Goal: Communication & Community: Answer question/provide support

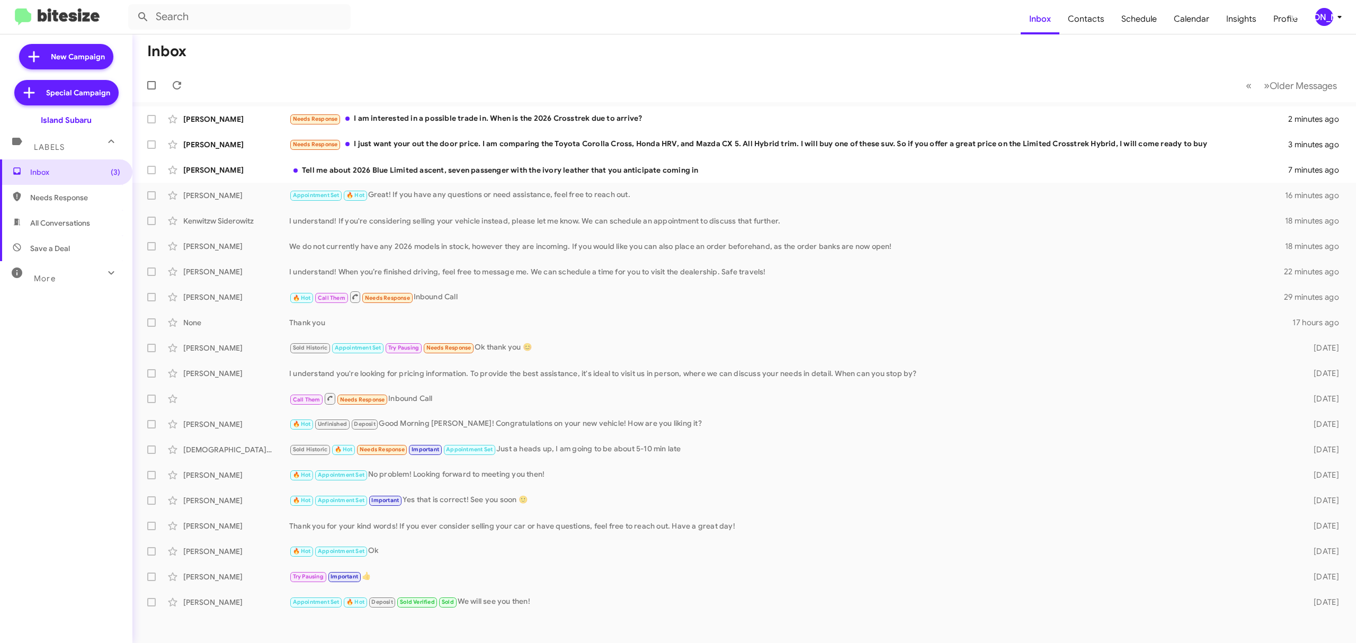
click at [1312, 20] on button "[PERSON_NAME]" at bounding box center [1325, 17] width 38 height 18
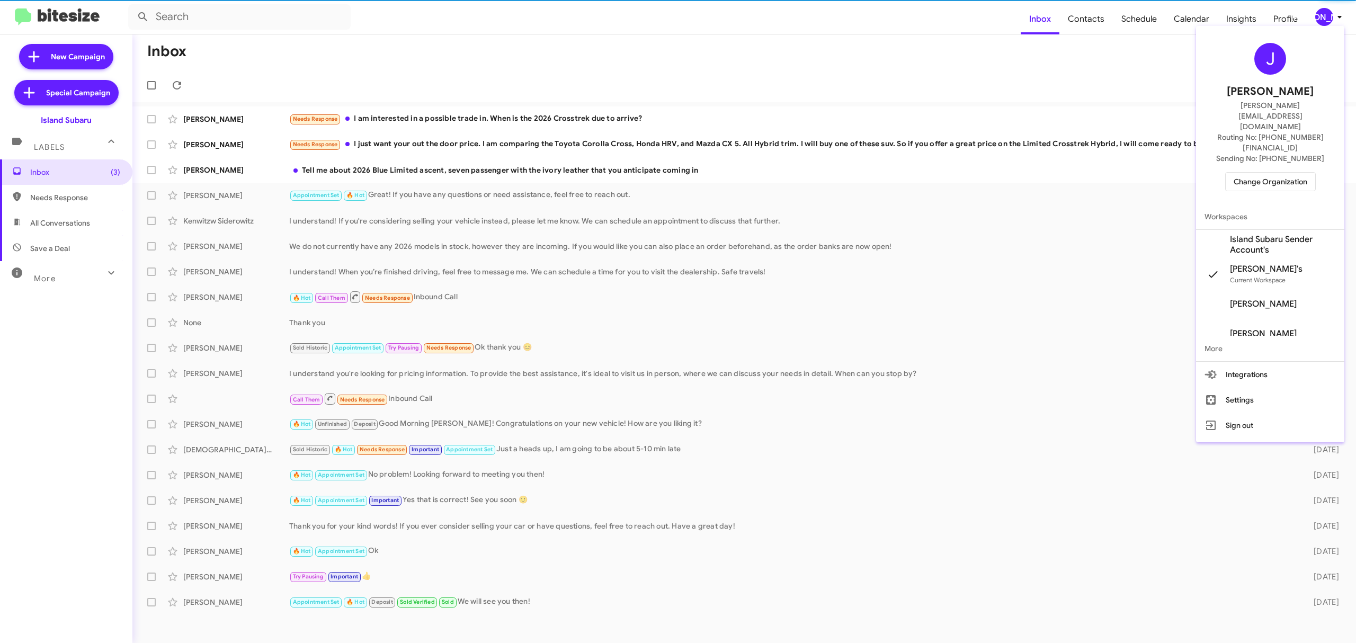
click at [1252, 173] on span "Change Organization" at bounding box center [1271, 182] width 74 height 18
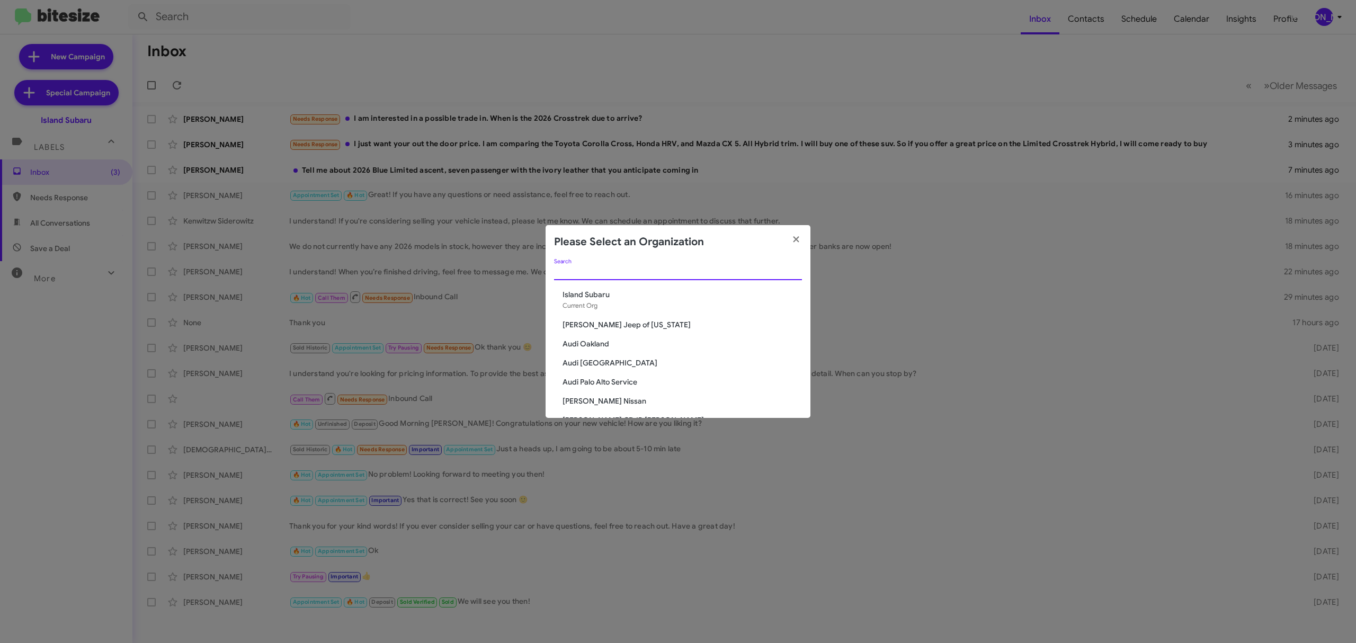
click at [657, 273] on input "Search" at bounding box center [678, 272] width 248 height 8
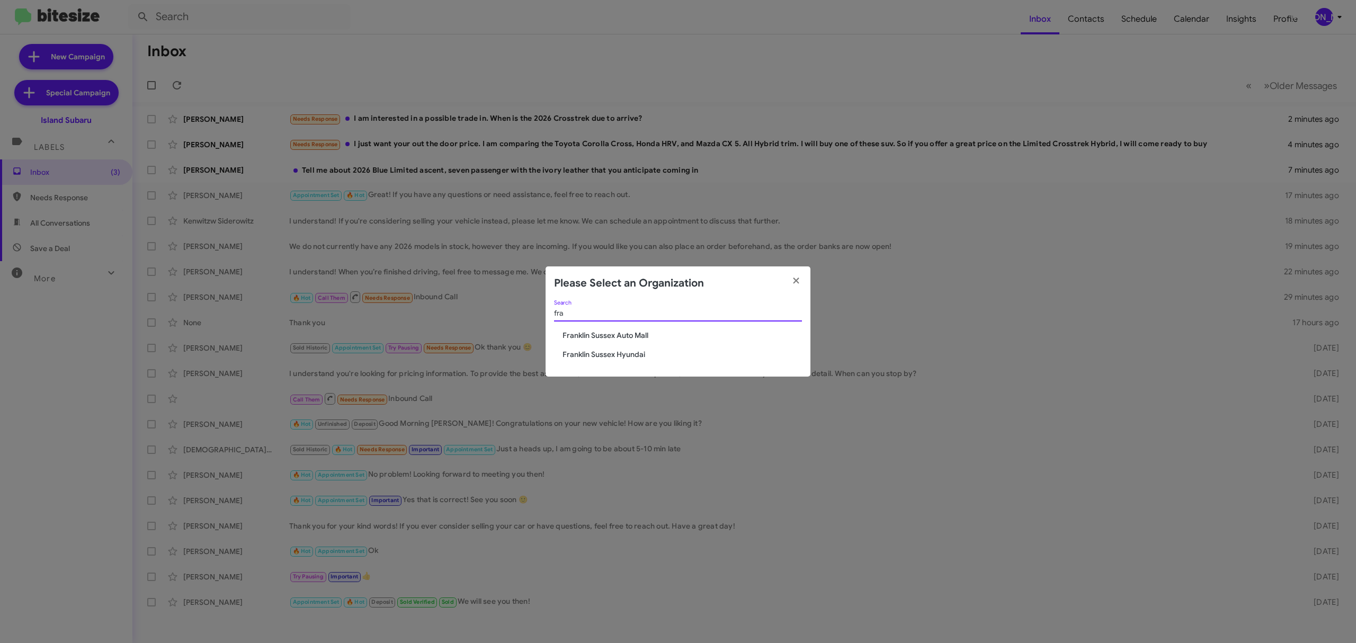
type input "fra"
click at [638, 336] on span "Franklin Sussex Auto Mall" at bounding box center [682, 335] width 239 height 11
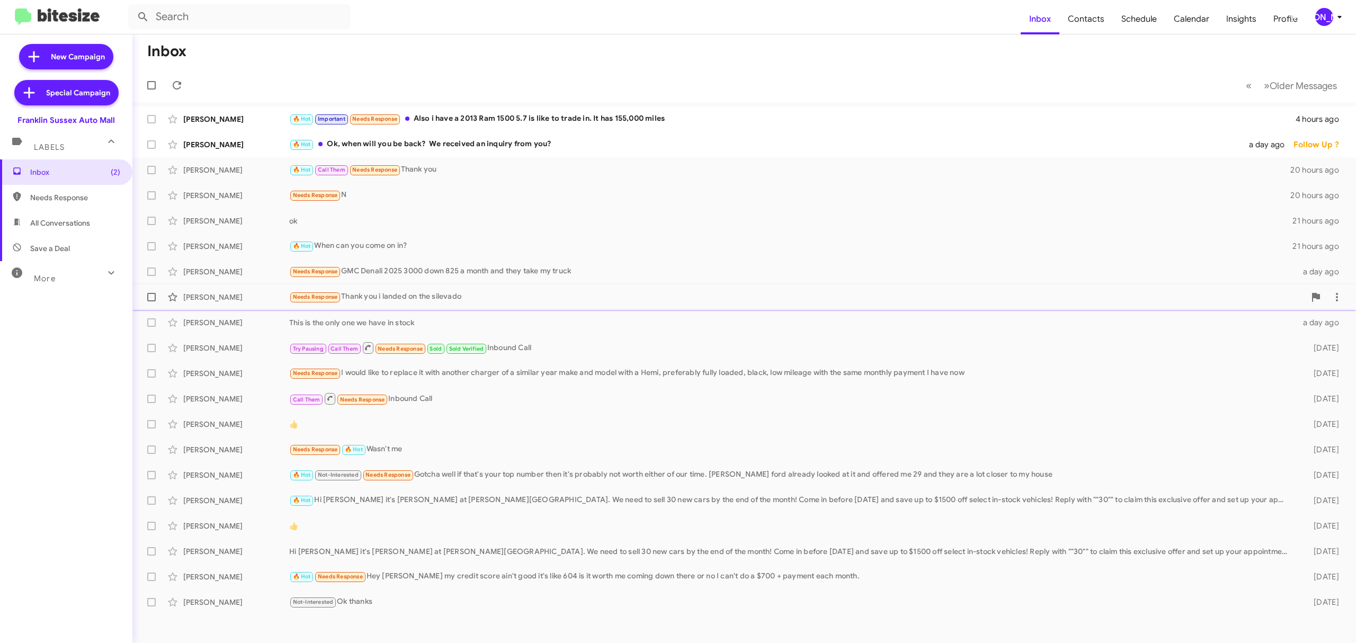
click at [428, 293] on div "Needs Response Thank you i landed on the silevado" at bounding box center [797, 297] width 1016 height 12
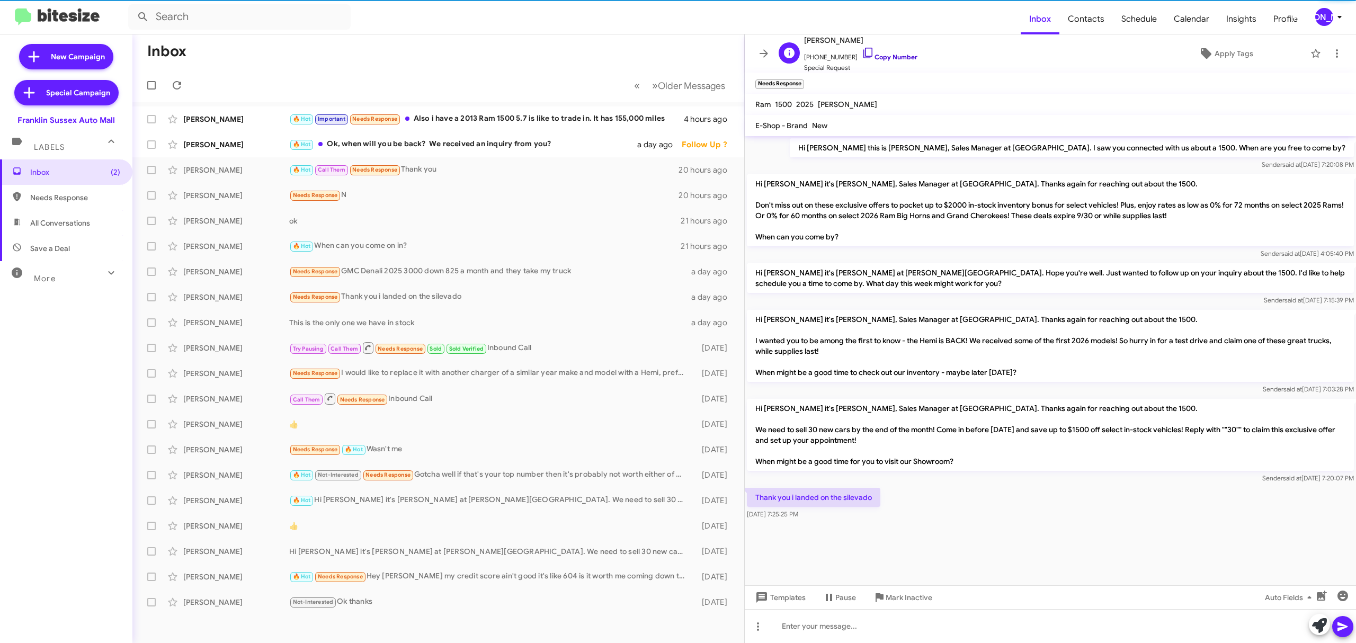
click at [878, 59] on link "Copy Number" at bounding box center [890, 57] width 56 height 8
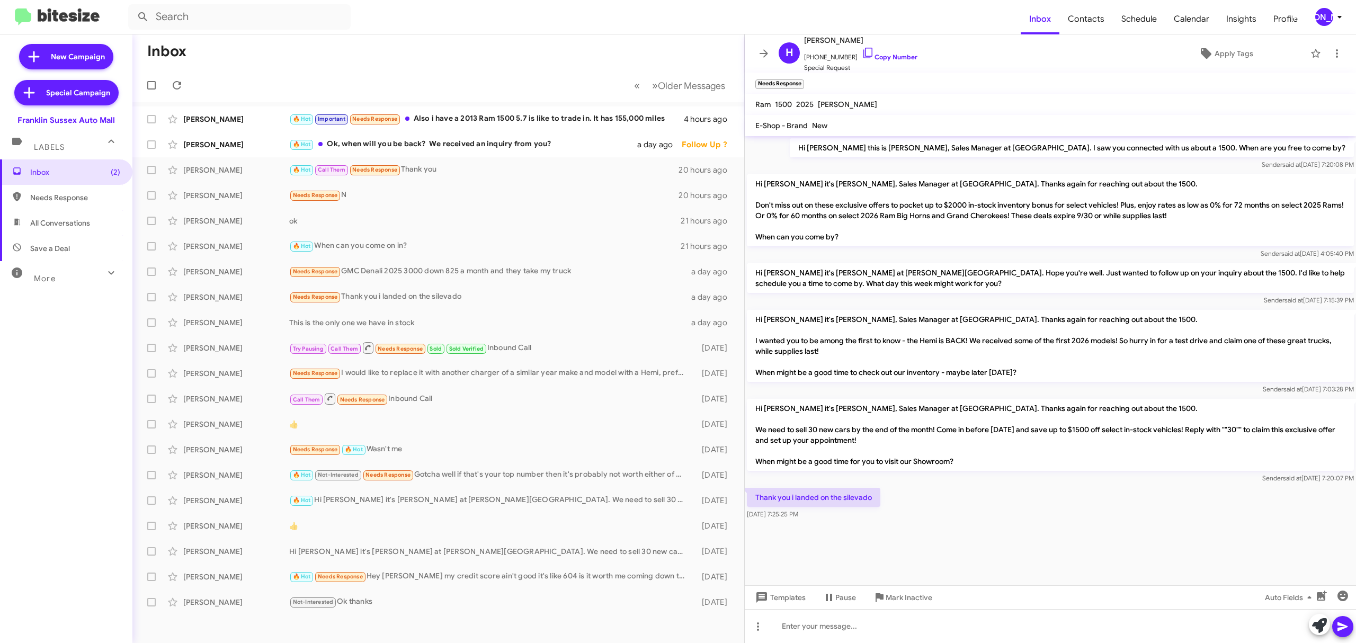
click at [1315, 15] on div "[PERSON_NAME]" at bounding box center [1324, 17] width 18 height 18
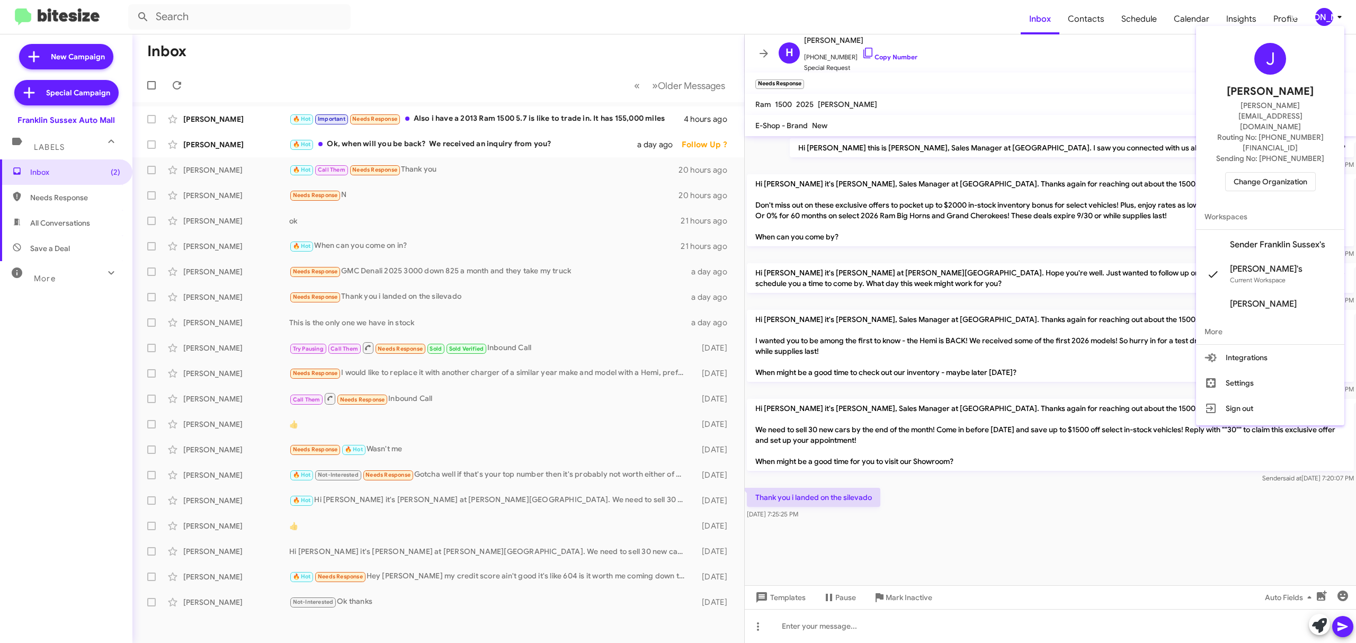
click at [642, 47] on div at bounding box center [678, 321] width 1356 height 643
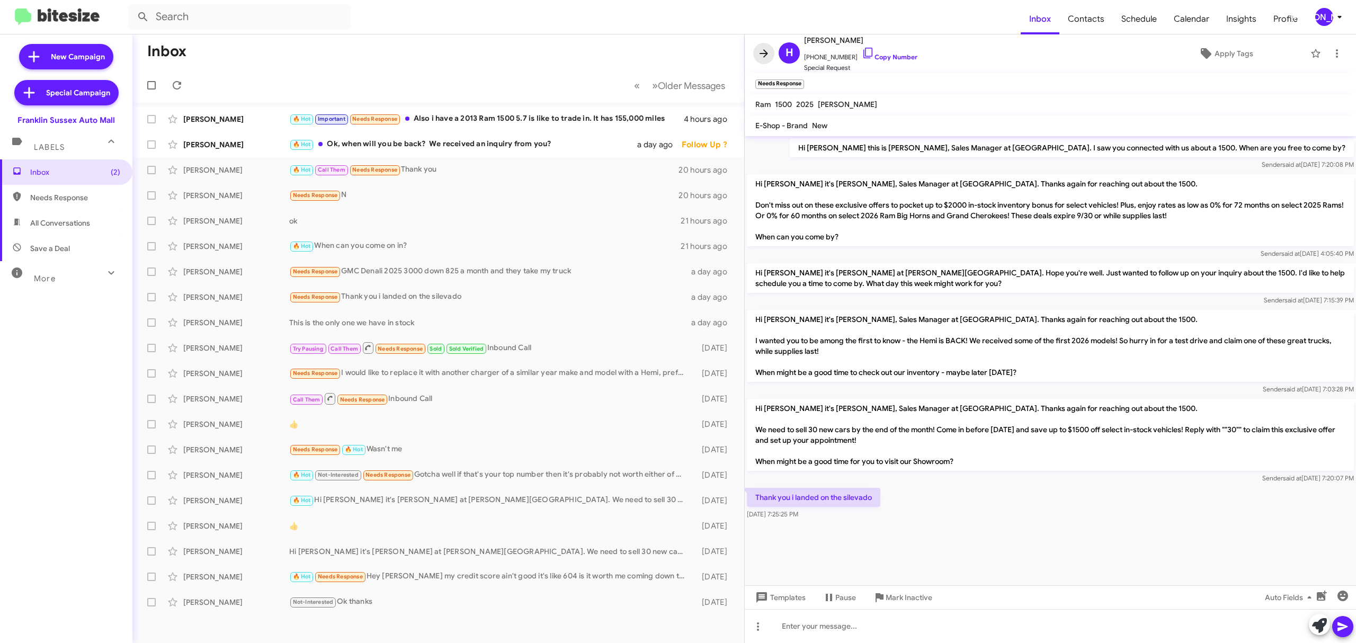
click at [768, 55] on icon at bounding box center [763, 53] width 13 height 13
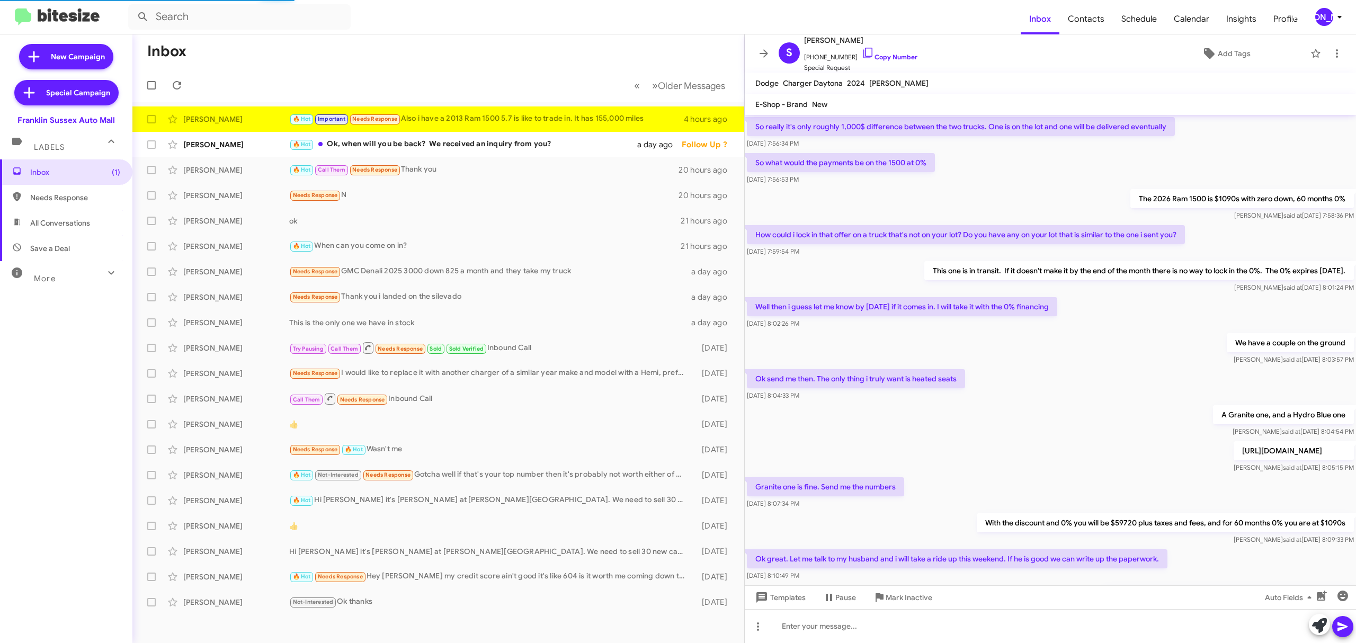
scroll to position [314, 0]
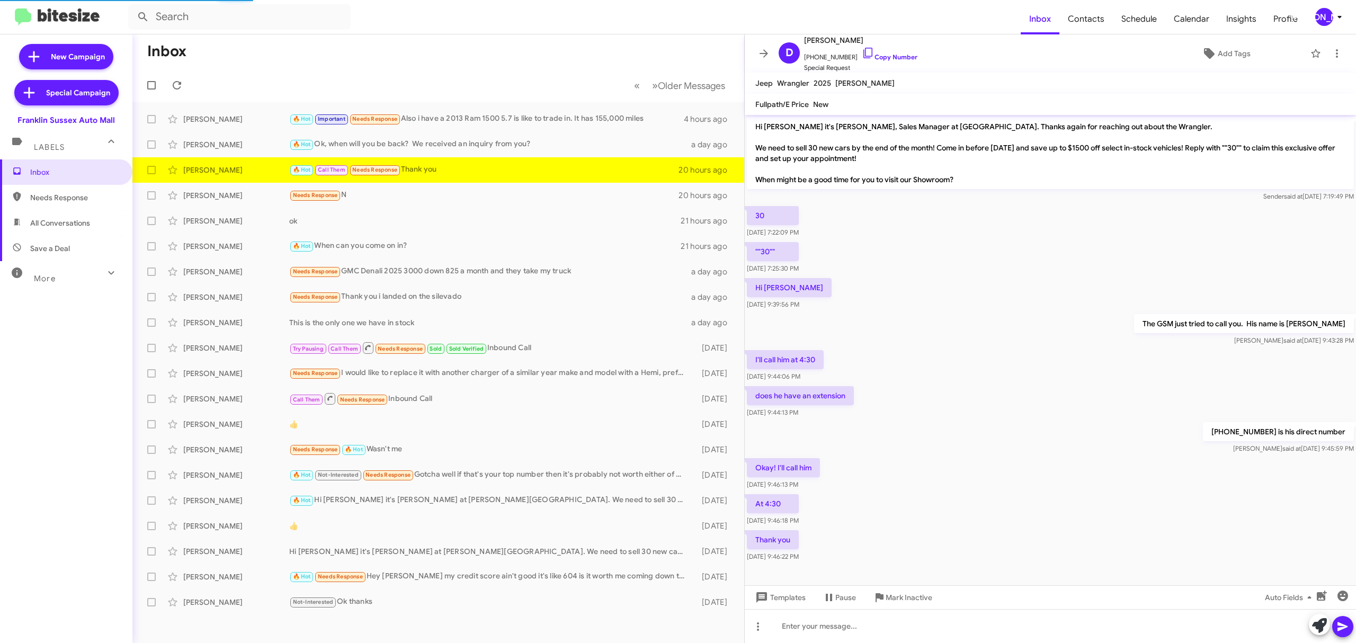
scroll to position [7, 0]
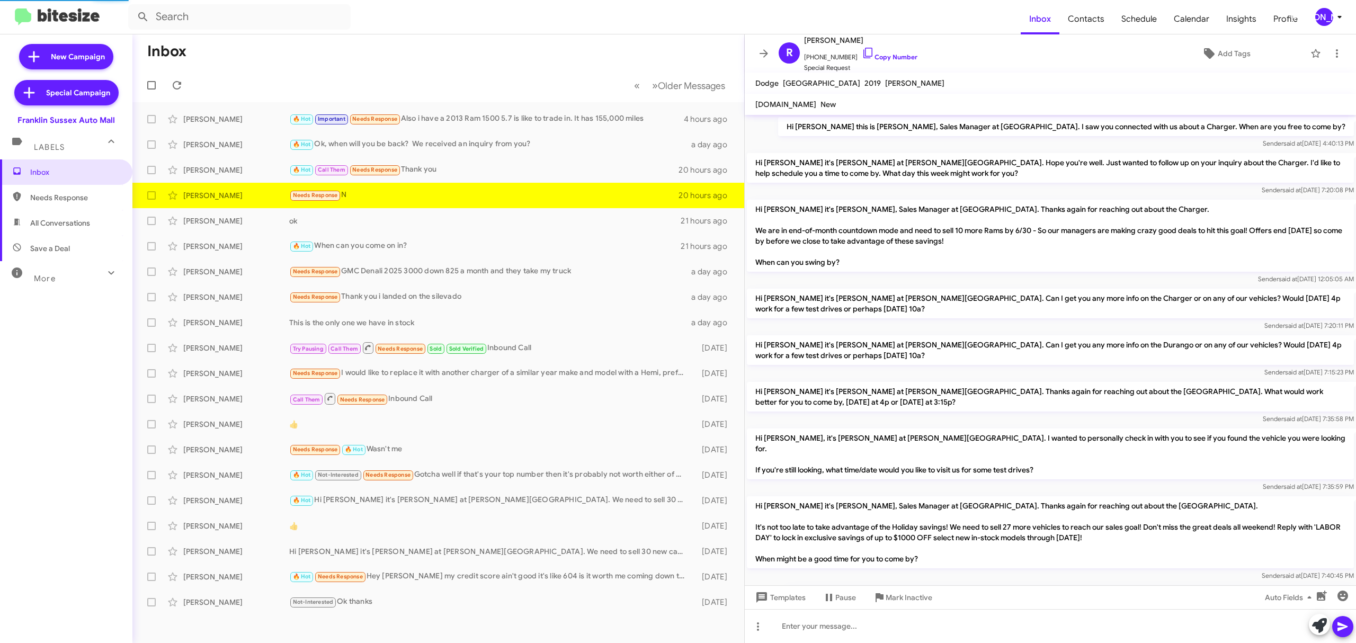
scroll to position [297, 0]
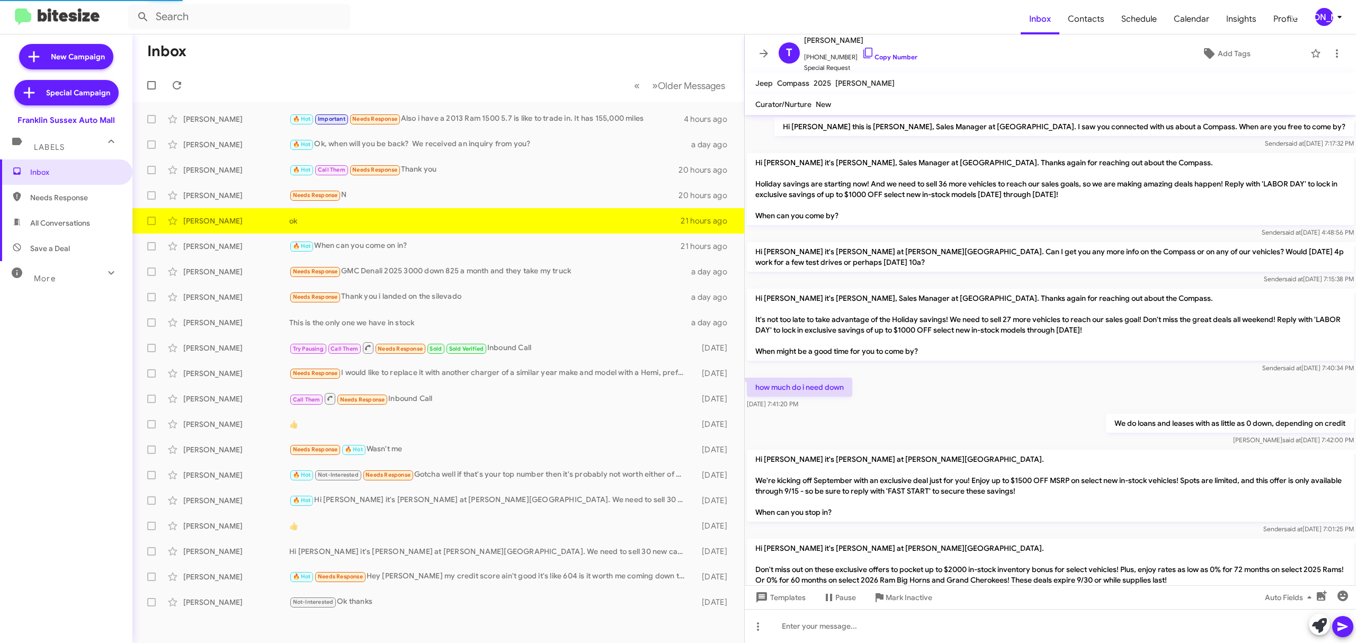
scroll to position [192, 0]
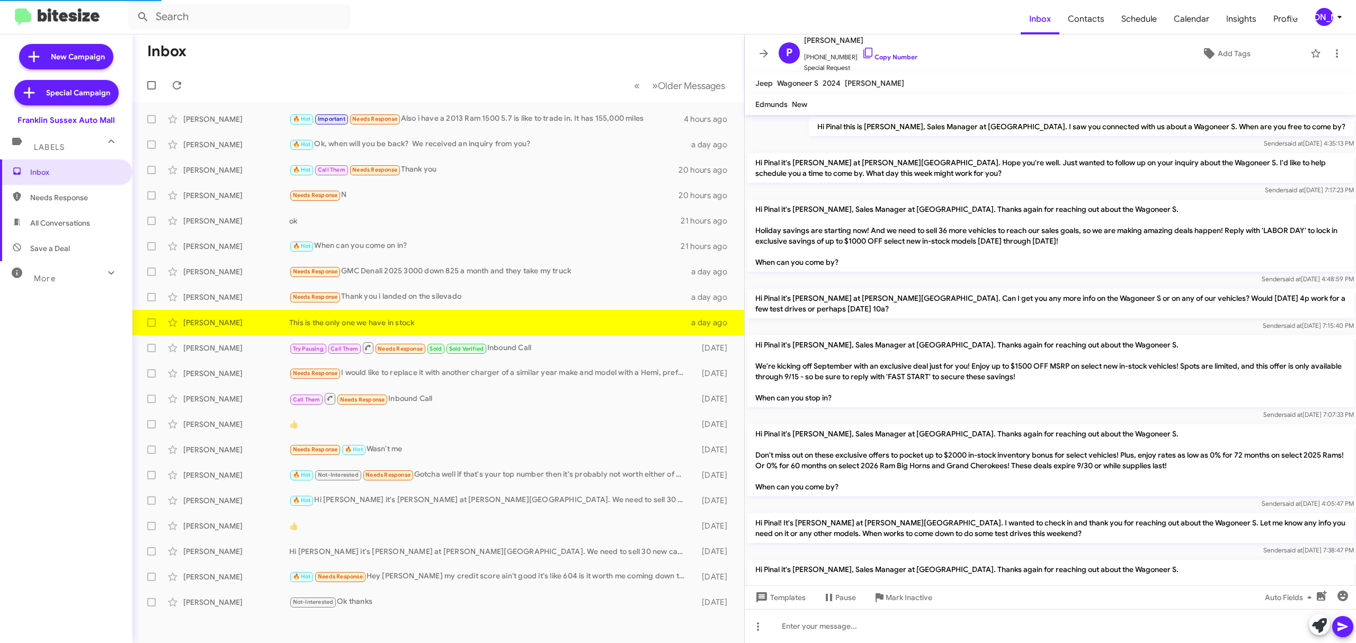
scroll to position [198, 0]
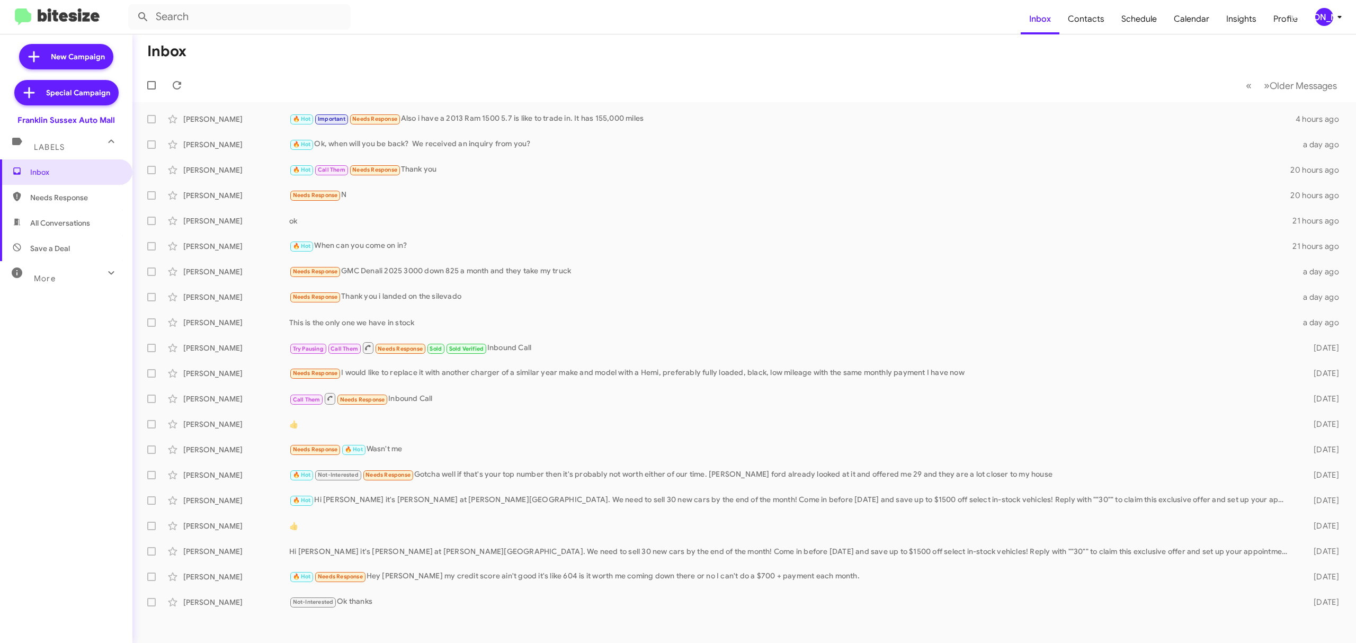
click at [1314, 18] on button "[PERSON_NAME]" at bounding box center [1325, 17] width 38 height 18
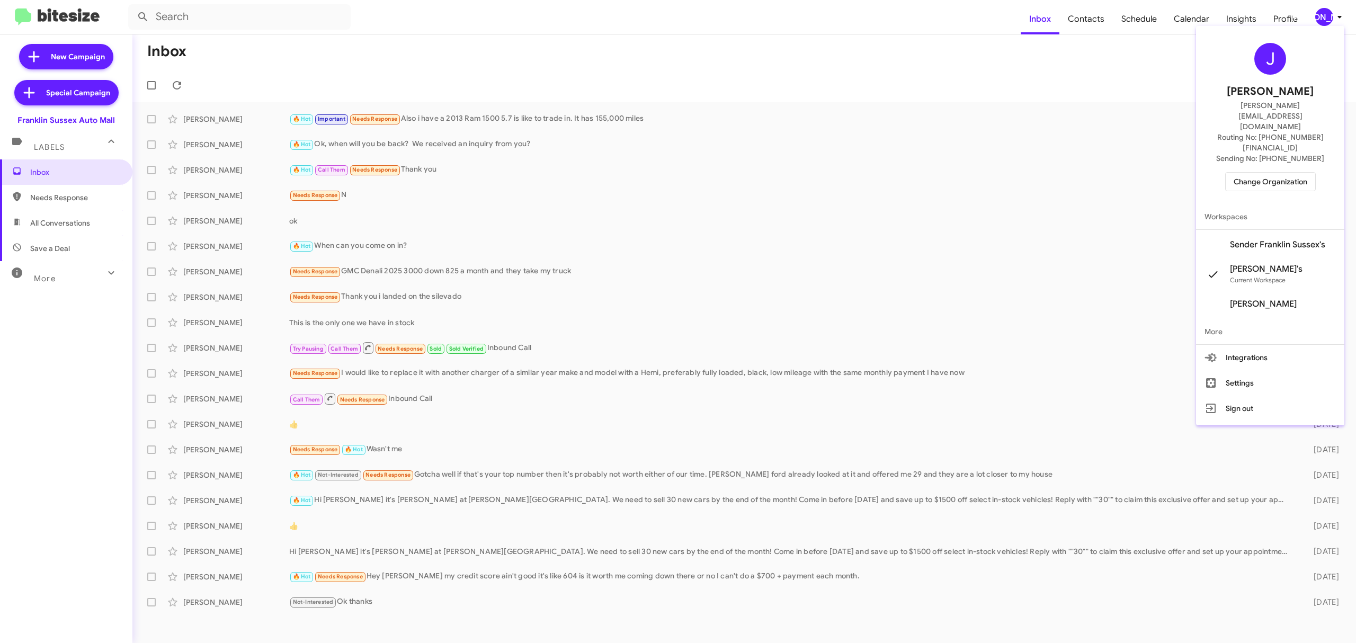
click at [1252, 173] on span "Change Organization" at bounding box center [1271, 182] width 74 height 18
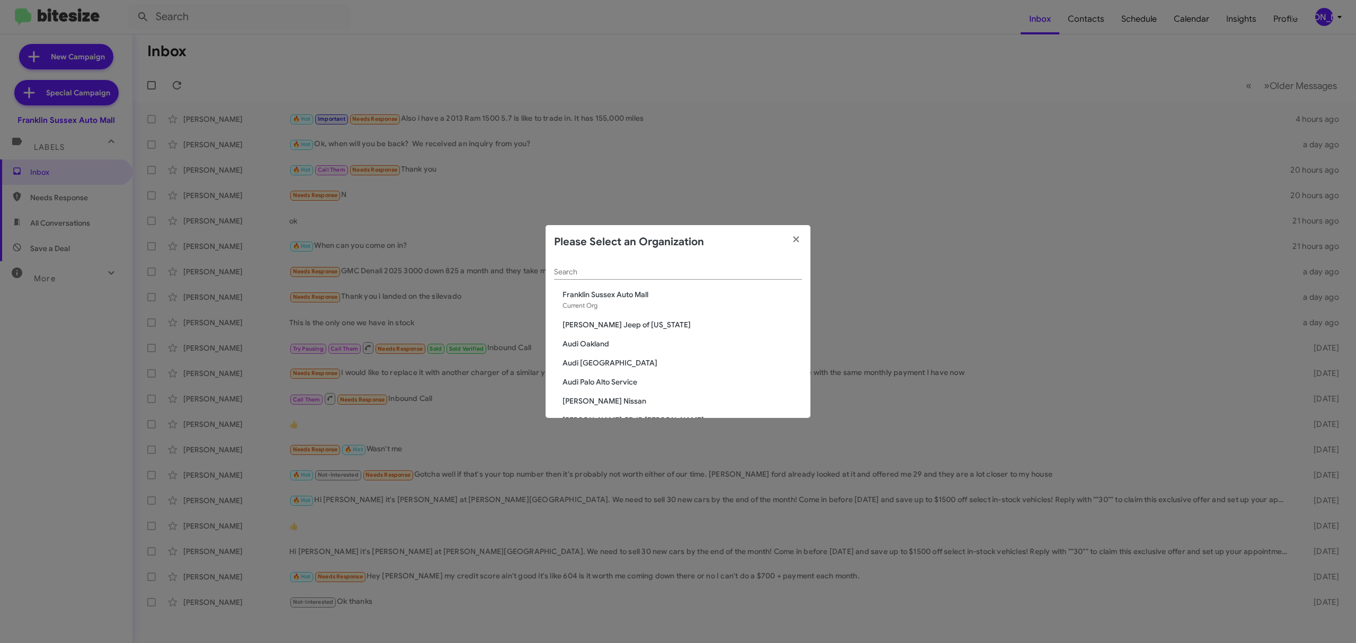
click at [622, 271] on input "Search" at bounding box center [678, 272] width 248 height 8
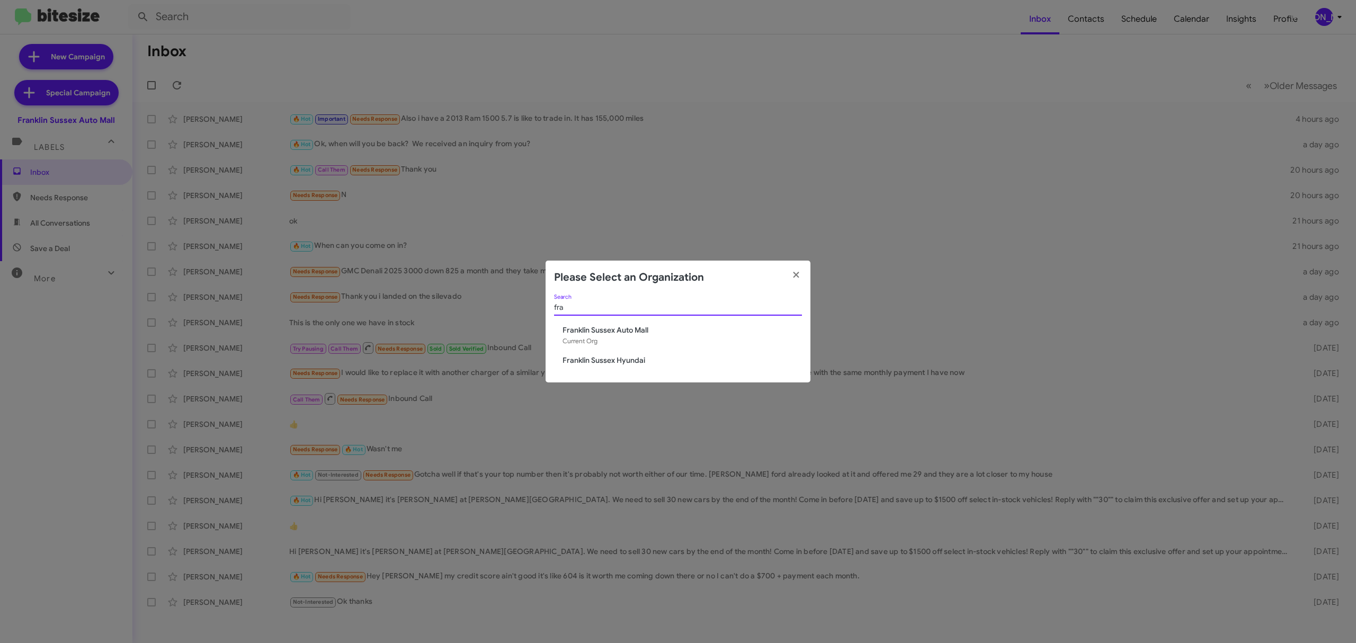
type input "fra"
click at [600, 358] on span "Franklin Sussex Hyundai" at bounding box center [682, 360] width 239 height 11
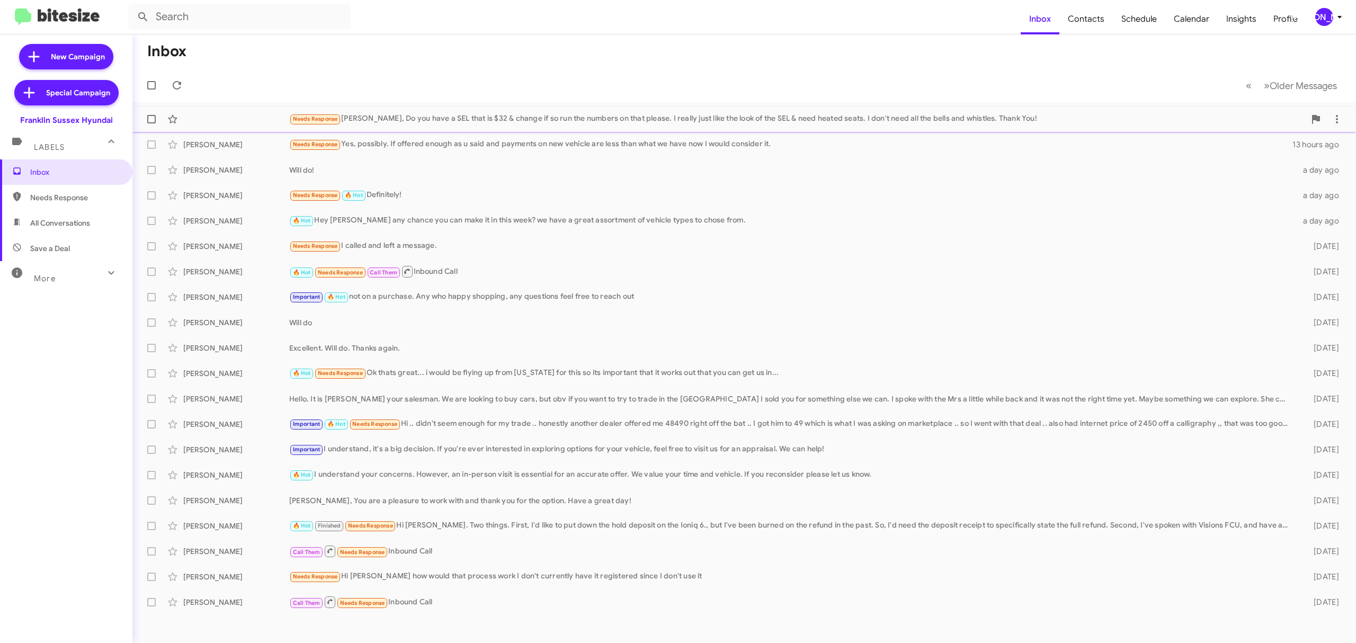
click at [155, 119] on span at bounding box center [151, 119] width 8 height 8
click at [151, 123] on input "checkbox" at bounding box center [151, 123] width 1 height 1
checkbox input "true"
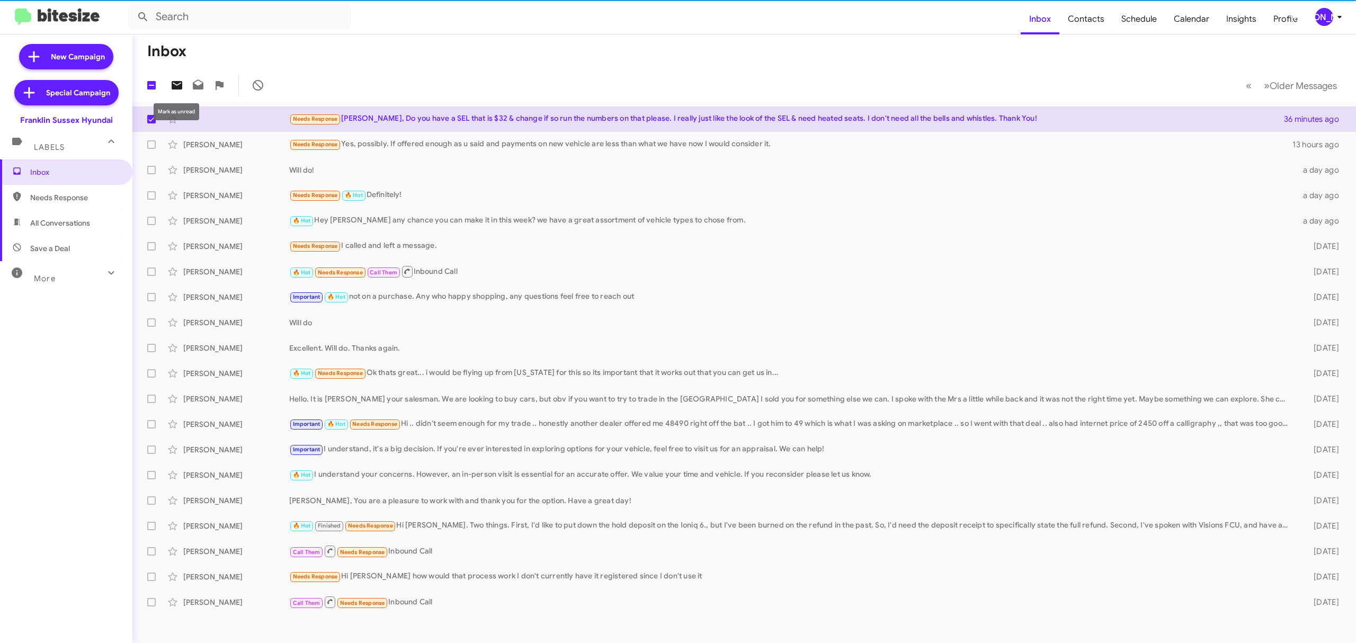
click at [183, 83] on span at bounding box center [176, 85] width 21 height 13
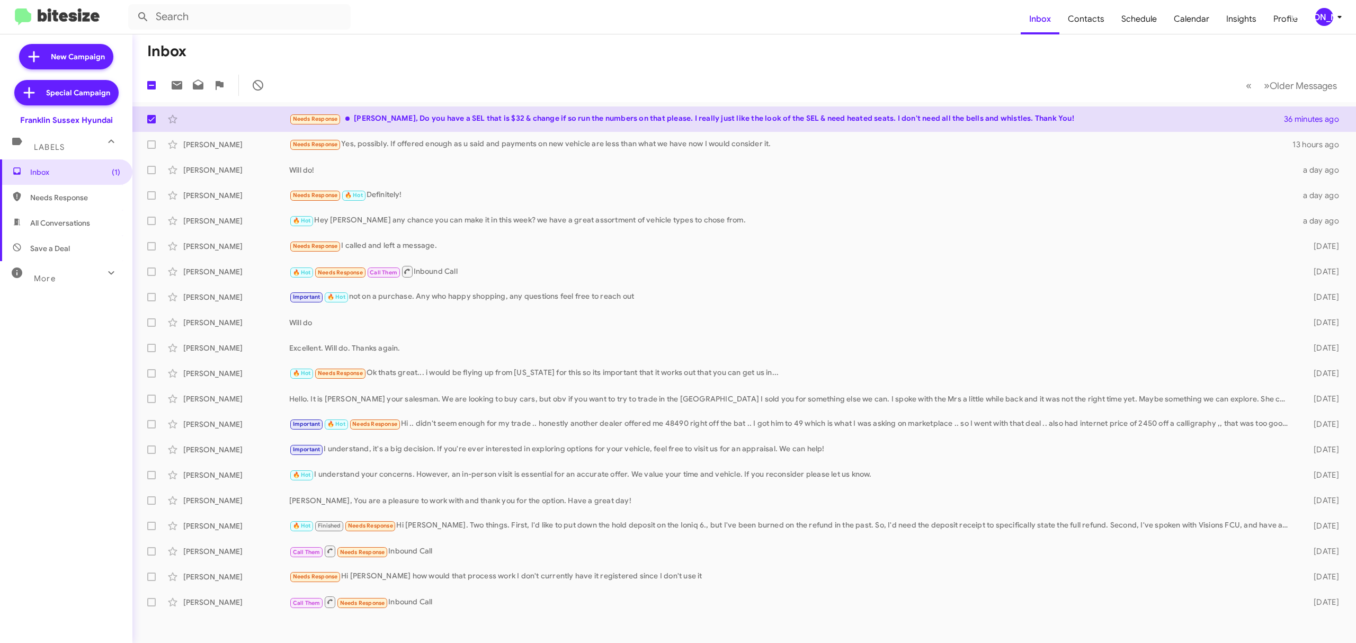
click at [1331, 21] on div "[PERSON_NAME]" at bounding box center [1324, 17] width 18 height 18
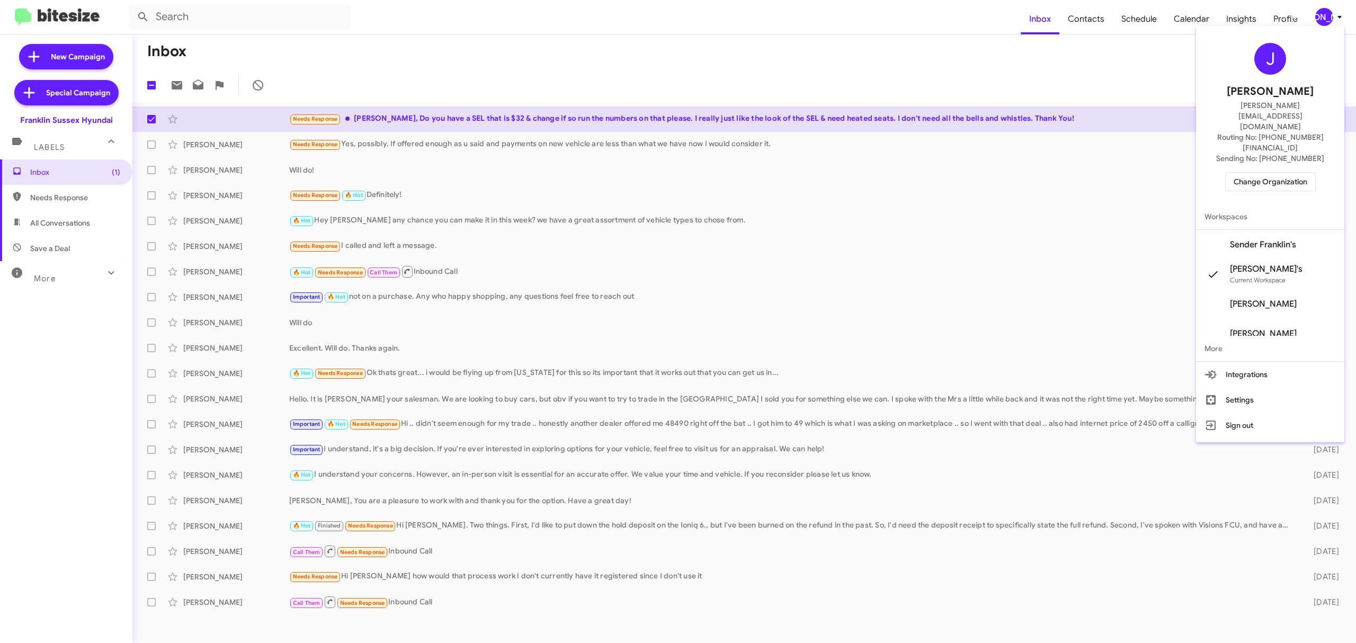
click at [1261, 173] on span "Change Organization" at bounding box center [1271, 182] width 74 height 18
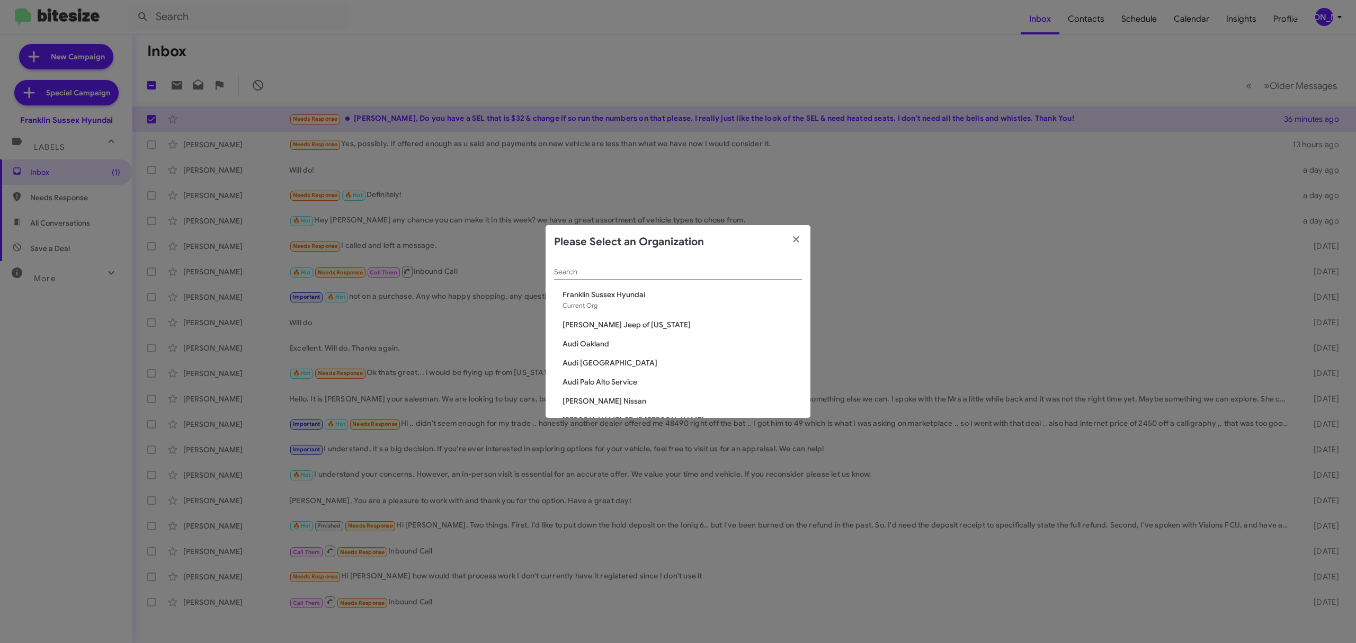
click at [615, 271] on input "Search" at bounding box center [678, 272] width 248 height 8
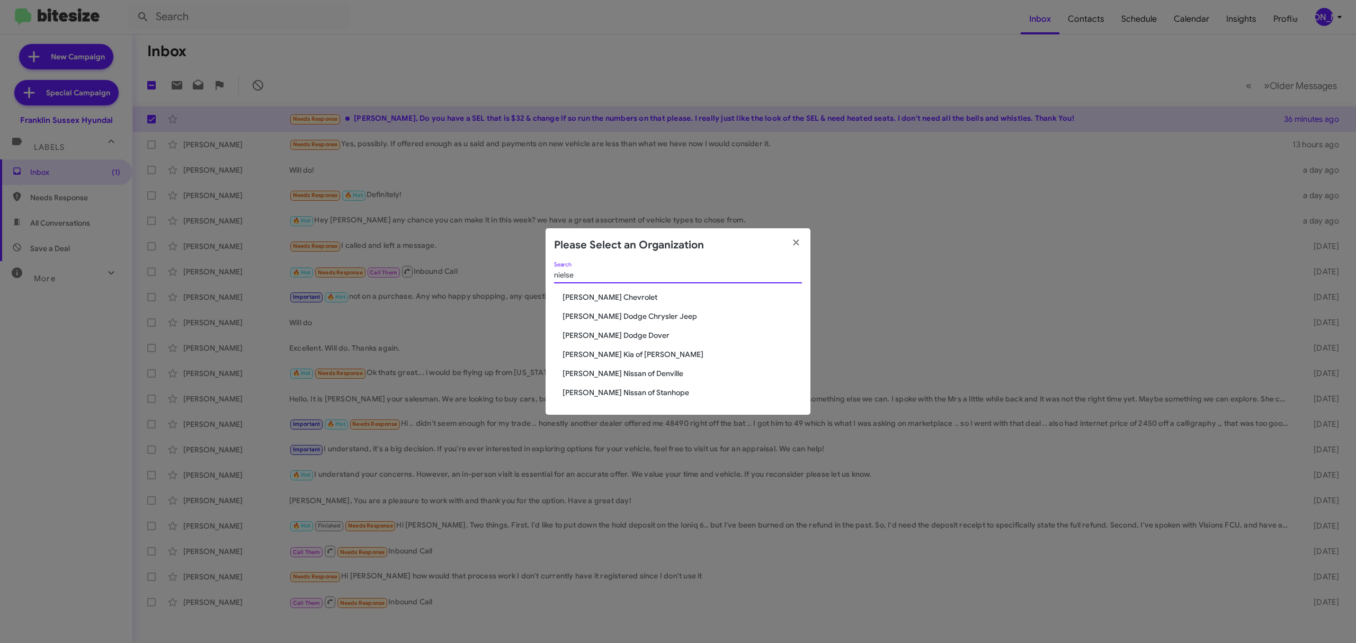
type input "nielse"
click at [606, 292] on span "[PERSON_NAME] Chevrolet" at bounding box center [682, 297] width 239 height 11
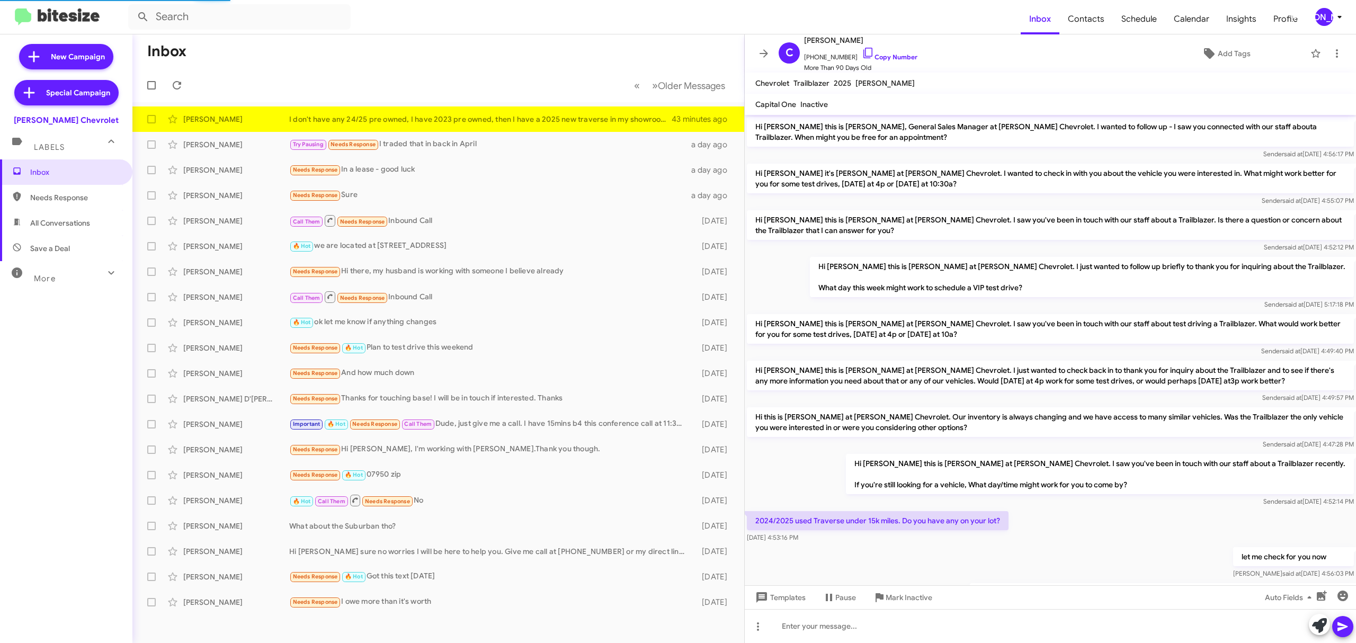
scroll to position [60, 0]
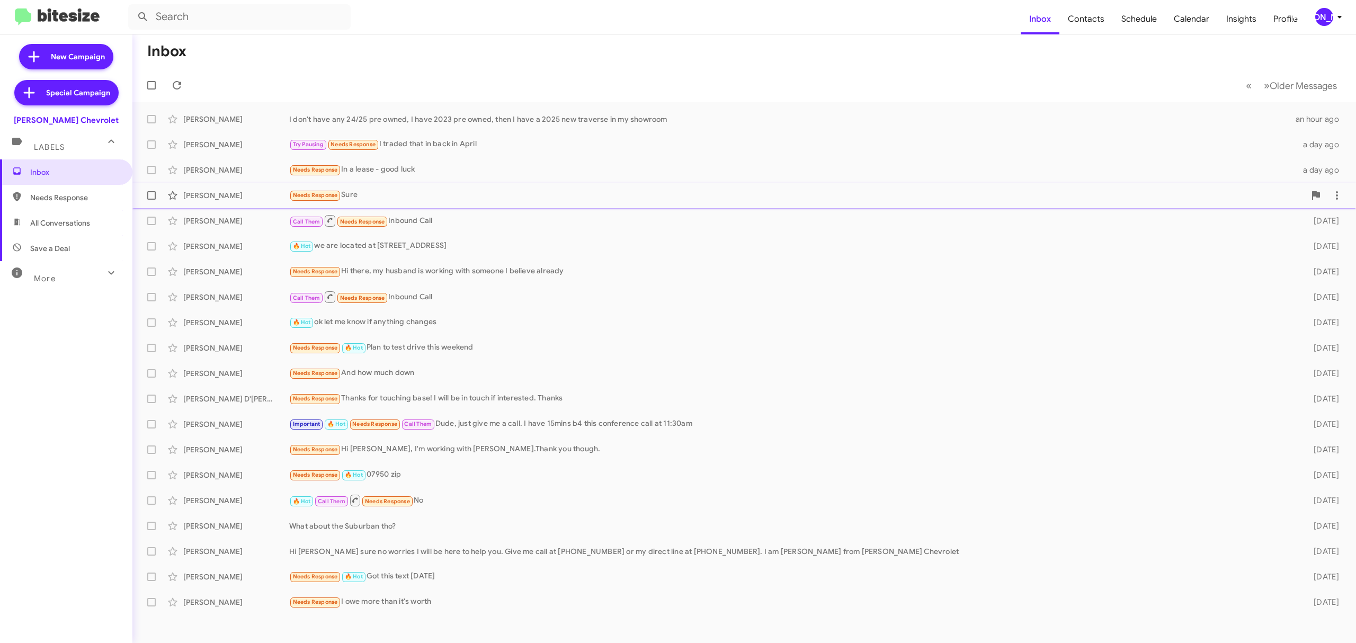
click at [415, 189] on div "Samuel Berthoud Needs Response Sure a day ago" at bounding box center [744, 195] width 1207 height 21
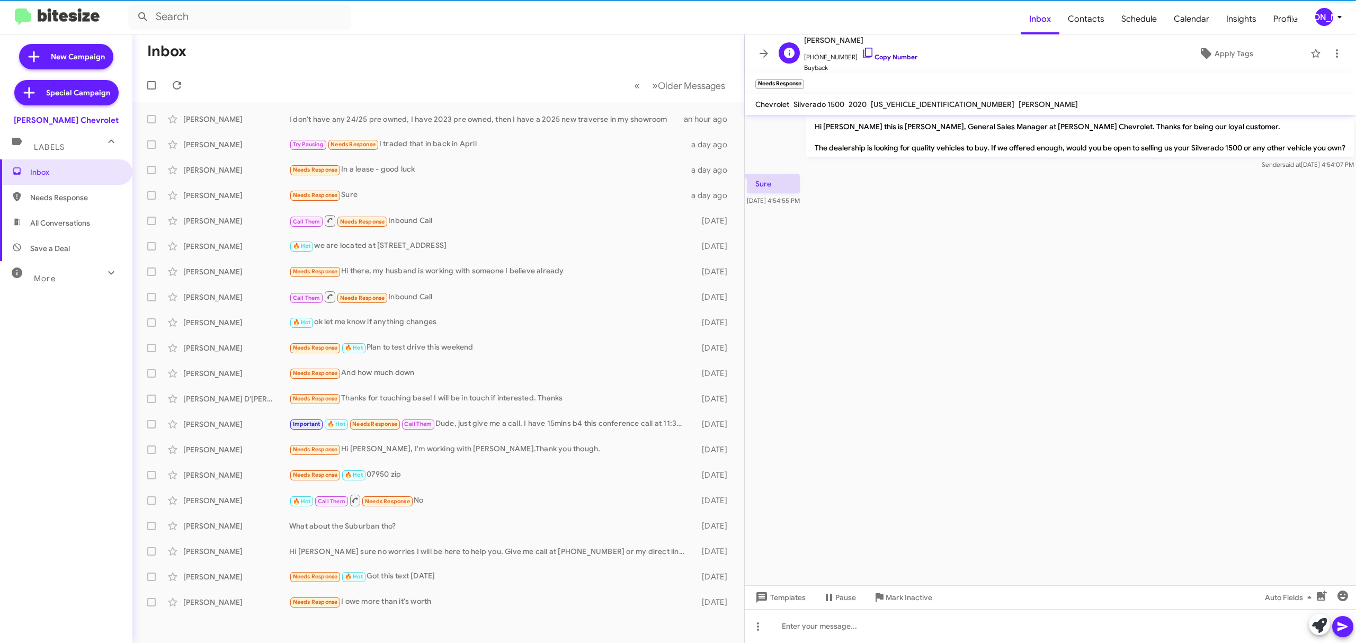
click at [885, 58] on link "Copy Number" at bounding box center [890, 57] width 56 height 8
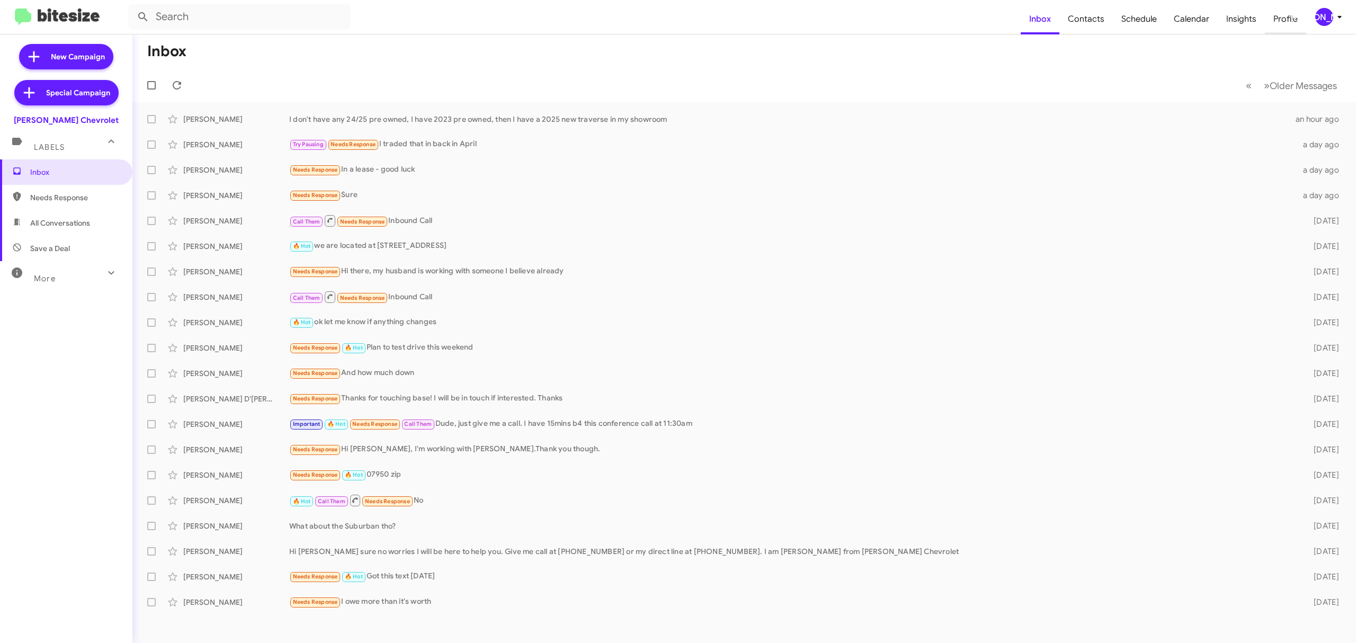
click at [1305, 15] on span "Profile" at bounding box center [1285, 19] width 41 height 31
click at [1325, 20] on div "[PERSON_NAME]" at bounding box center [1324, 17] width 18 height 18
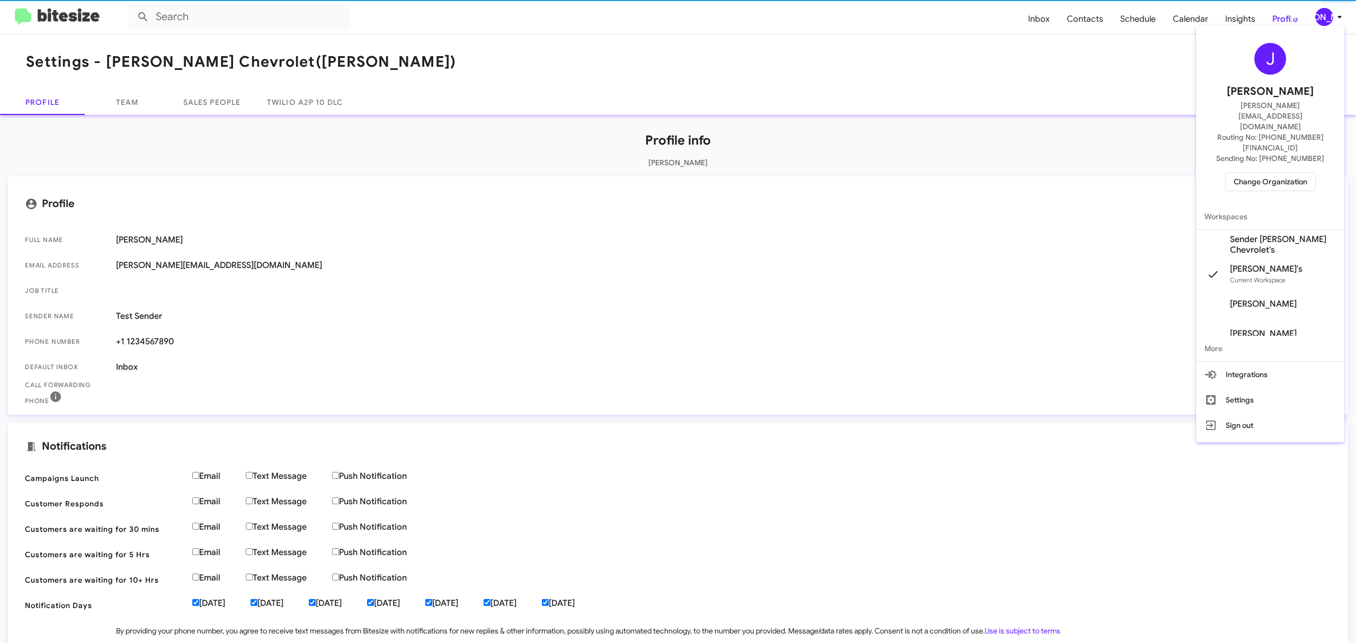
click at [58, 10] on div at bounding box center [678, 321] width 1356 height 643
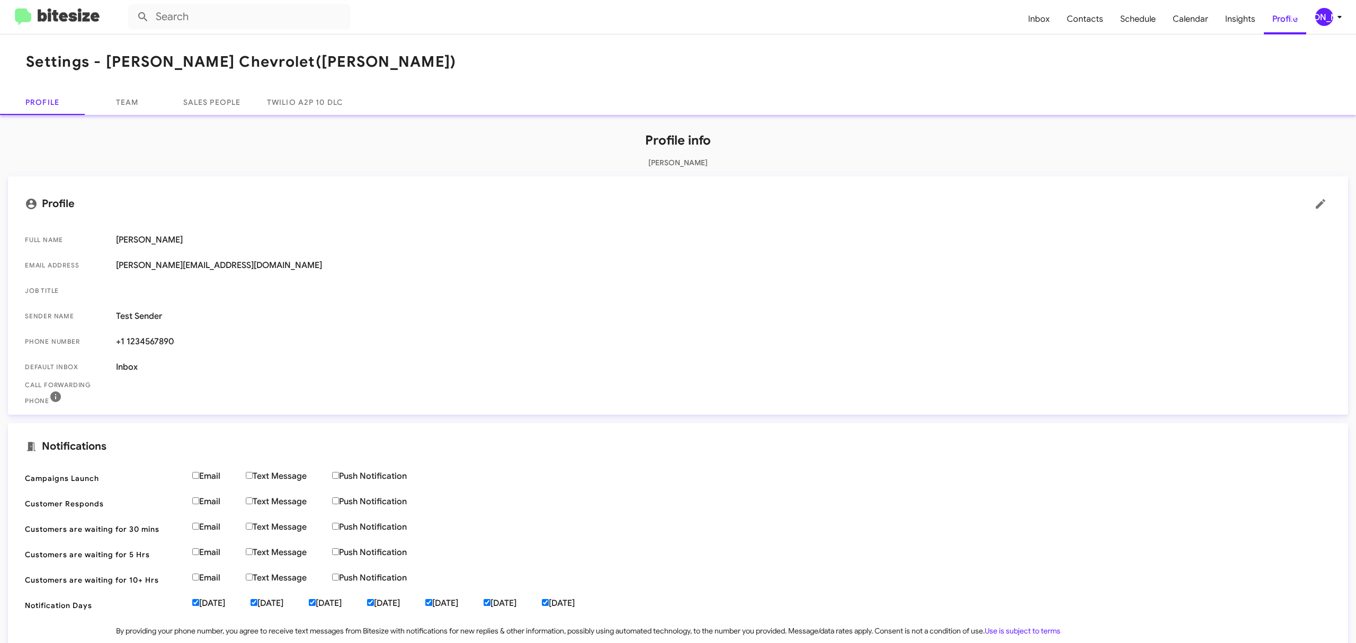
click at [77, 24] on mat-toolbar "Inbox Contacts Schedule Calendar Insights Profile JA" at bounding box center [678, 17] width 1356 height 34
click at [77, 24] on img at bounding box center [57, 16] width 85 height 17
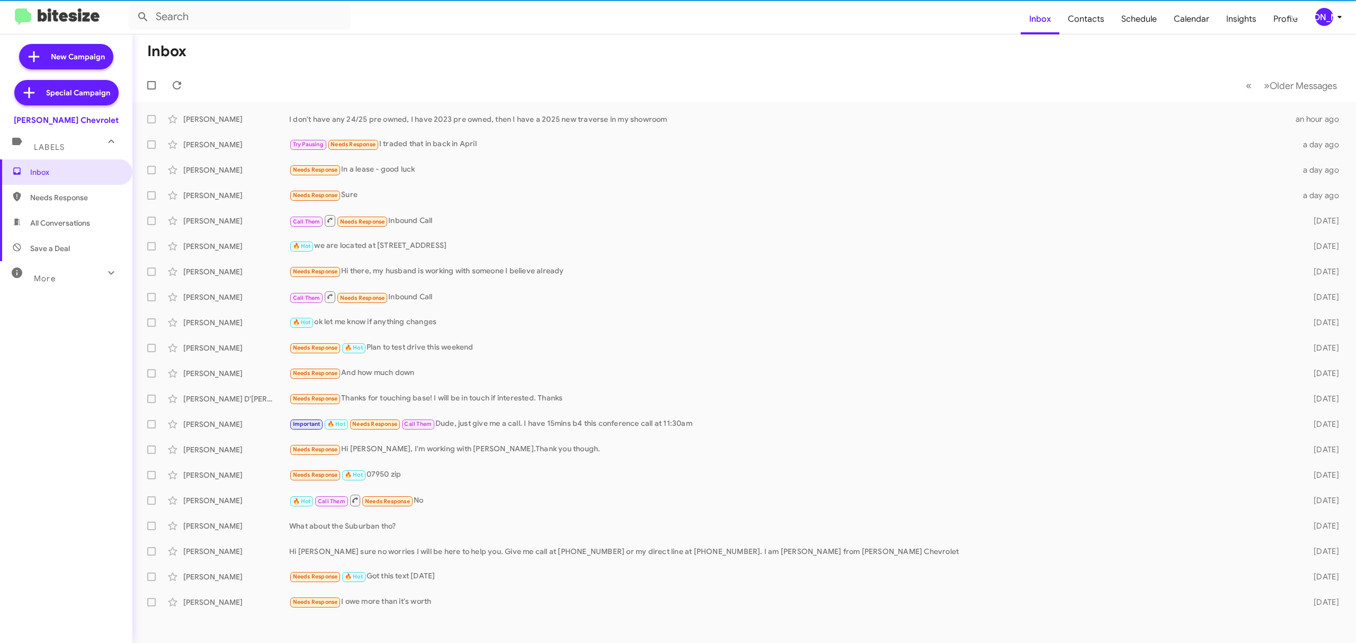
click at [1327, 20] on div "[PERSON_NAME]" at bounding box center [1324, 17] width 18 height 18
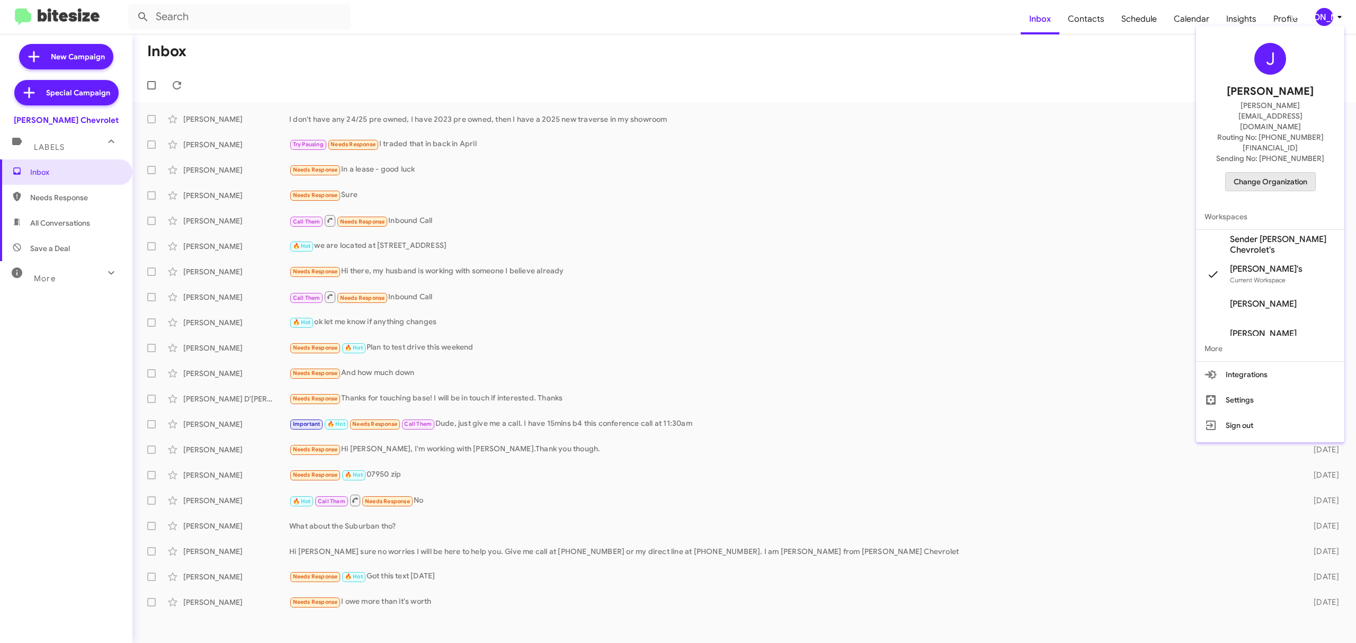
click at [1274, 173] on span "Change Organization" at bounding box center [1271, 182] width 74 height 18
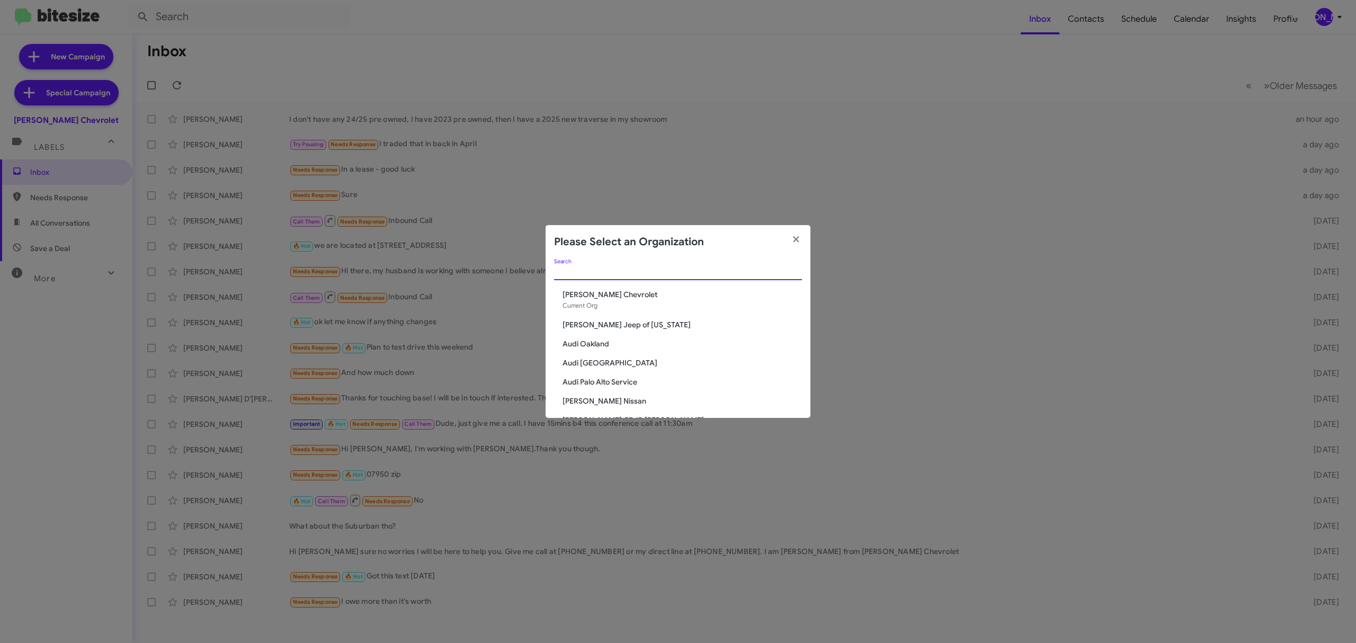
click at [648, 275] on input "Search" at bounding box center [678, 272] width 248 height 8
type input "nielsen"
click at [637, 327] on span "[PERSON_NAME] Dodge Chrysler Jeep" at bounding box center [682, 324] width 239 height 11
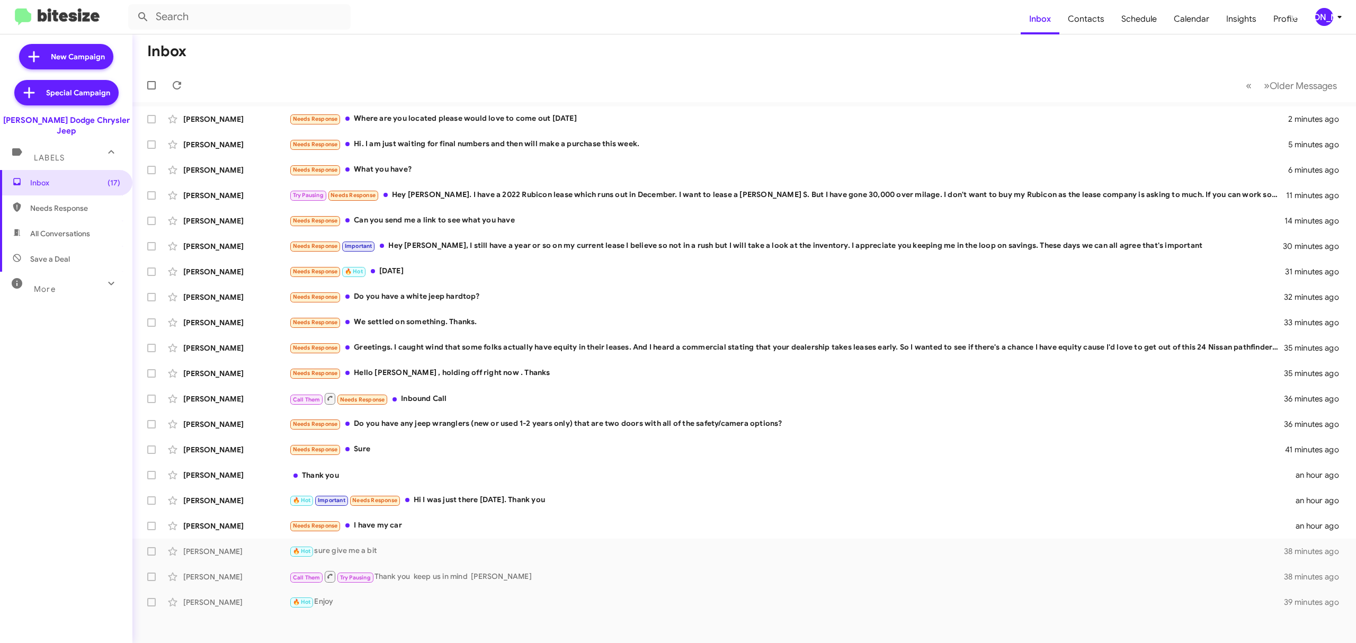
click at [1275, 96] on mat-toolbar-row "« Previous » Next Older Messages" at bounding box center [744, 85] width 1224 height 34
click at [1281, 92] on button "» Next Older Messages" at bounding box center [1300, 86] width 86 height 22
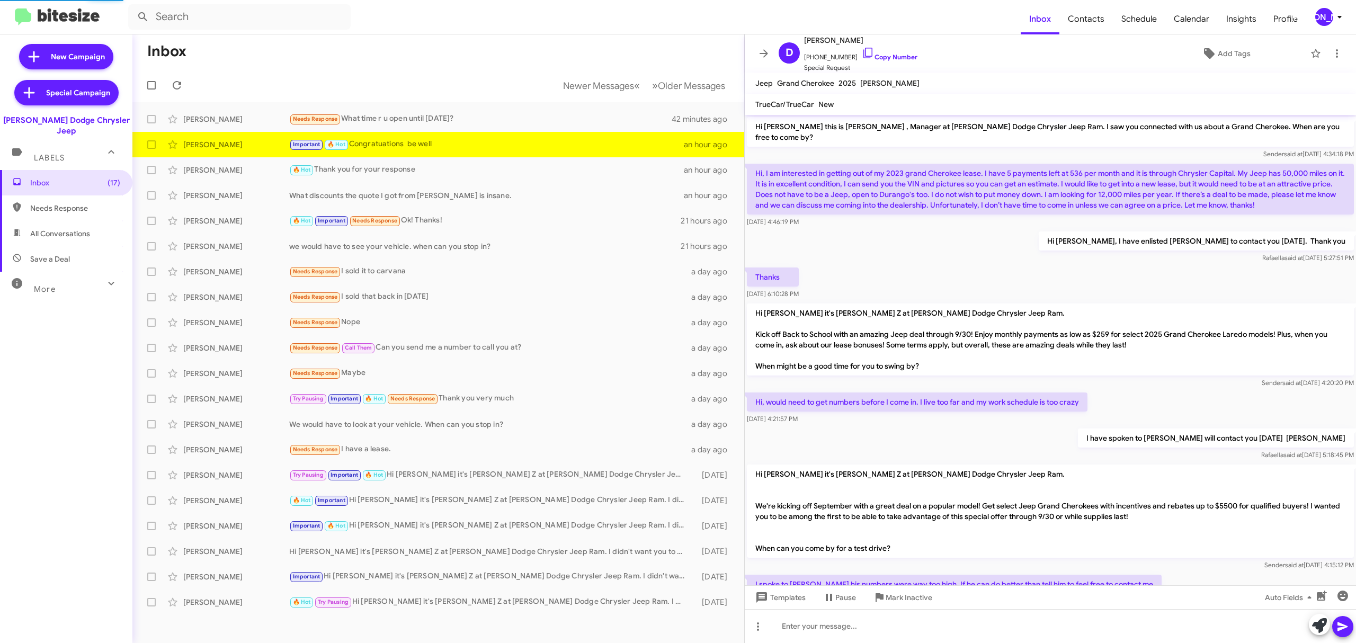
scroll to position [244, 0]
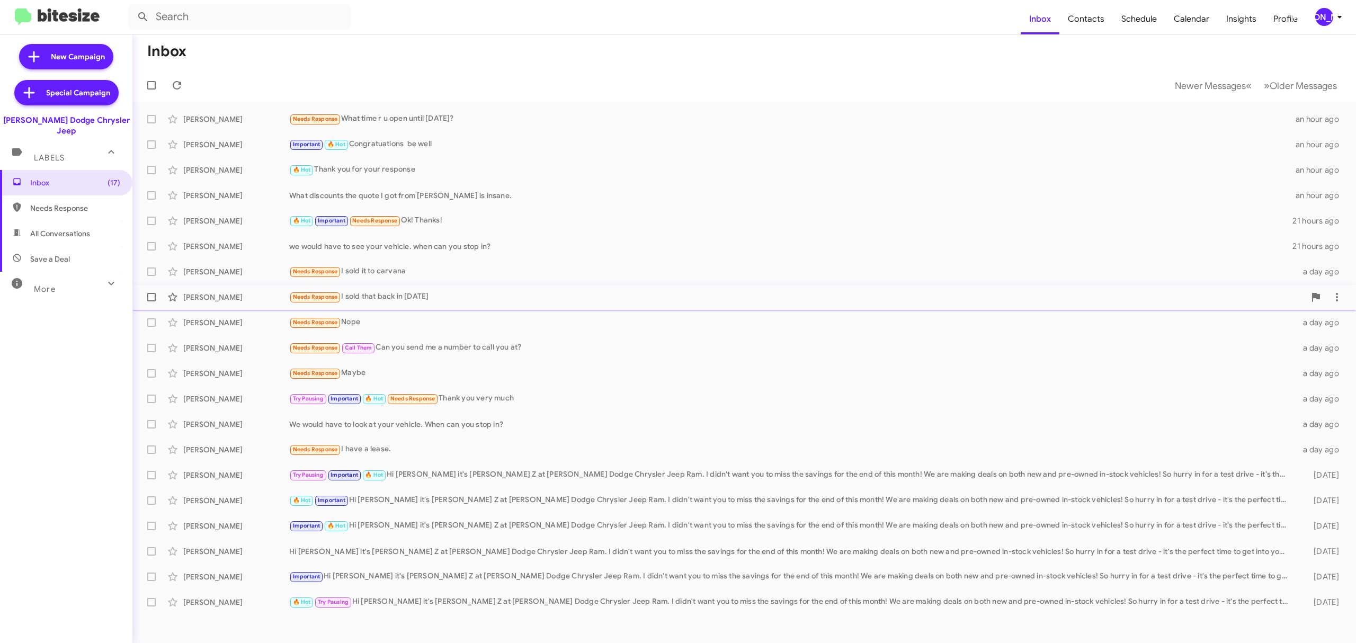
click at [445, 300] on div "Needs Response I sold that back in 2022" at bounding box center [797, 297] width 1016 height 12
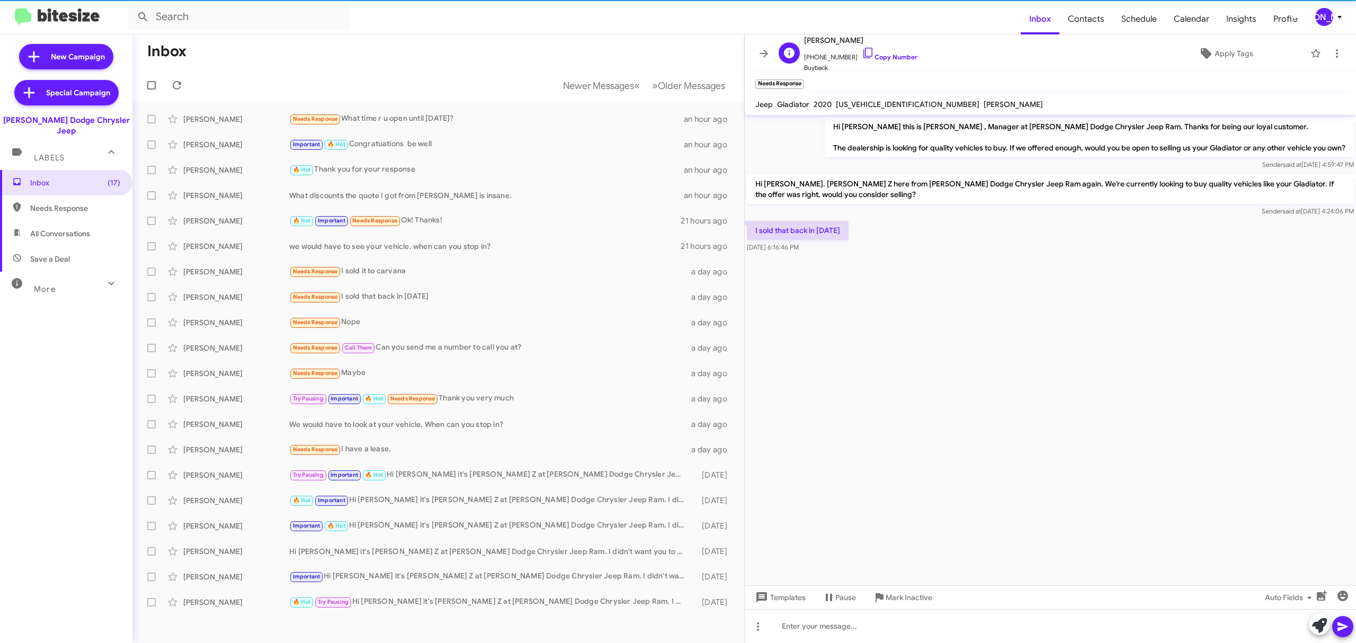
drag, startPoint x: 877, startPoint y: 58, endPoint x: 808, endPoint y: 54, distance: 69.0
click at [877, 58] on link "Copy Number" at bounding box center [890, 57] width 56 height 8
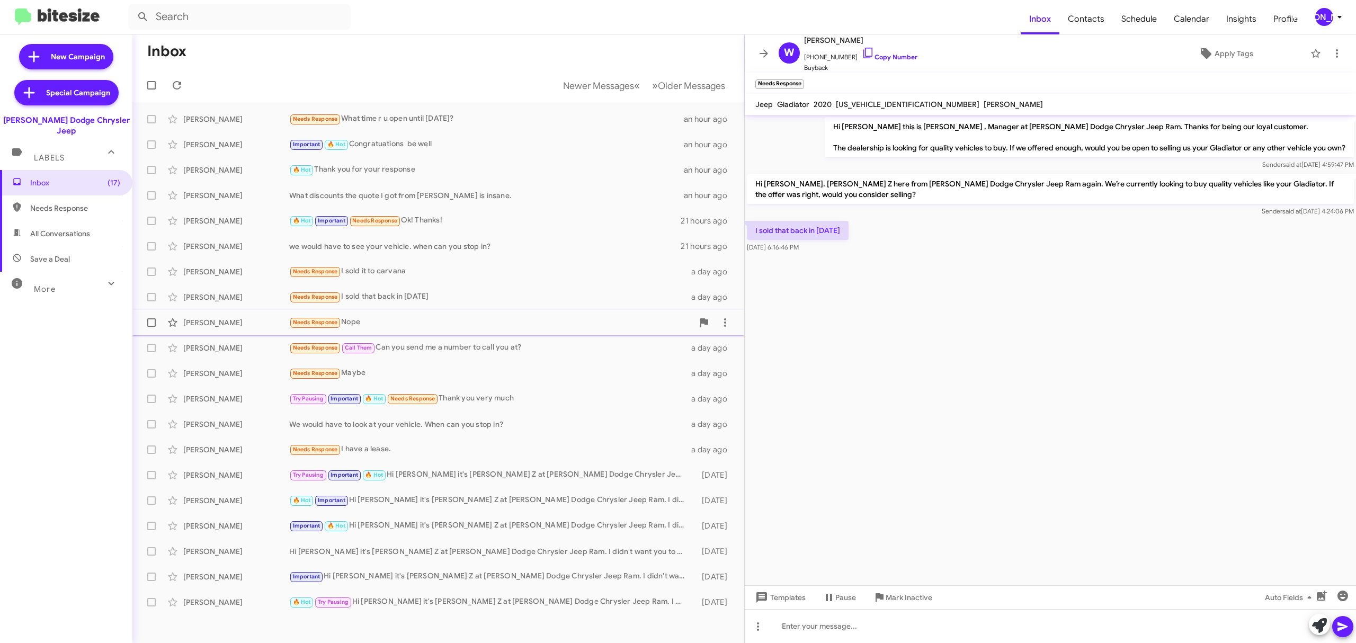
click at [431, 328] on div "Needs Response Nope" at bounding box center [491, 322] width 404 height 12
drag, startPoint x: 892, startPoint y: 54, endPoint x: 844, endPoint y: 51, distance: 48.3
click at [892, 54] on link "Copy Number" at bounding box center [890, 57] width 56 height 8
click at [501, 358] on div "Samuel Hand Needs Response Call Them Can you send me a number to call you at? a…" at bounding box center [438, 347] width 595 height 21
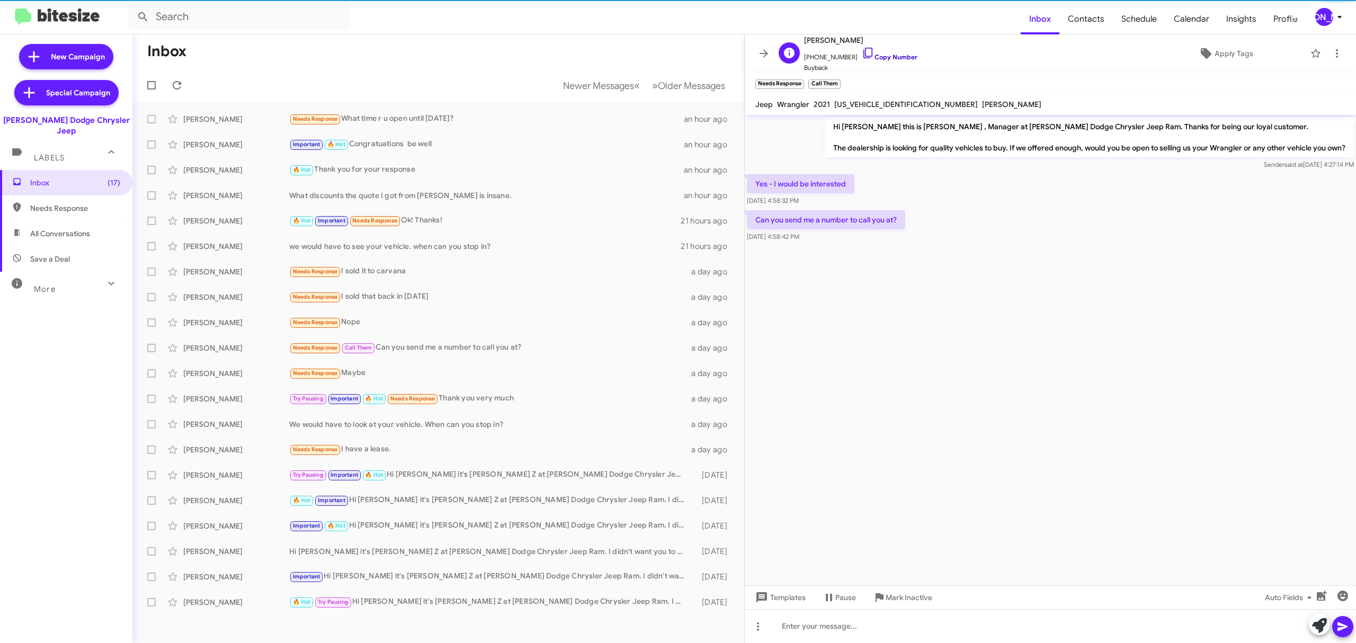
click at [889, 56] on link "Copy Number" at bounding box center [890, 57] width 56 height 8
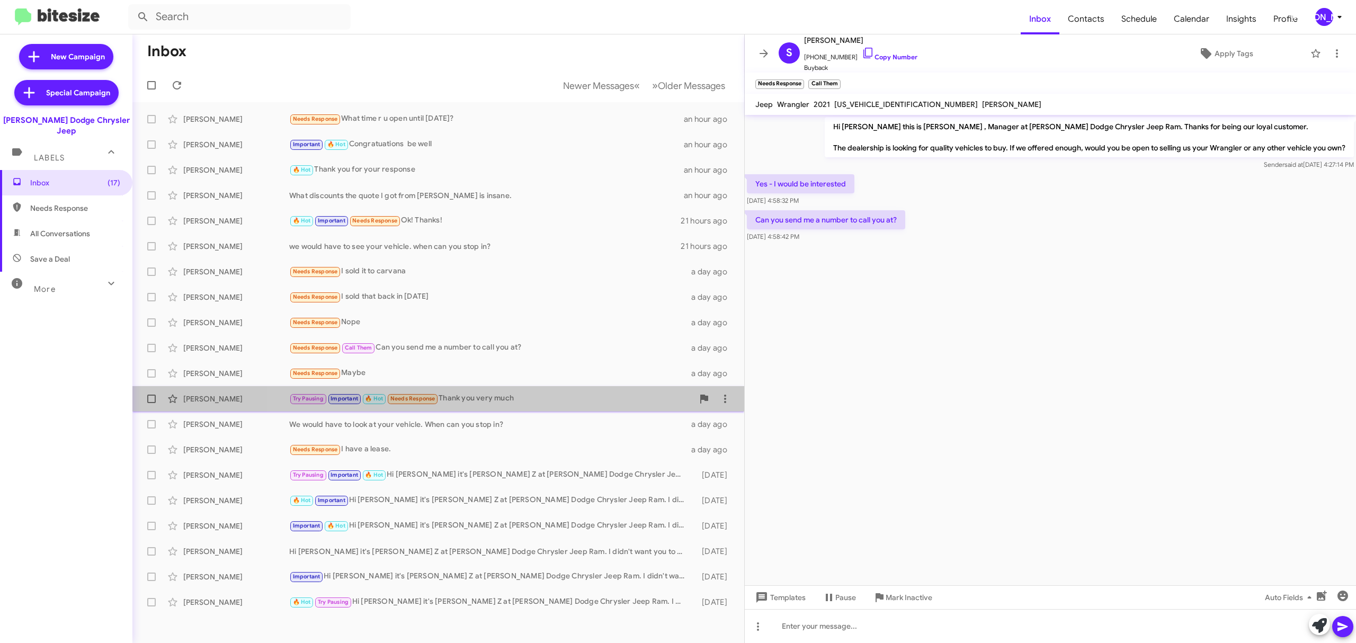
click at [539, 406] on div "Karen Hitching Try Pausing Important 🔥 Hot Needs Response Thank you very much a…" at bounding box center [438, 398] width 595 height 21
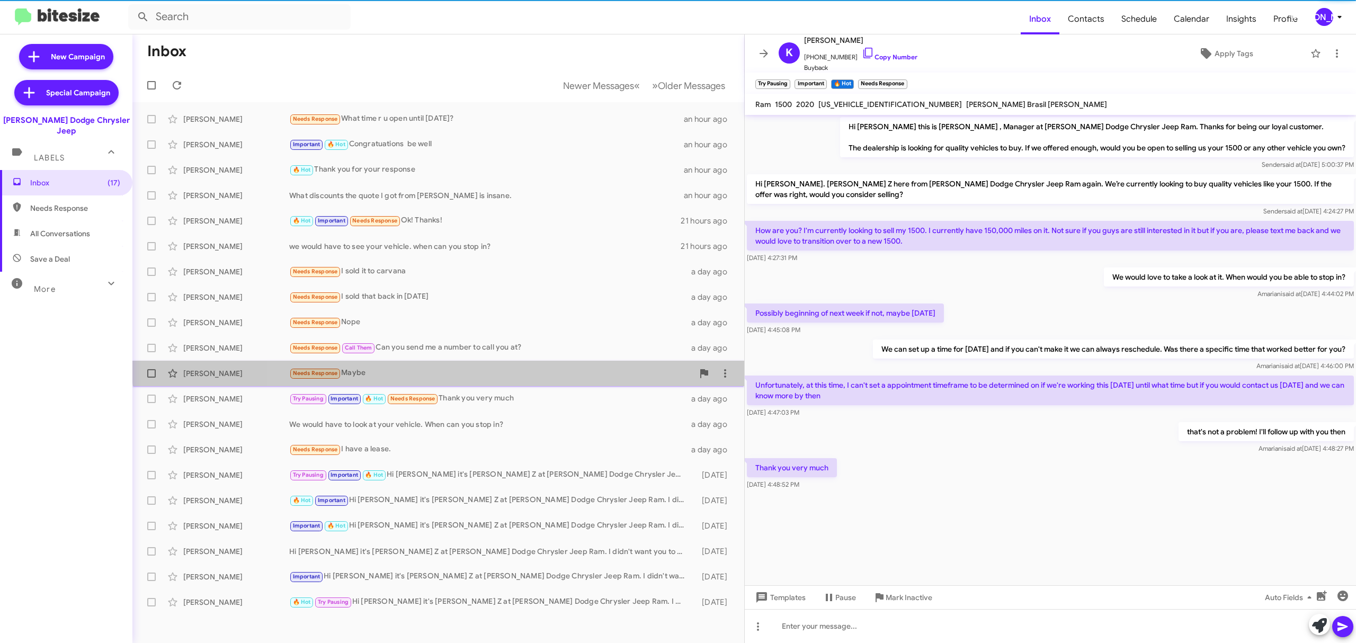
click at [498, 363] on div "Steven Waxgiser Needs Response Maybe a day ago" at bounding box center [438, 373] width 595 height 21
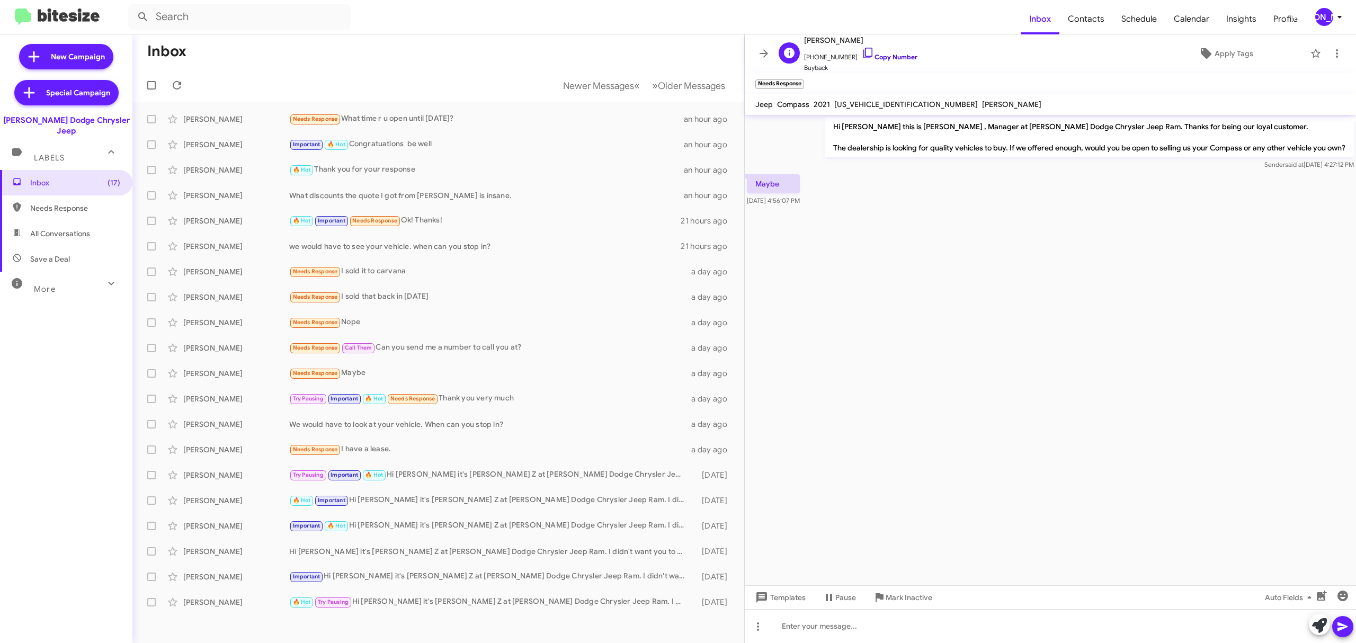
click at [887, 53] on link "Copy Number" at bounding box center [890, 57] width 56 height 8
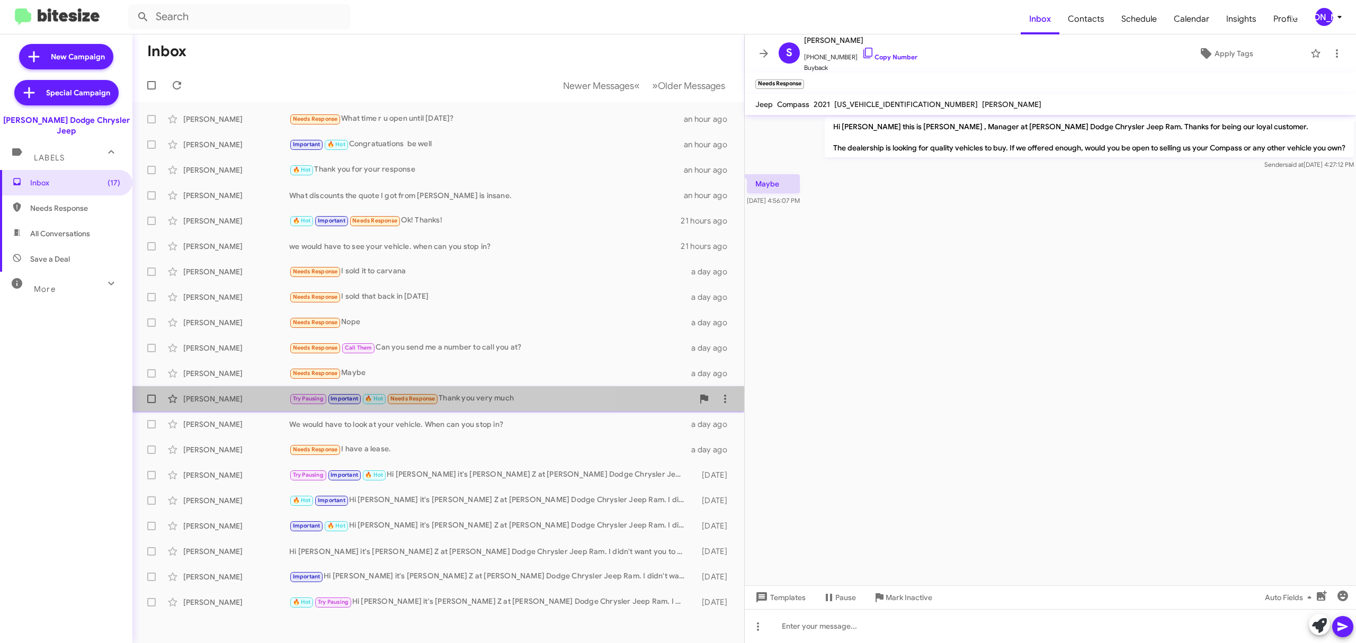
click at [411, 397] on span "Needs Response" at bounding box center [412, 398] width 45 height 7
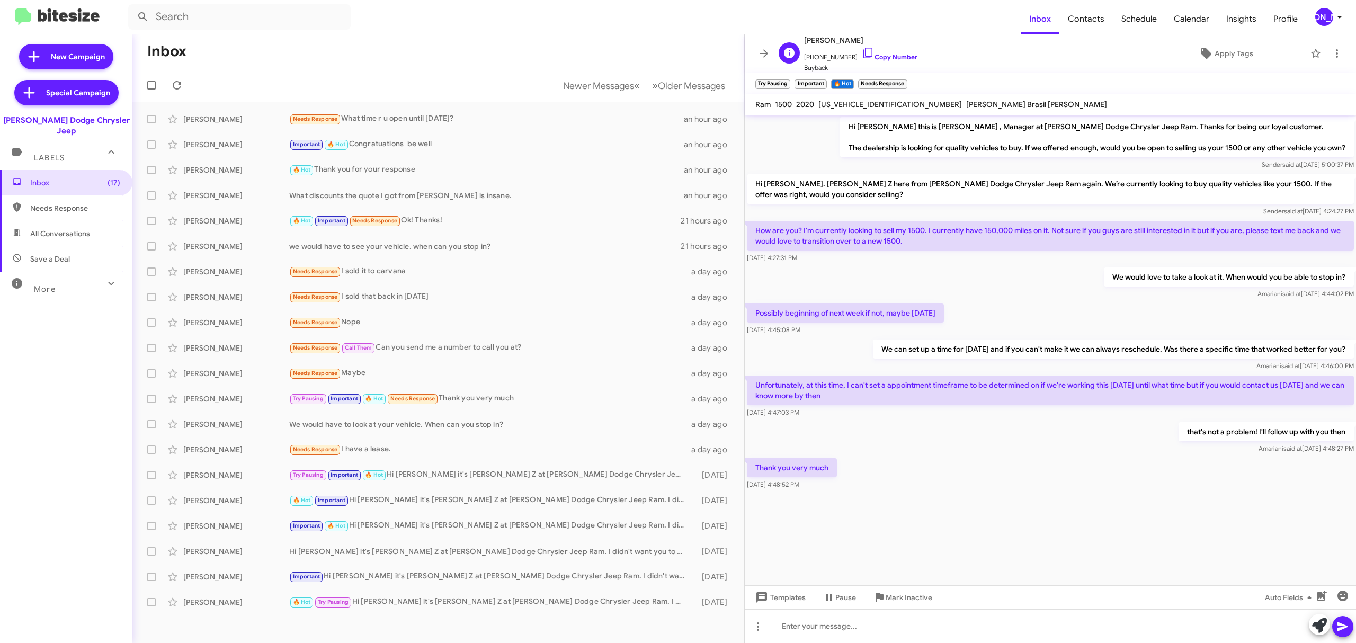
drag, startPoint x: 903, startPoint y: 56, endPoint x: 829, endPoint y: 46, distance: 74.8
click at [903, 56] on link "Copy Number" at bounding box center [890, 57] width 56 height 8
click at [513, 439] on span "William Parrales Needs Response I have a lease. a day ago" at bounding box center [438, 449] width 612 height 25
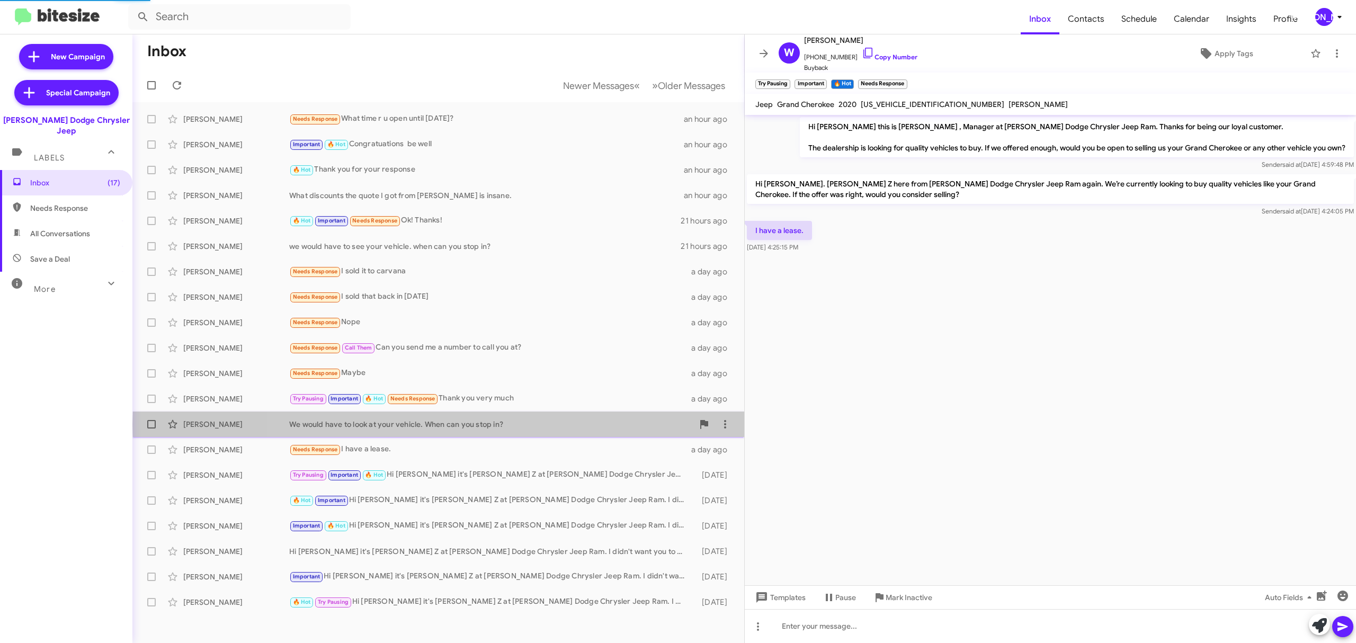
click at [506, 425] on div "We would have to look at your vehicle. When can you stop in?" at bounding box center [491, 424] width 404 height 11
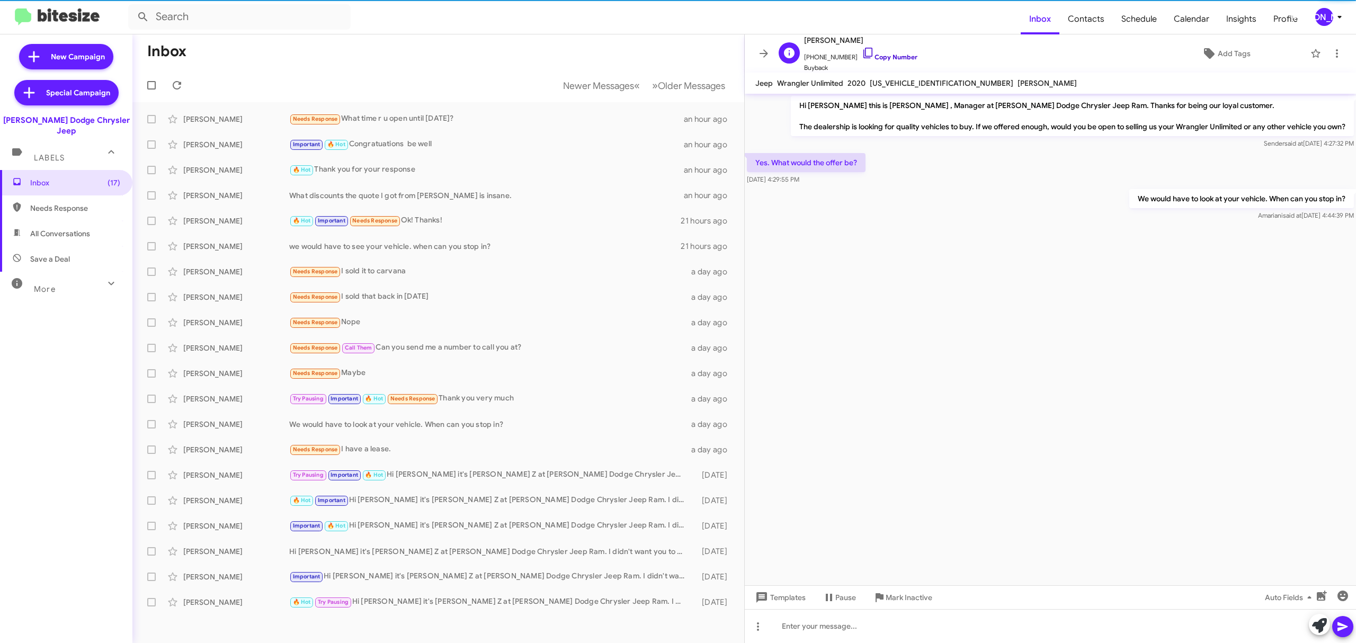
click at [893, 58] on link "Copy Number" at bounding box center [890, 57] width 56 height 8
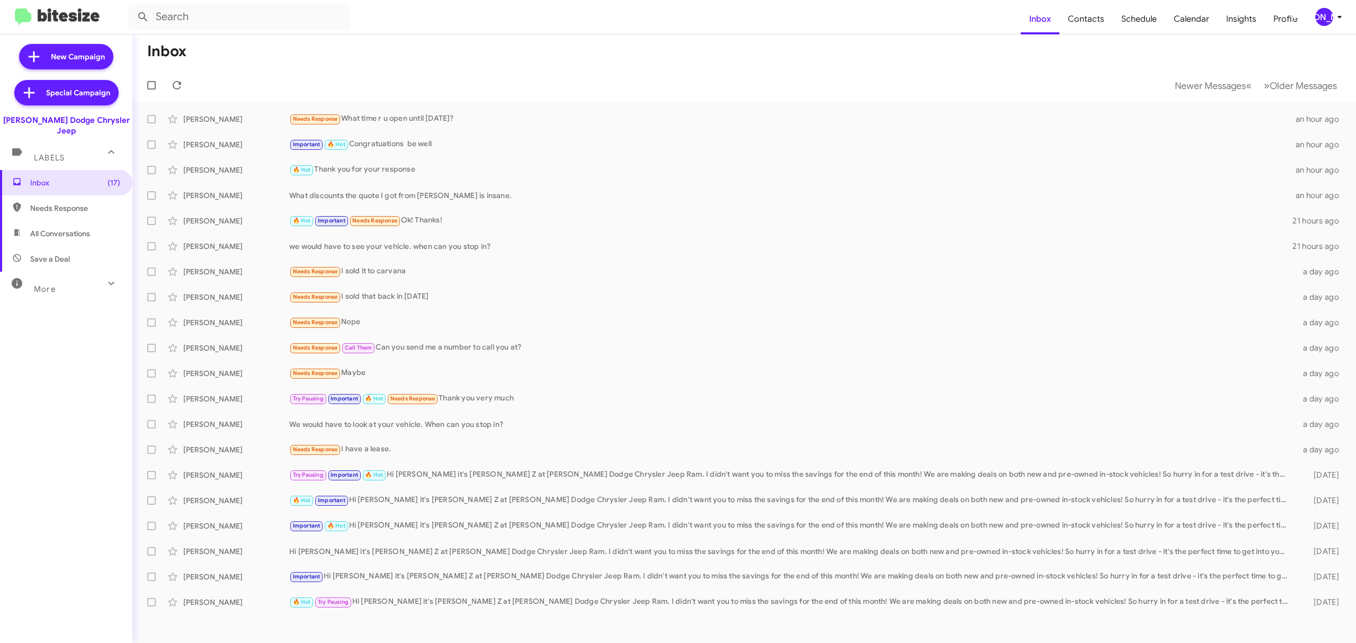
click at [1331, 20] on div "[PERSON_NAME]" at bounding box center [1324, 17] width 18 height 18
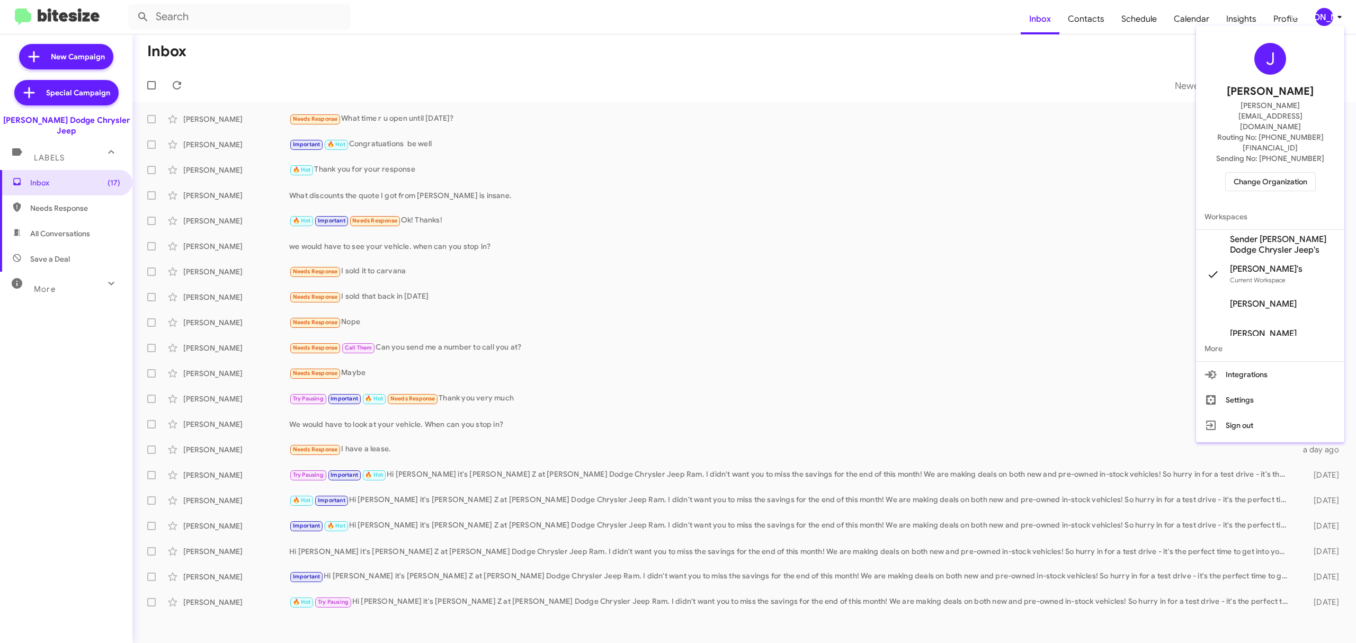
click at [1238, 173] on span "Change Organization" at bounding box center [1271, 182] width 74 height 18
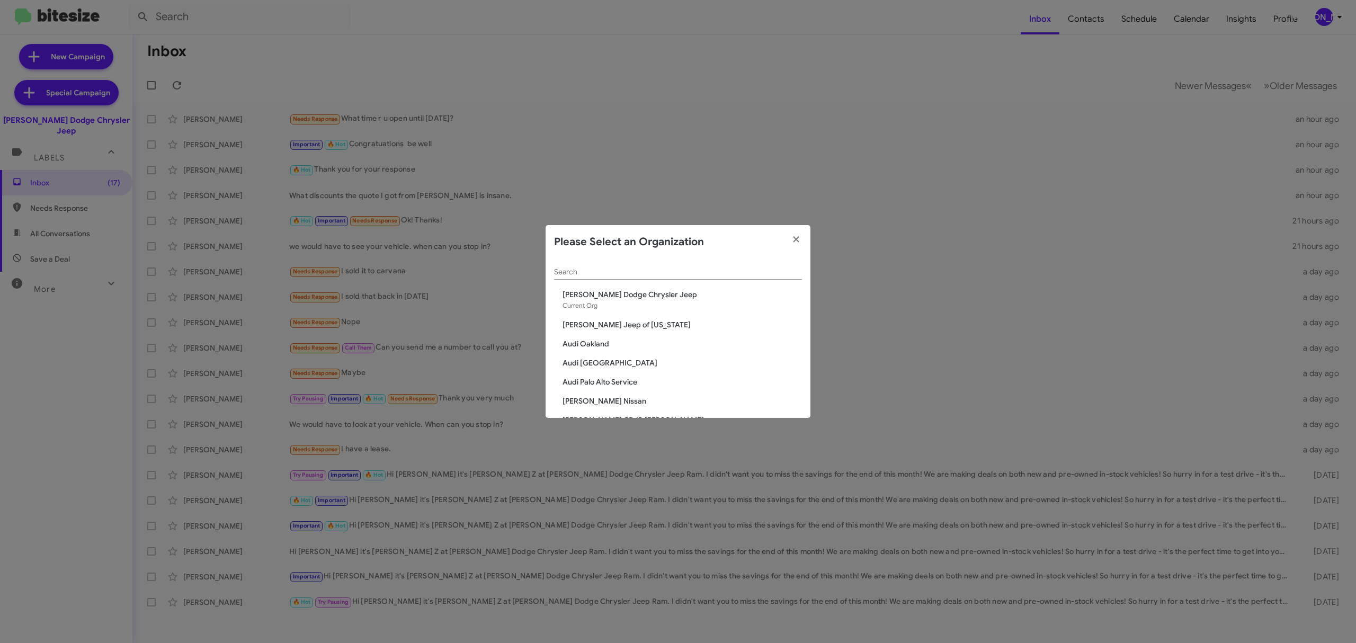
click at [662, 281] on div "Search" at bounding box center [678, 274] width 248 height 30
click at [661, 278] on div "Search" at bounding box center [678, 269] width 248 height 21
type input "nielsen"
click at [623, 363] on span "Nielsen Kia of Newton" at bounding box center [682, 363] width 239 height 11
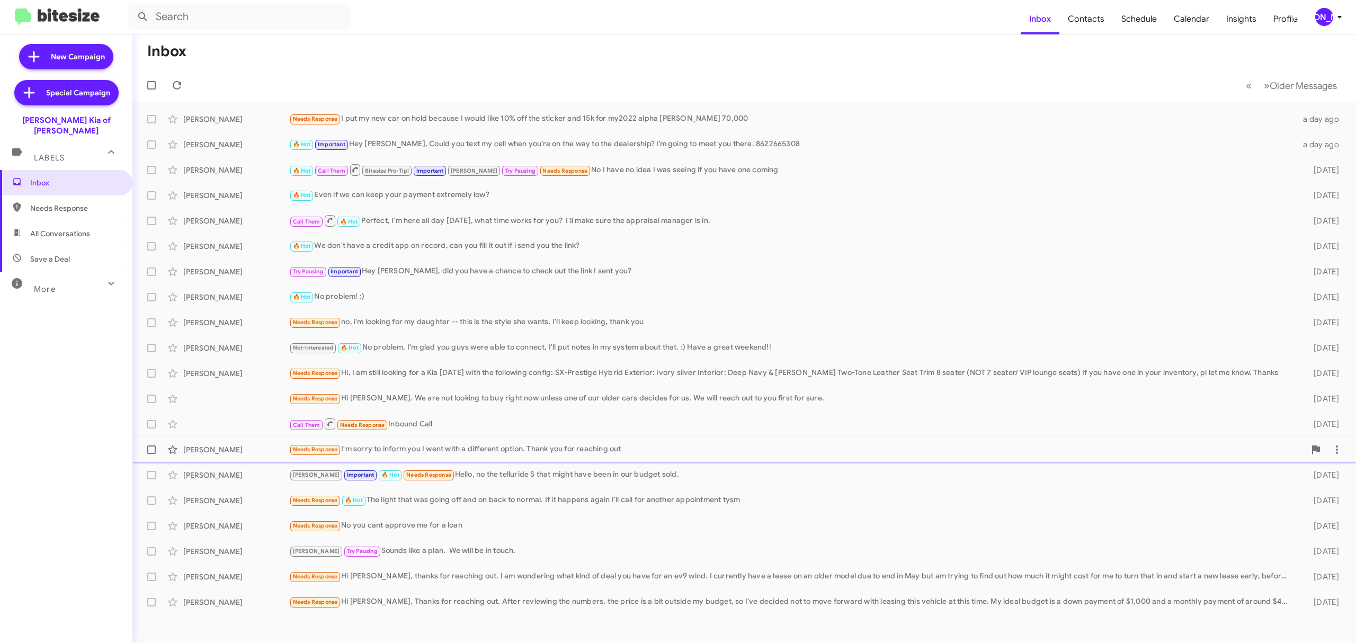
click at [450, 454] on div "Needs Response I'm sorry to inform you I went with a different option. Thank yo…" at bounding box center [797, 449] width 1016 height 12
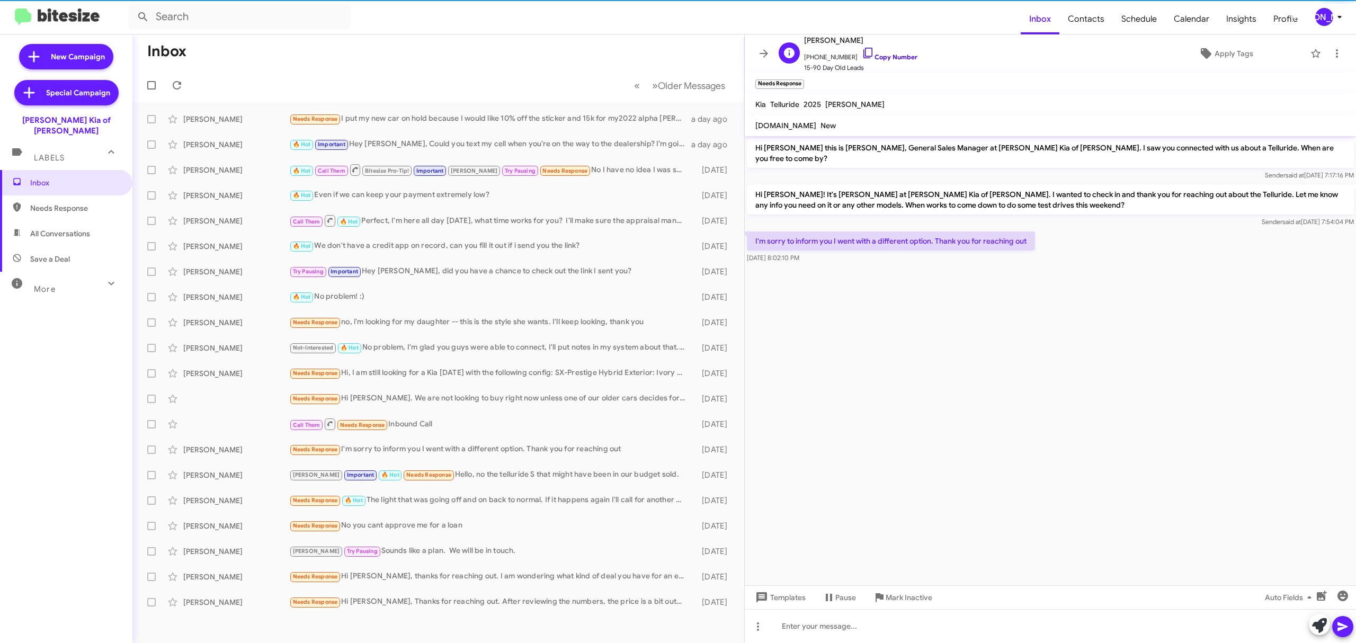
click at [878, 58] on link "Copy Number" at bounding box center [890, 57] width 56 height 8
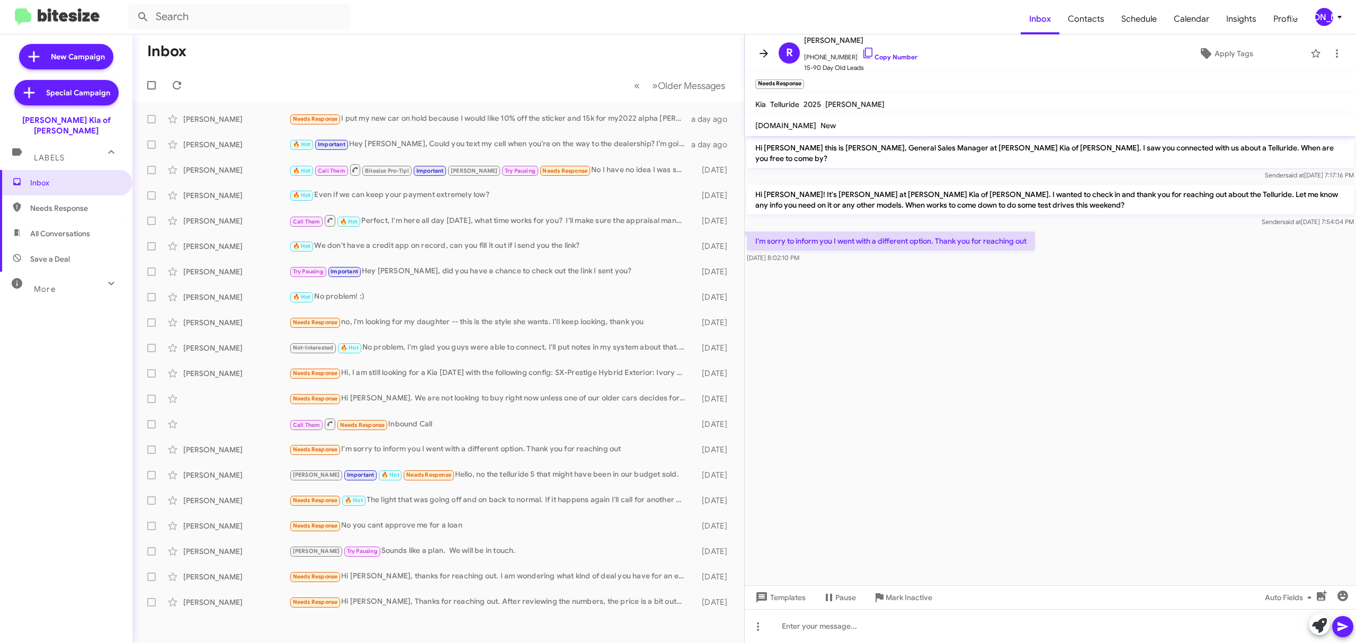
click at [764, 49] on icon at bounding box center [763, 53] width 13 height 13
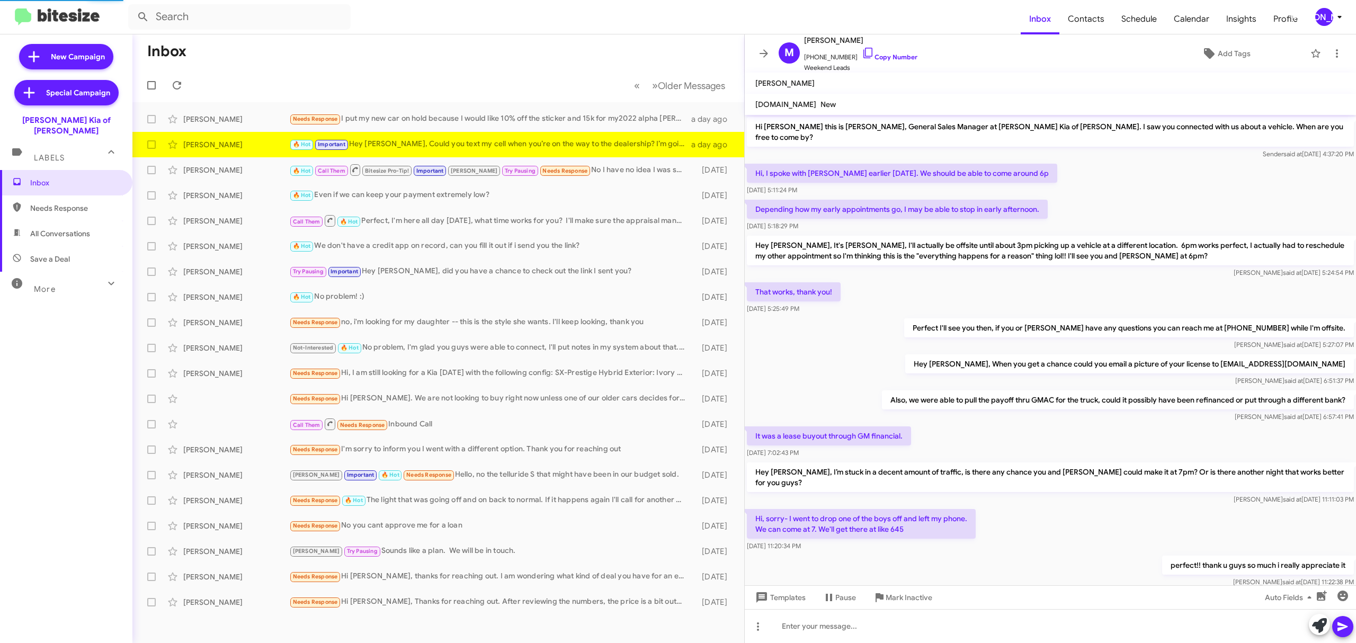
scroll to position [53, 0]
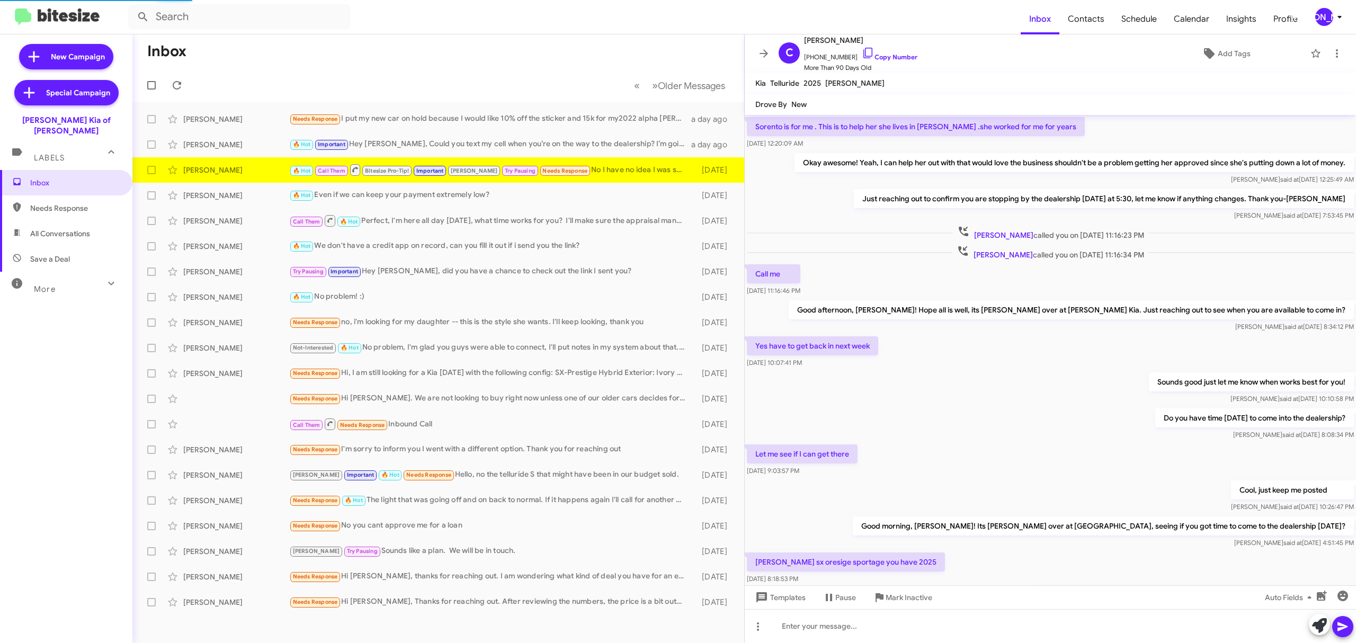
scroll to position [228, 0]
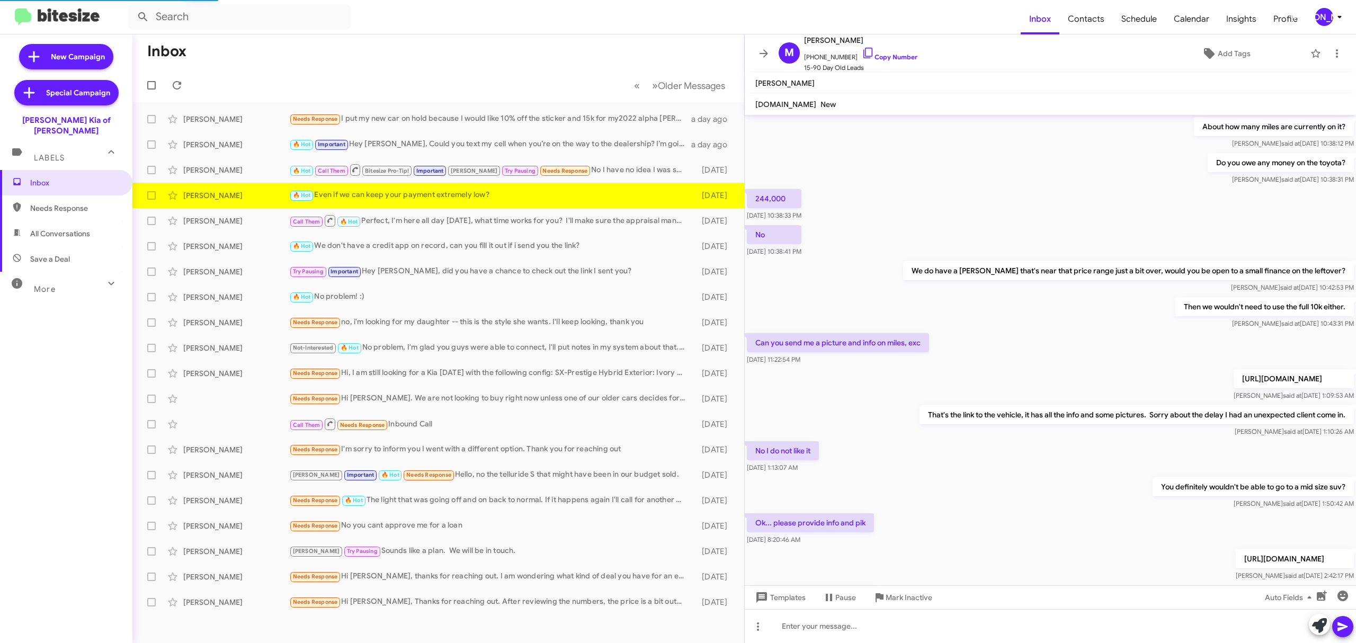
scroll to position [303, 0]
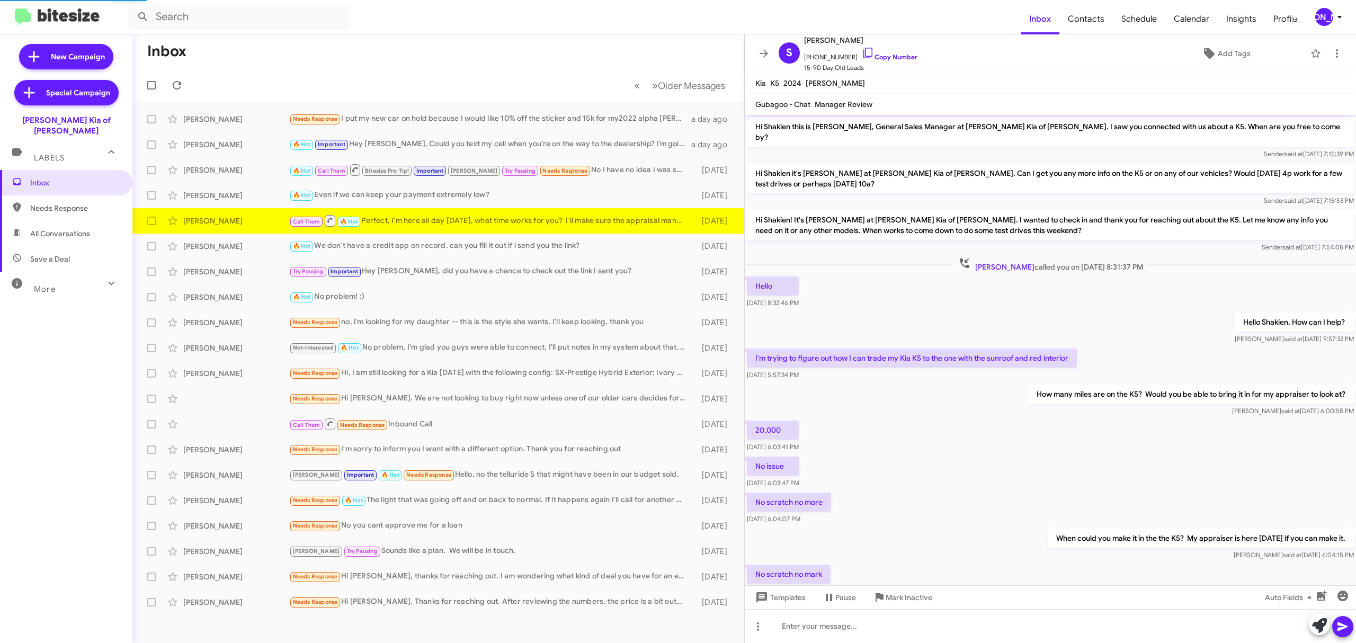
scroll to position [72, 0]
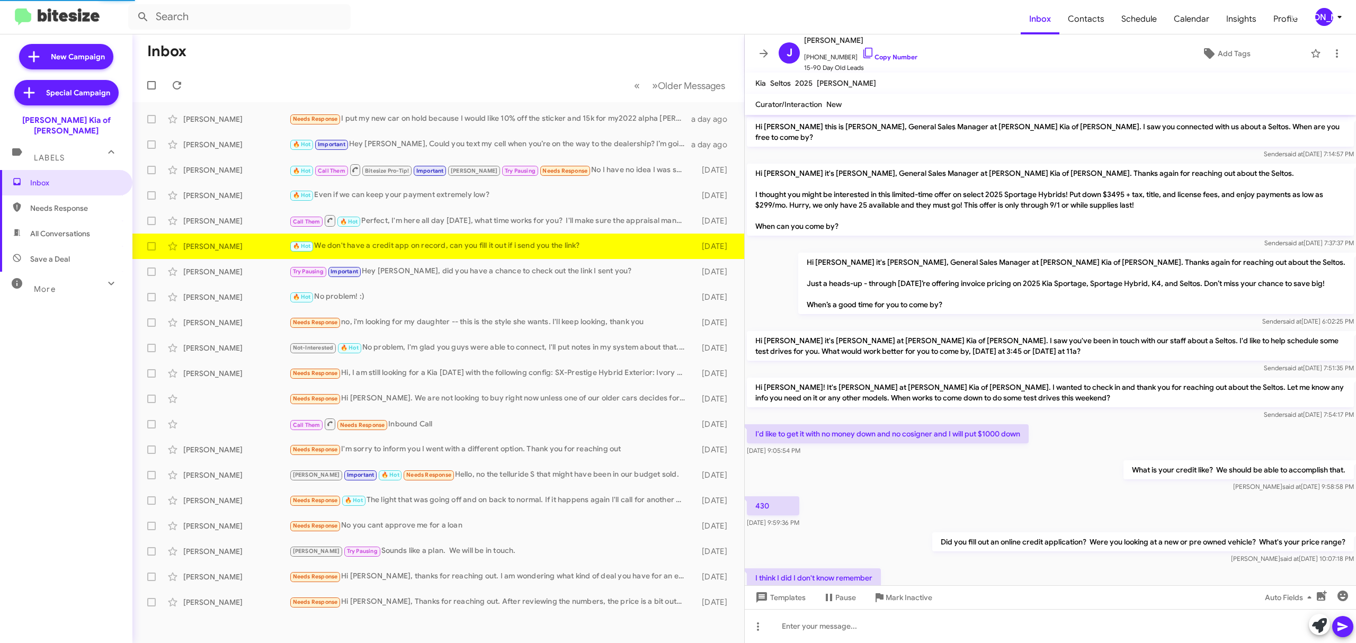
scroll to position [71, 0]
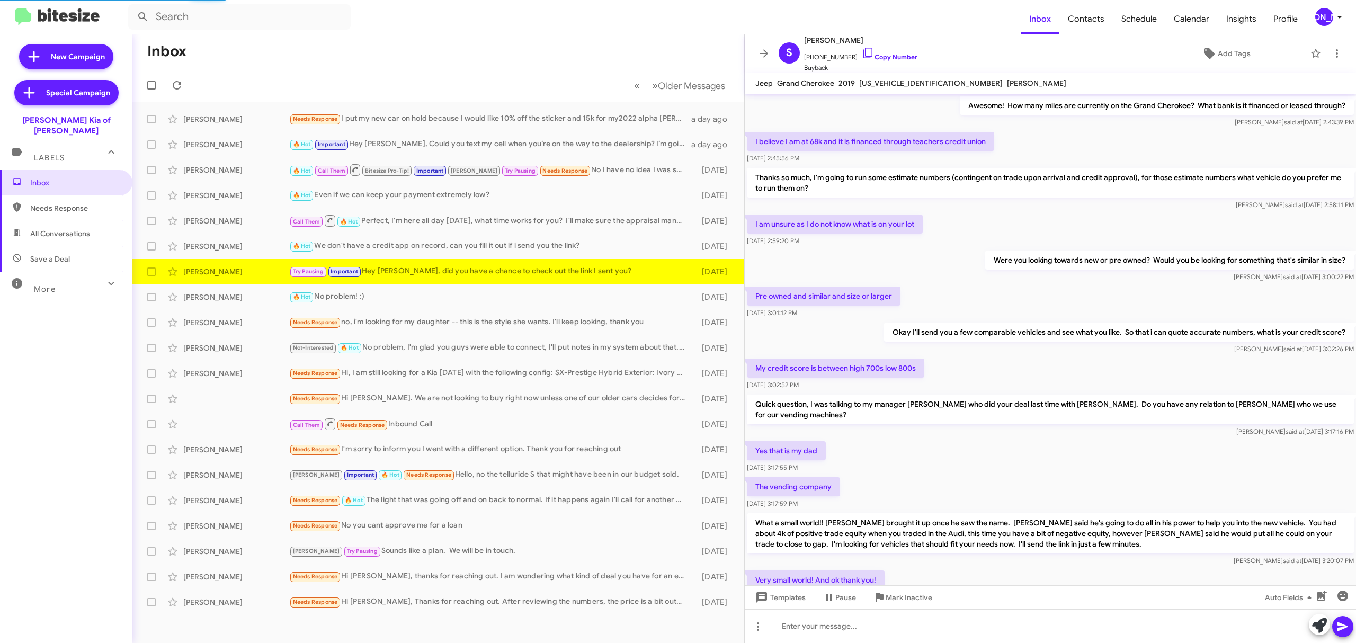
scroll to position [335, 0]
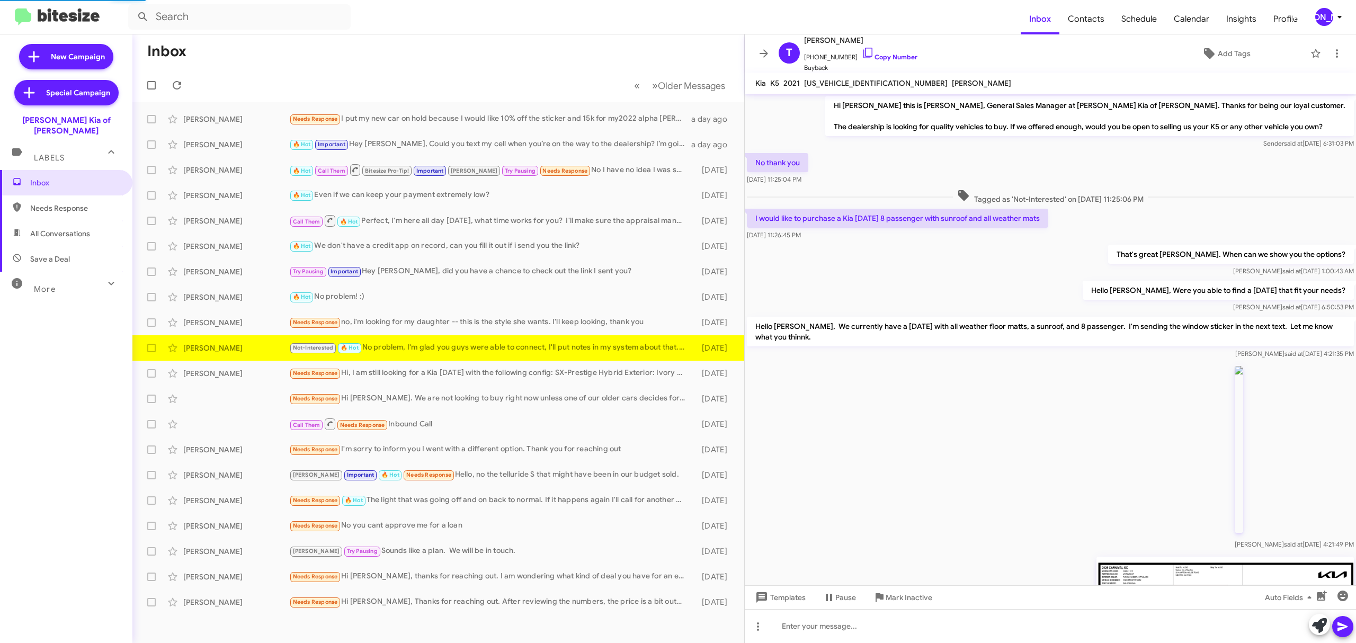
scroll to position [452, 0]
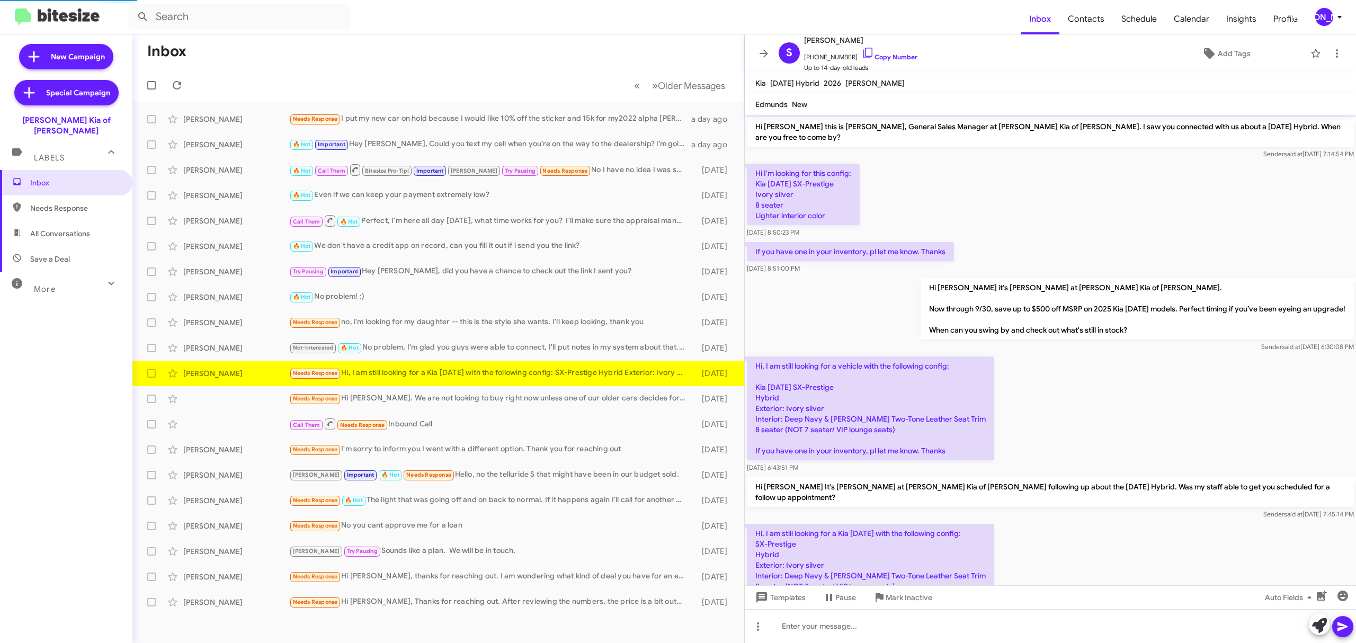
scroll to position [43, 0]
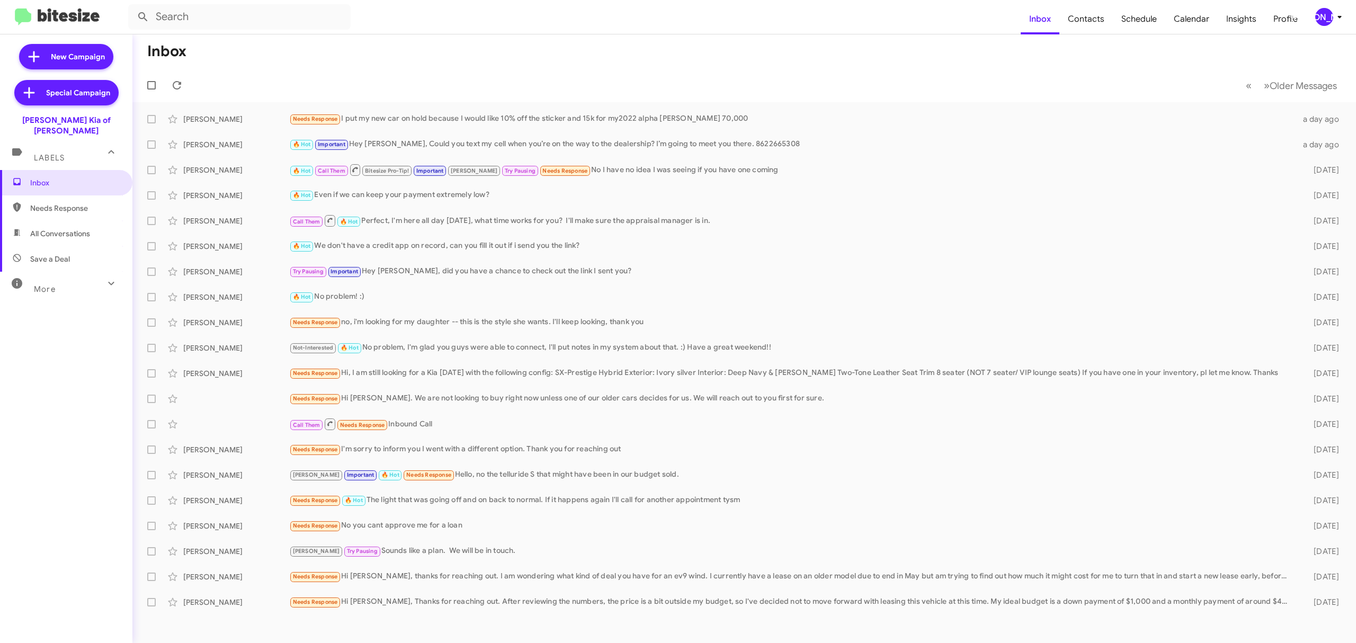
click at [1322, 24] on div "[PERSON_NAME]" at bounding box center [1324, 17] width 18 height 18
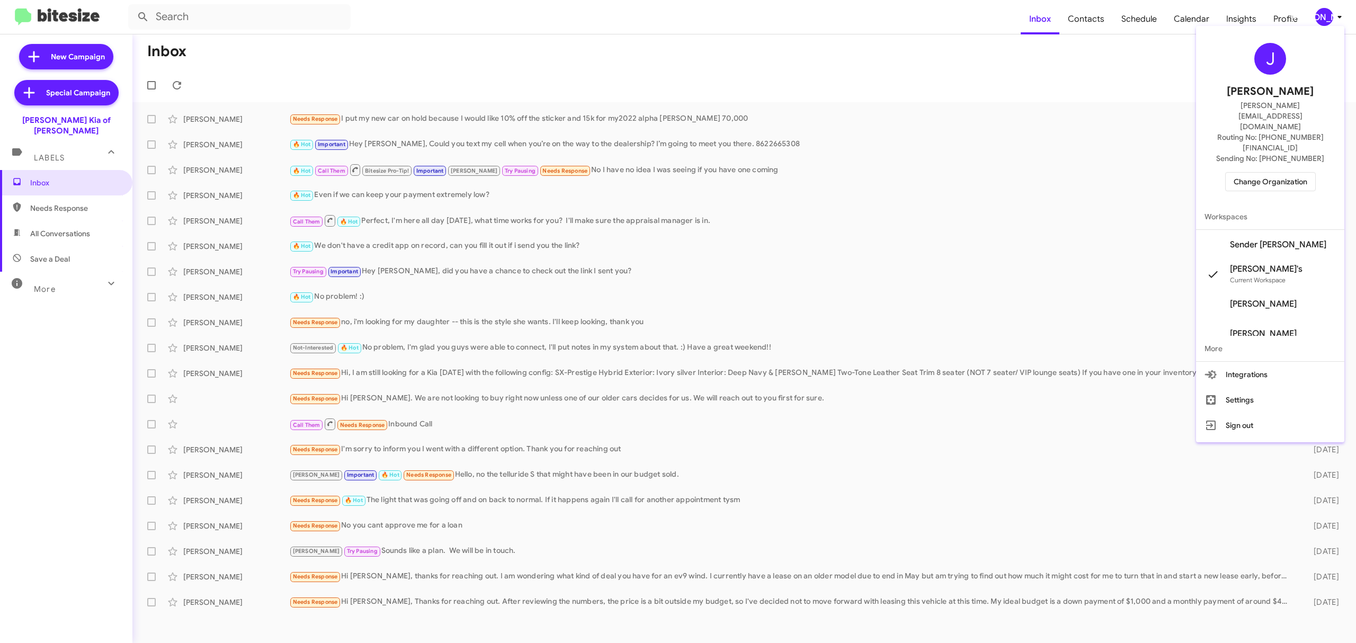
click at [1254, 173] on span "Change Organization" at bounding box center [1271, 182] width 74 height 18
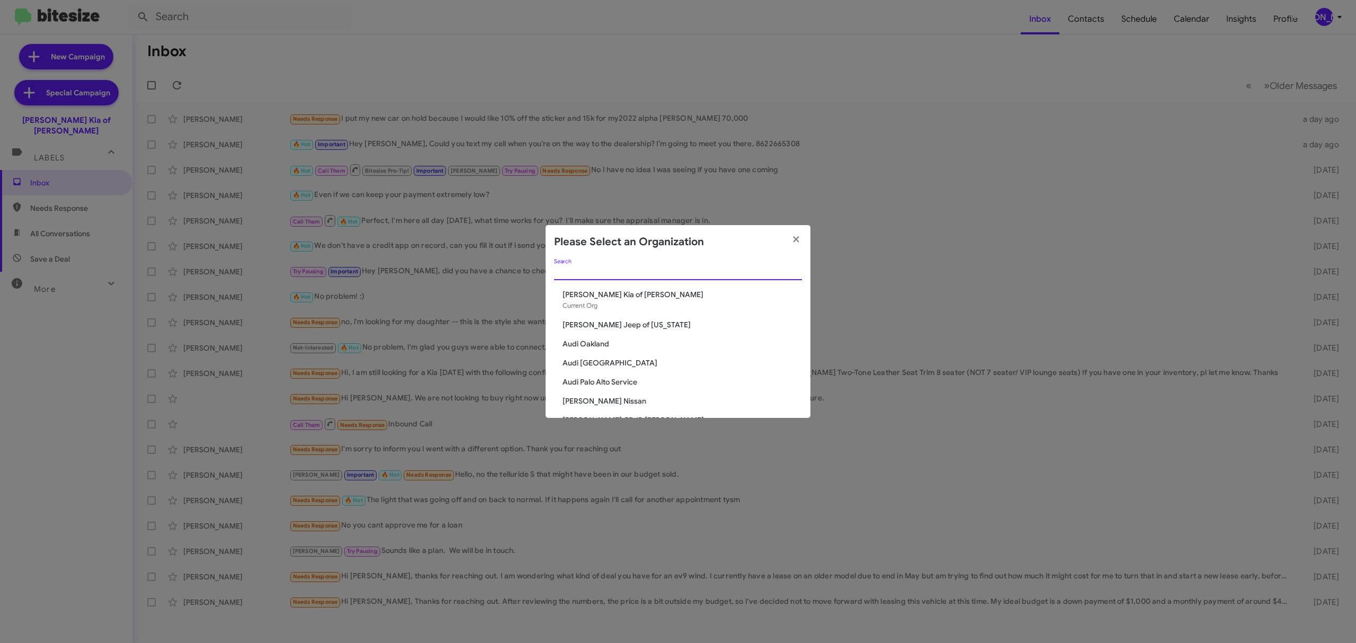
click at [680, 273] on input "Search" at bounding box center [678, 272] width 248 height 8
type input "nielse"
click at [628, 378] on span "Nielsen Nissan of Denville" at bounding box center [682, 376] width 239 height 11
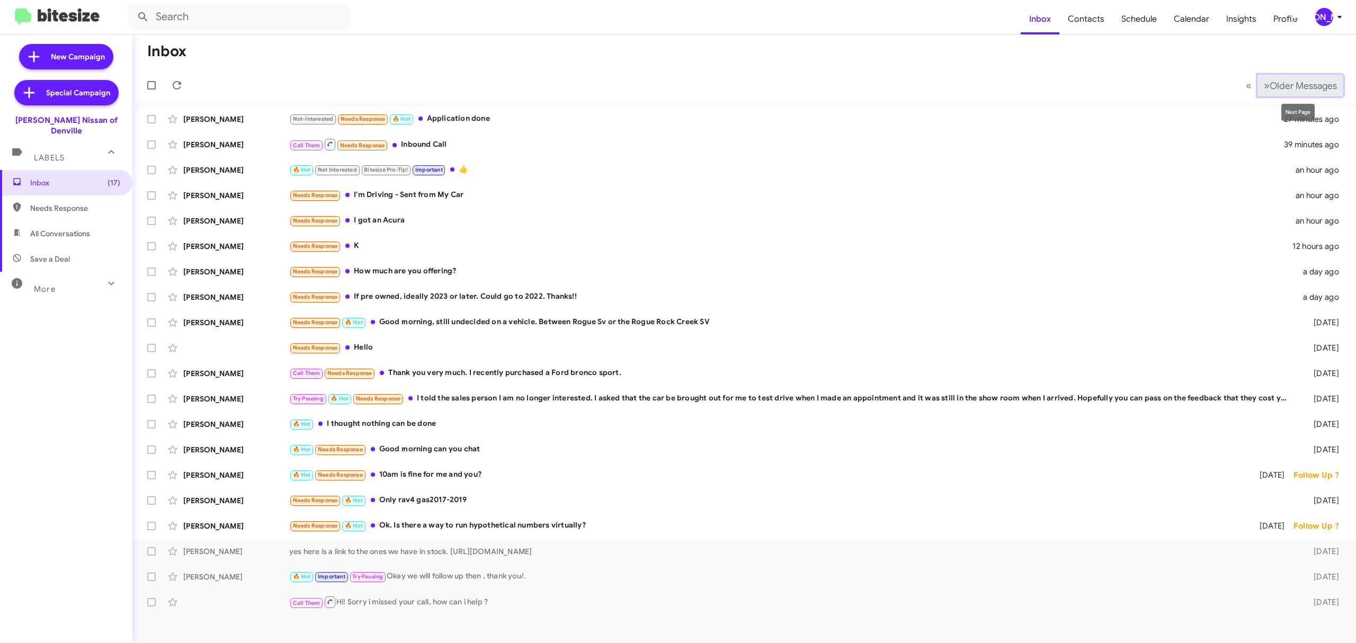
click at [1283, 88] on span "Older Messages" at bounding box center [1303, 86] width 67 height 12
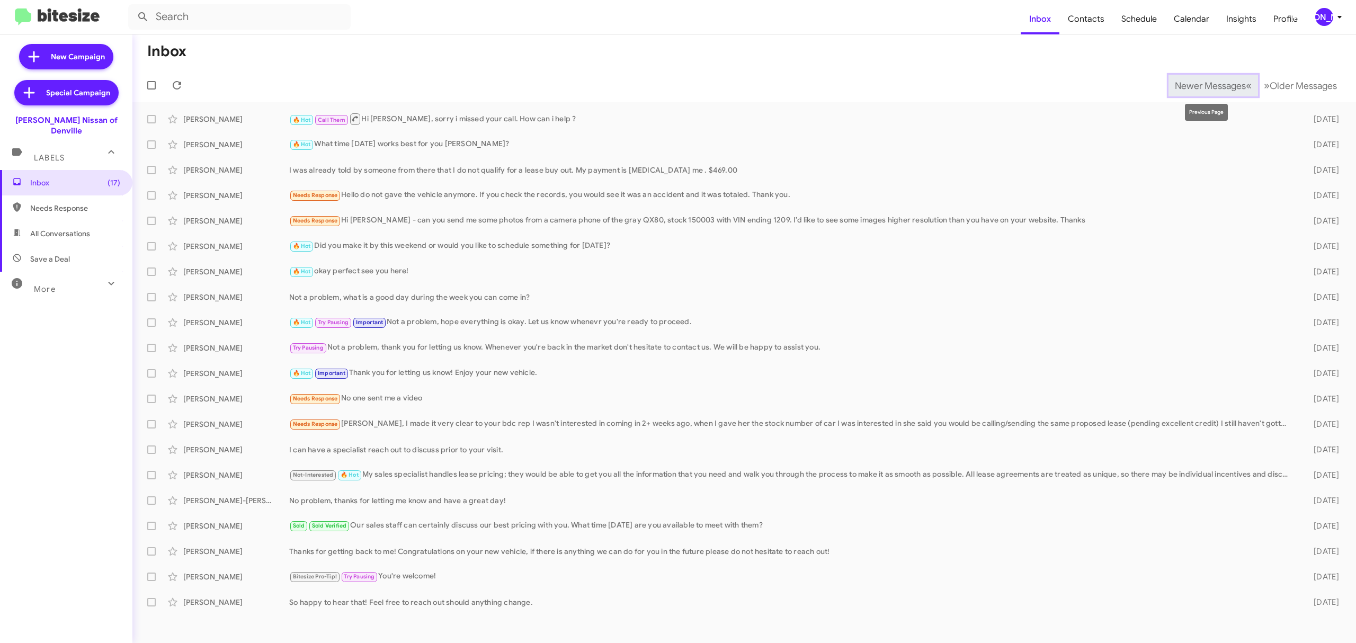
click at [1202, 85] on span "Newer Messages" at bounding box center [1210, 86] width 71 height 12
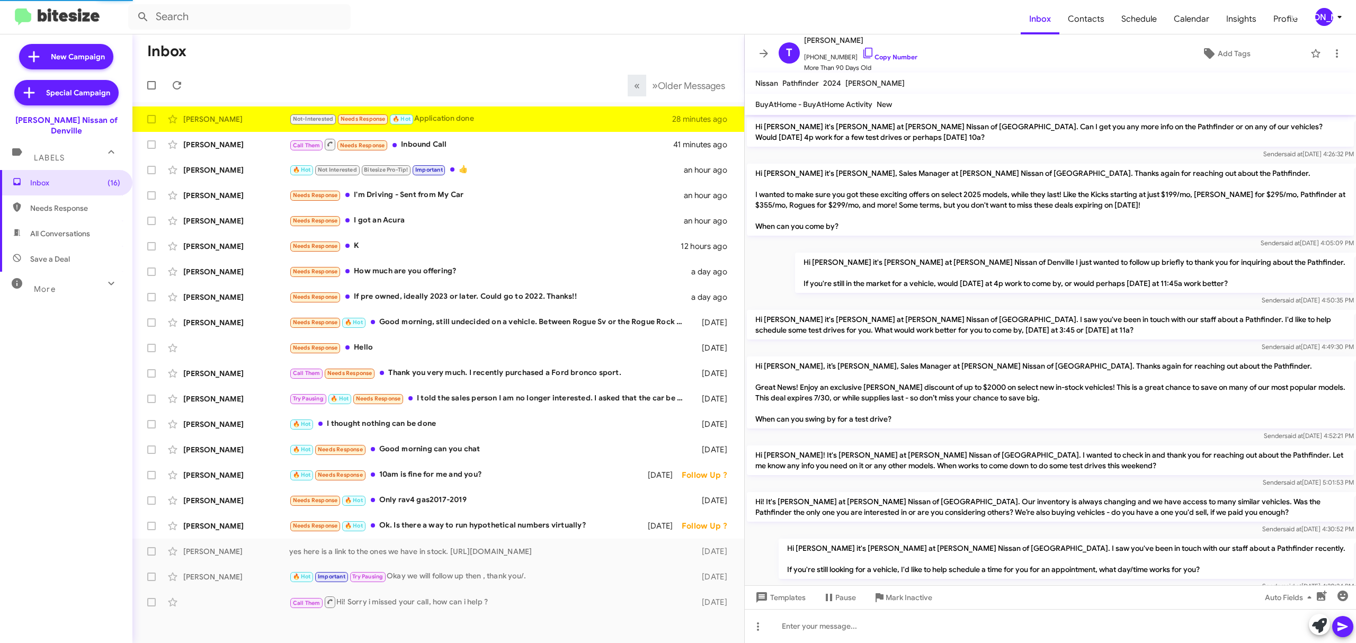
scroll to position [742, 0]
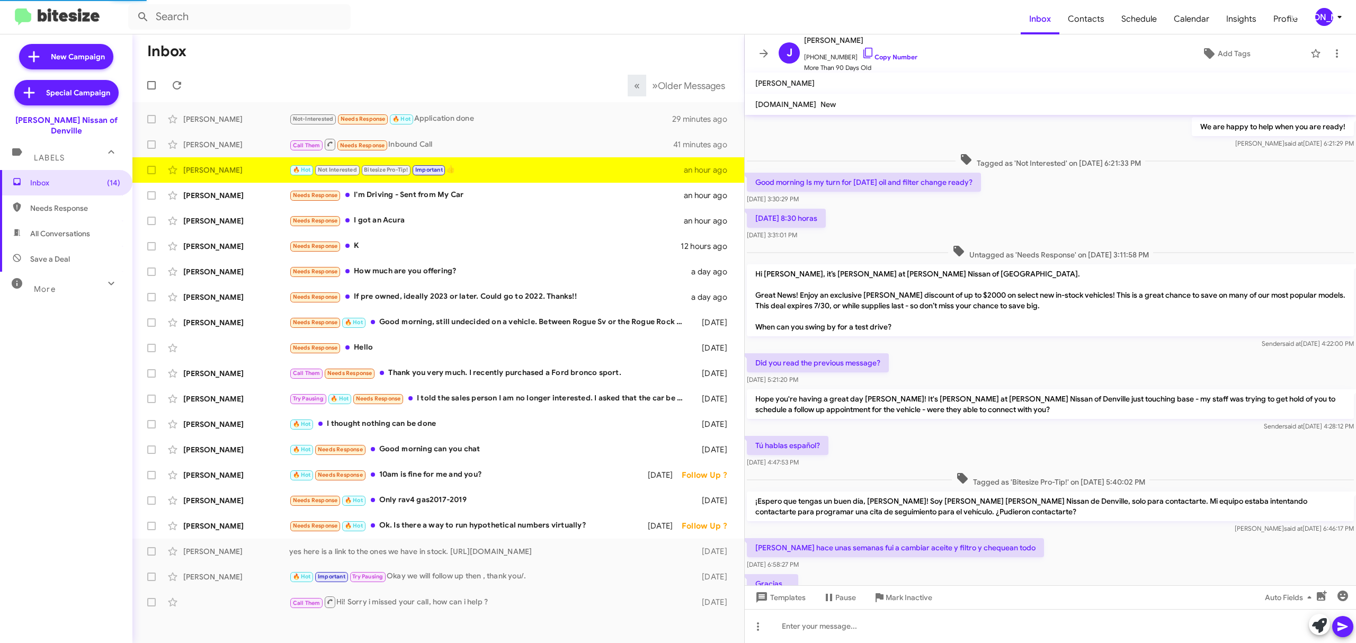
scroll to position [328, 0]
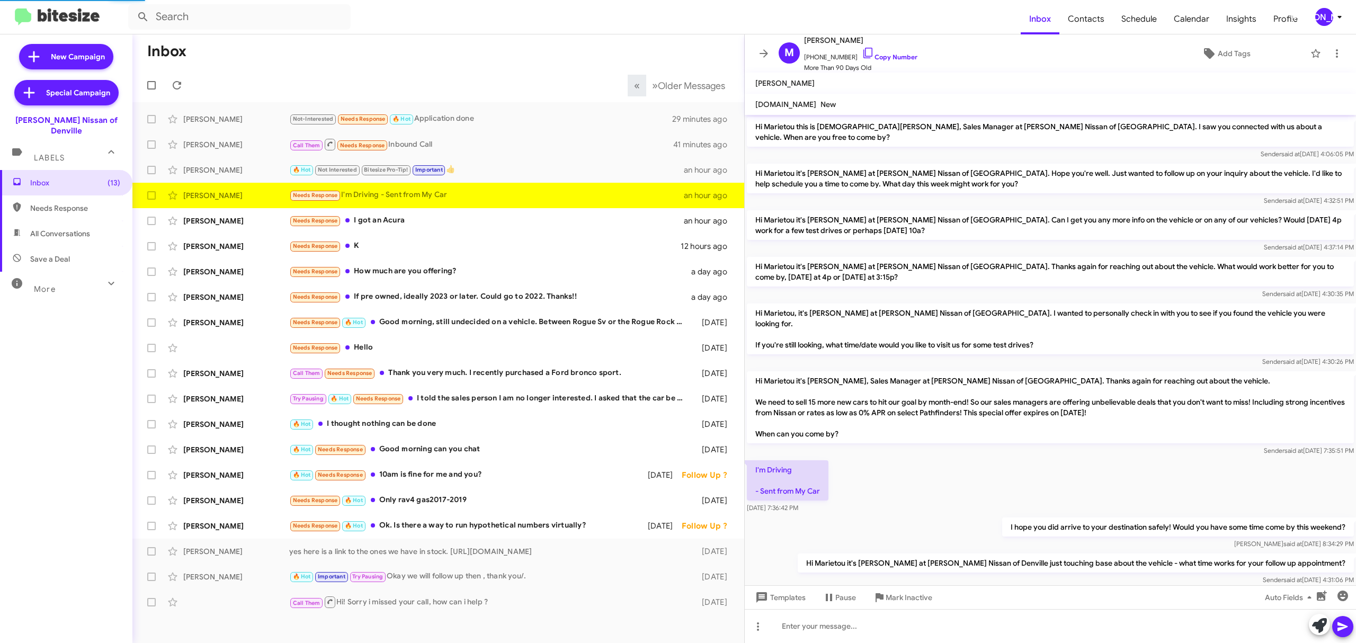
scroll to position [515, 0]
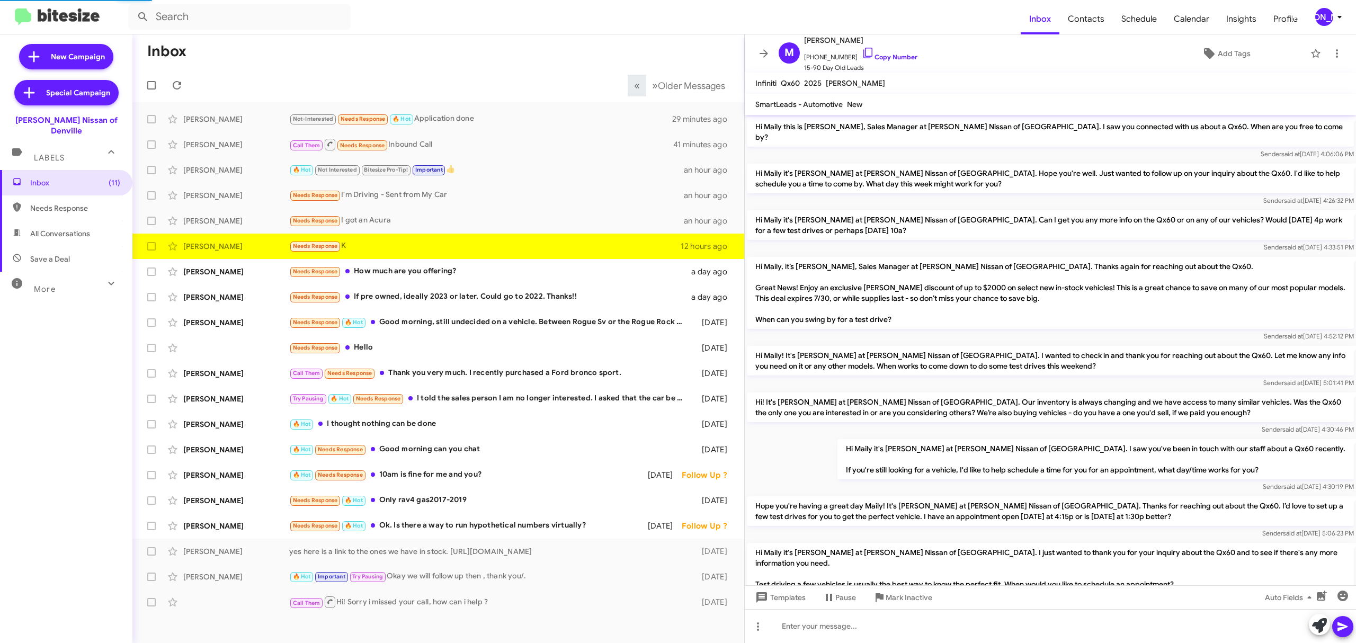
scroll to position [272, 0]
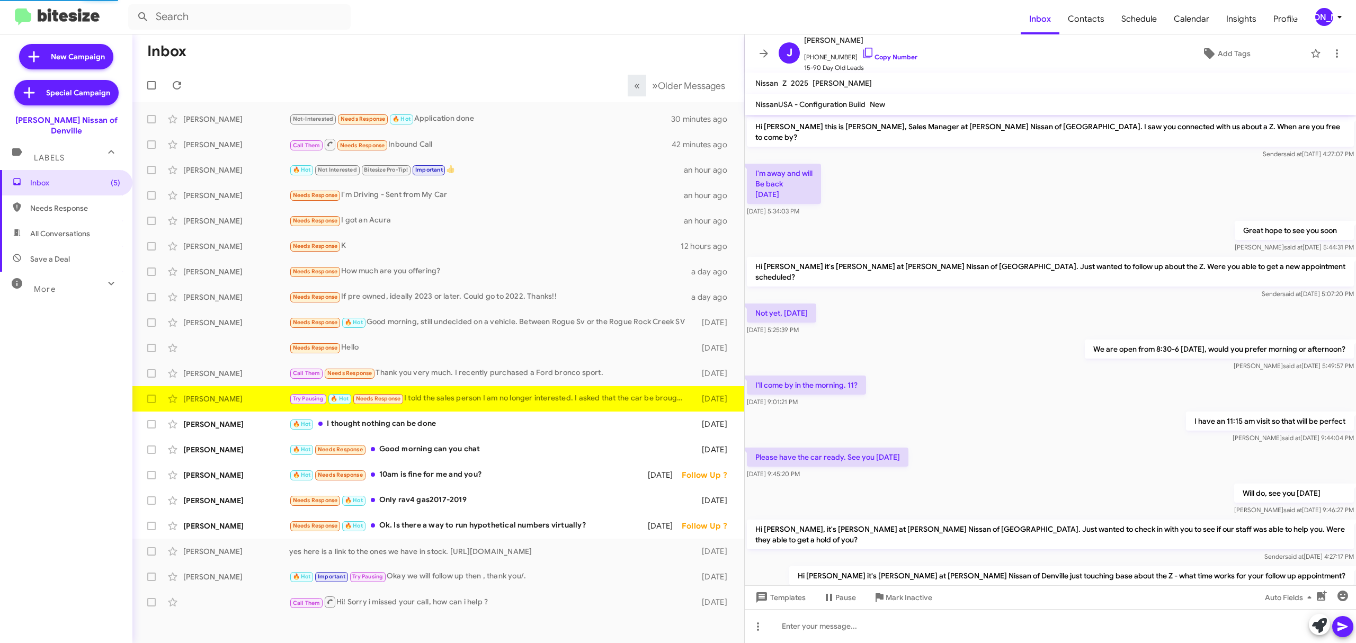
scroll to position [64, 0]
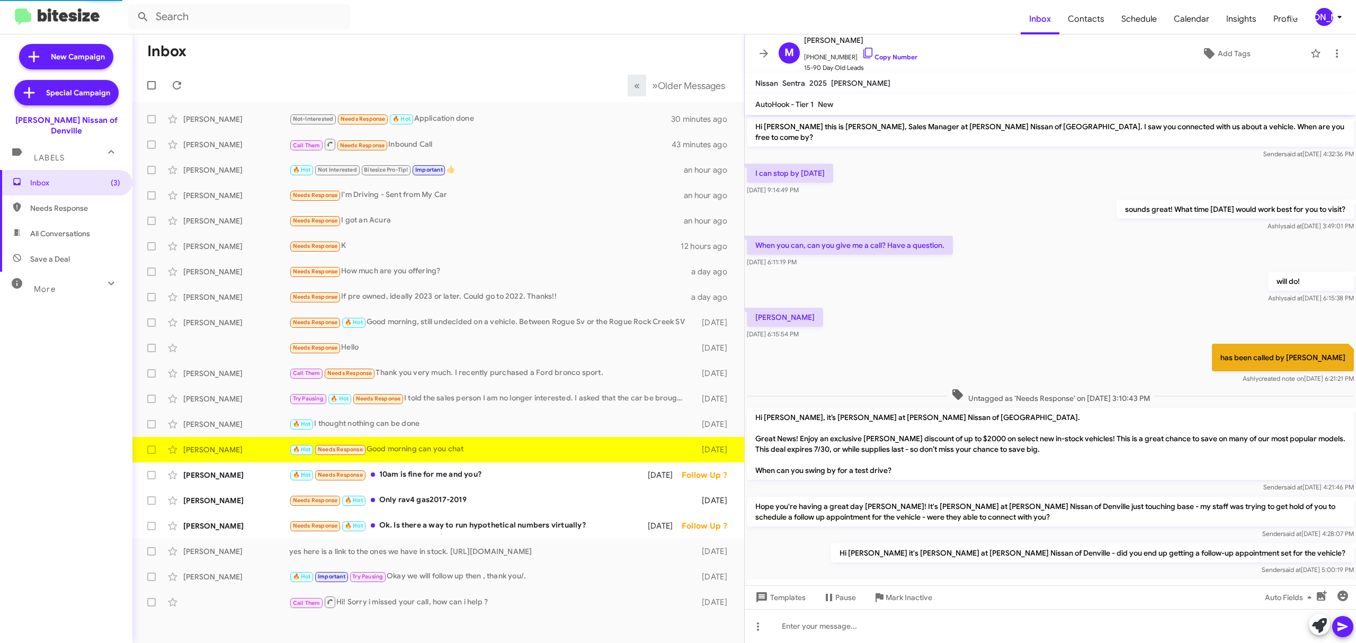
scroll to position [238, 0]
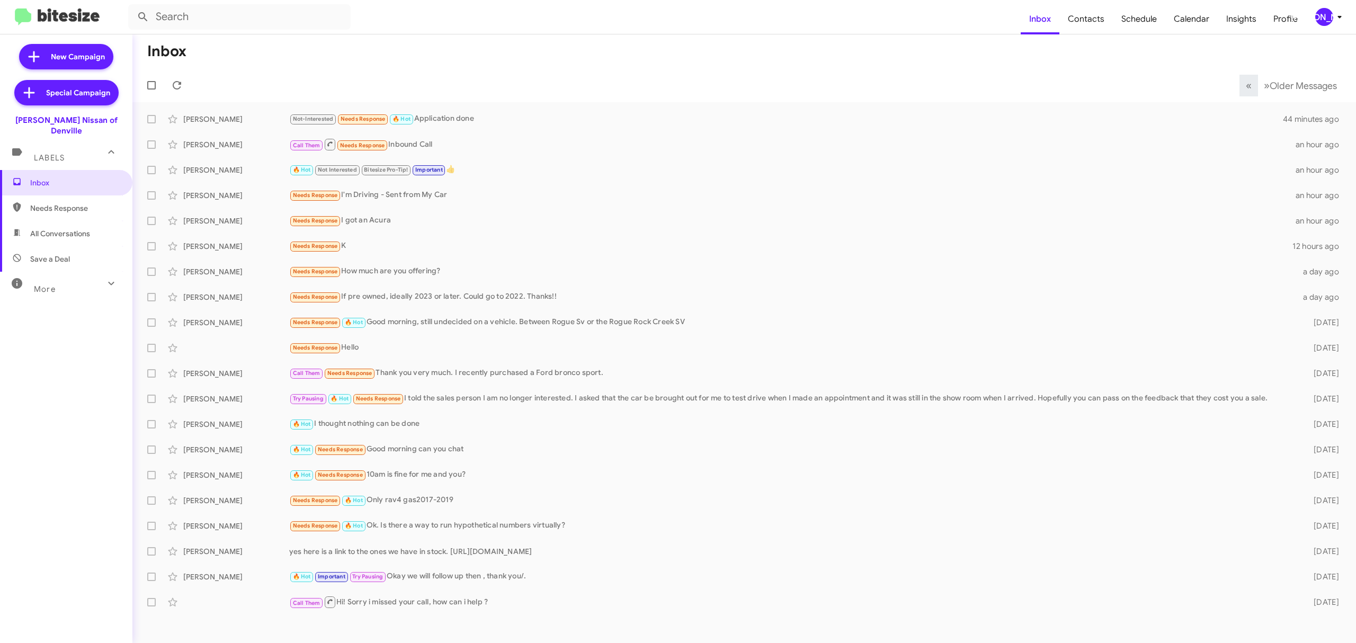
click at [1323, 20] on div "[PERSON_NAME]" at bounding box center [1324, 17] width 18 height 18
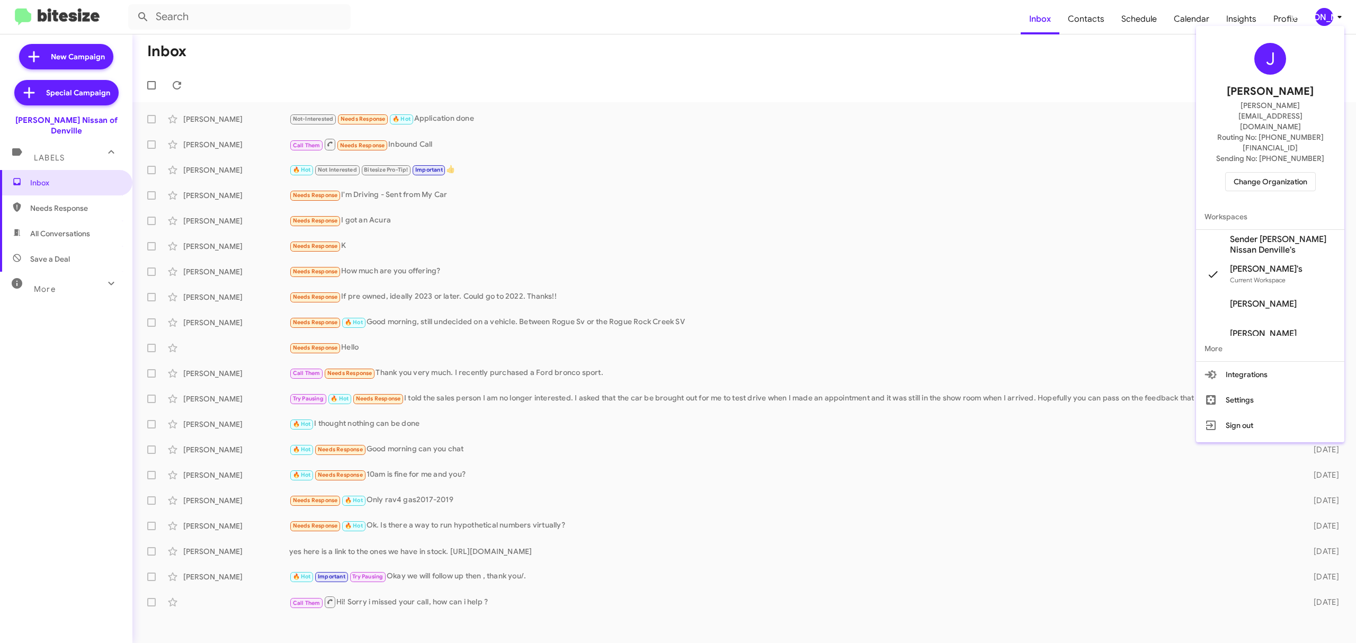
click at [150, 90] on div at bounding box center [678, 321] width 1356 height 643
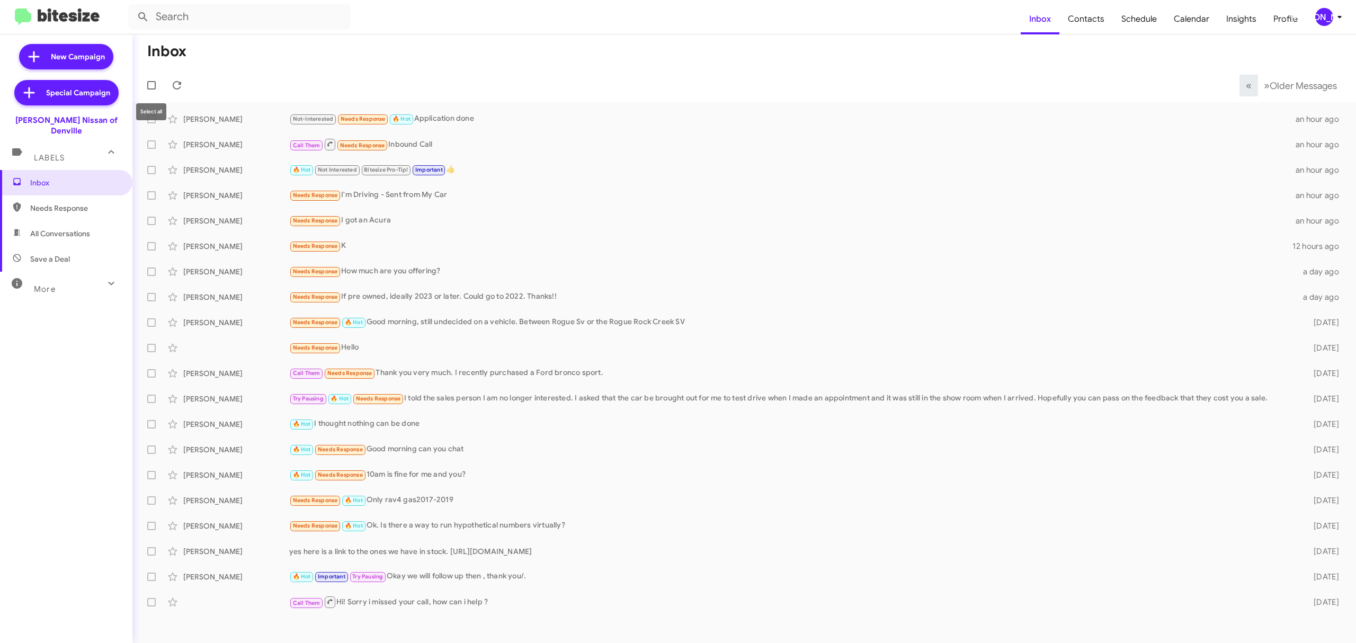
click at [151, 87] on span at bounding box center [151, 85] width 8 height 8
click at [151, 90] on input "checkbox" at bounding box center [151, 90] width 1 height 1
checkbox input "true"
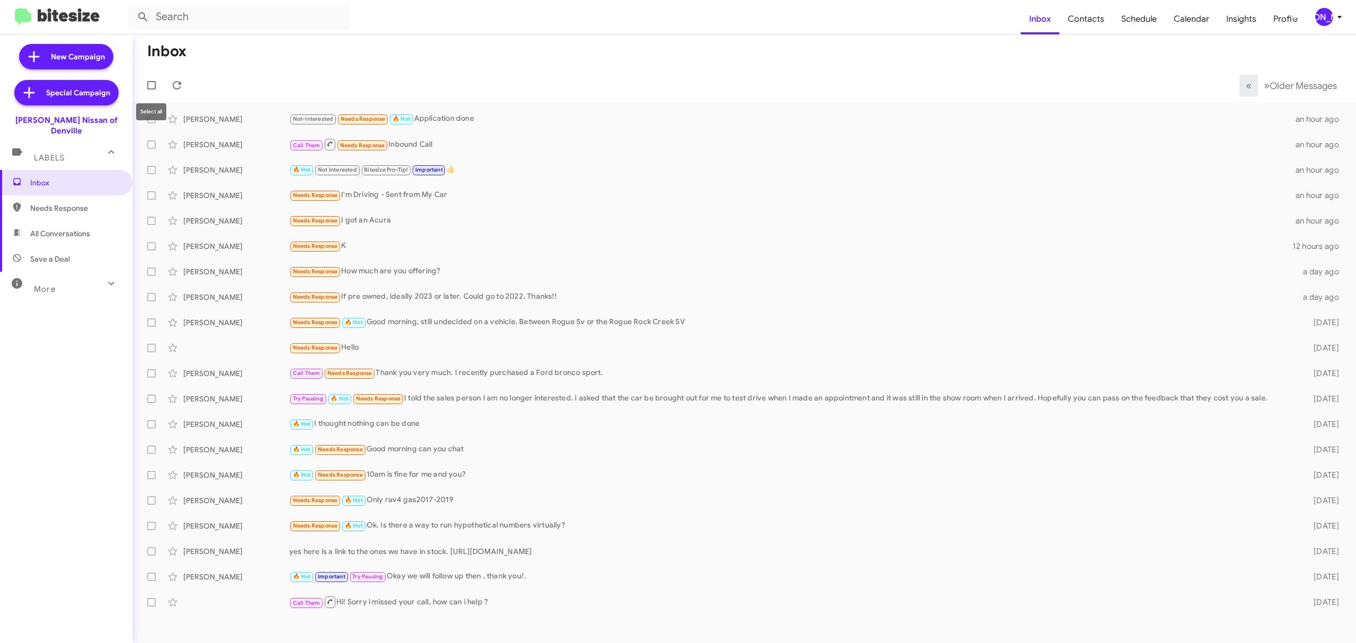
checkbox input "true"
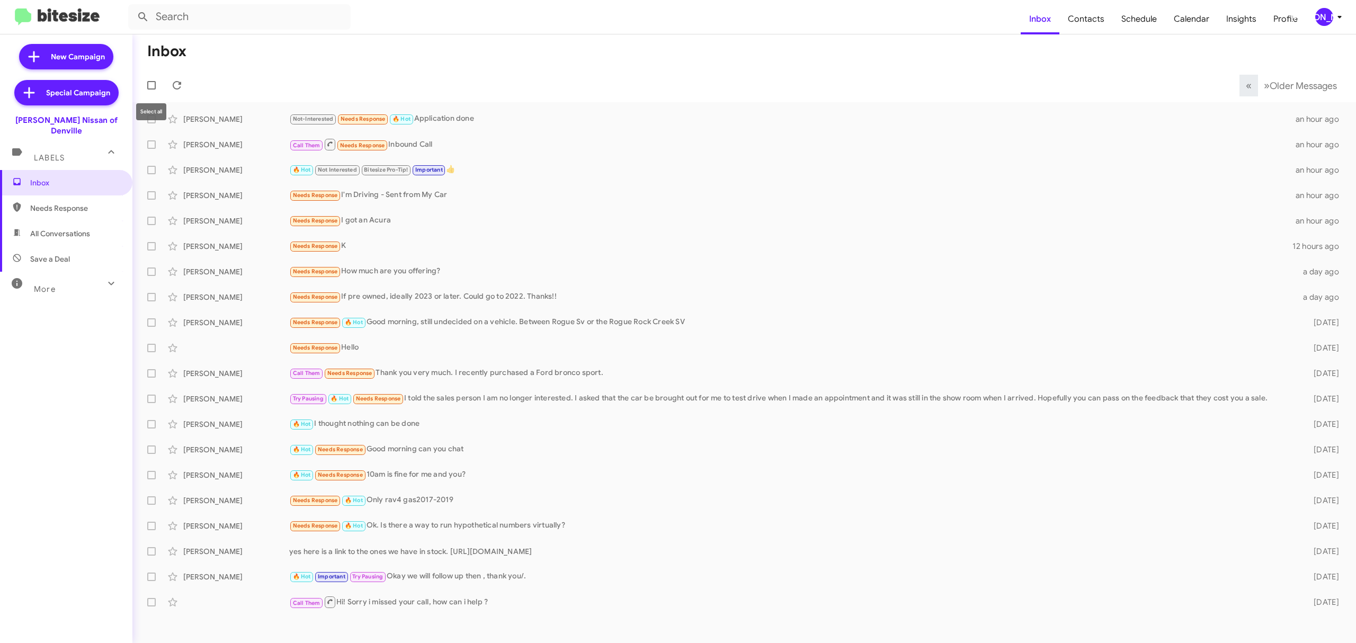
checkbox input "true"
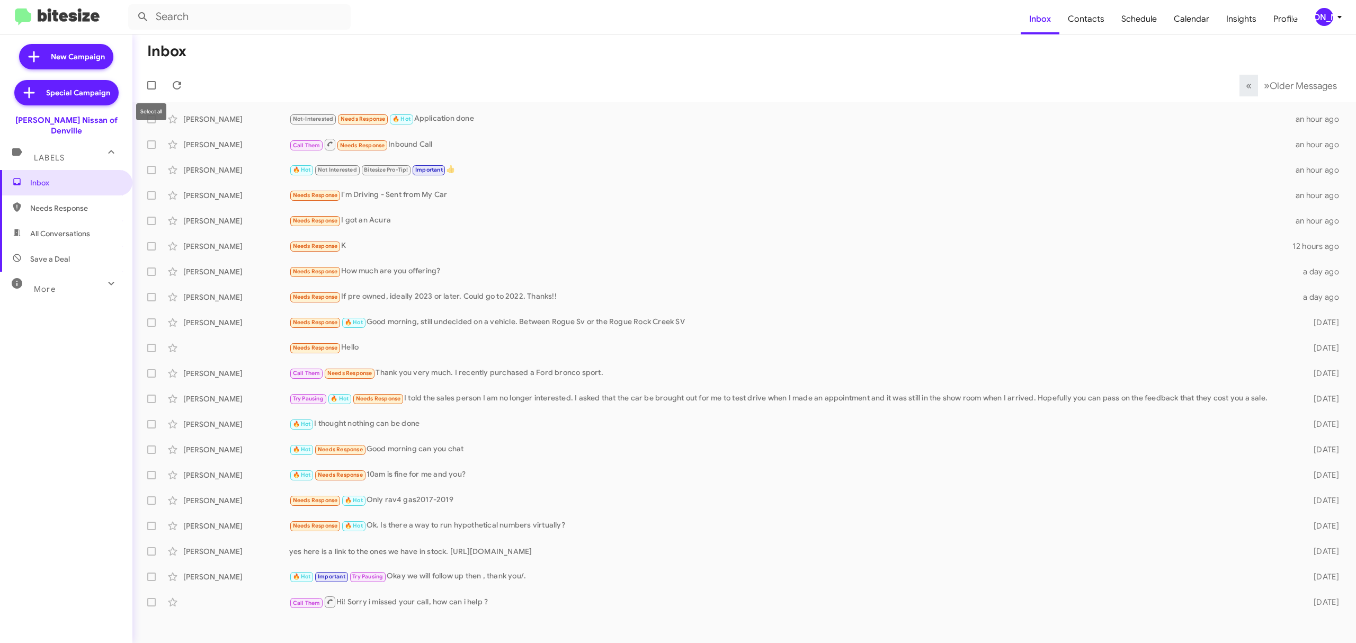
checkbox input "true"
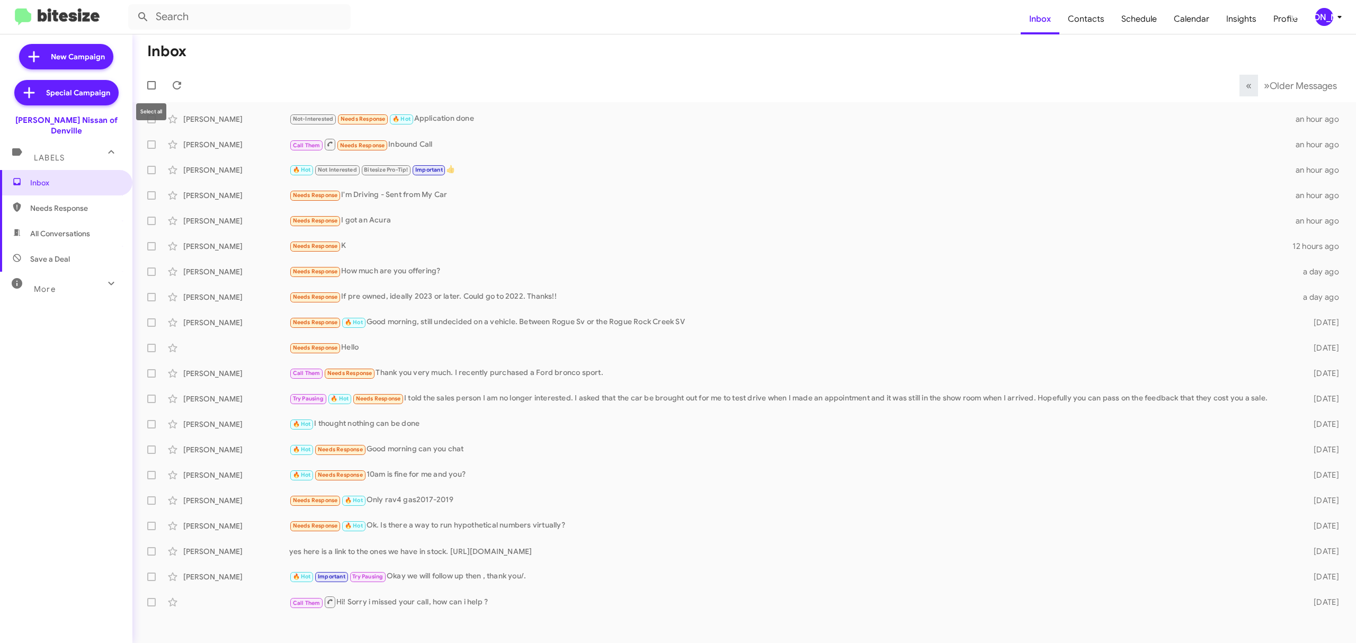
checkbox input "true"
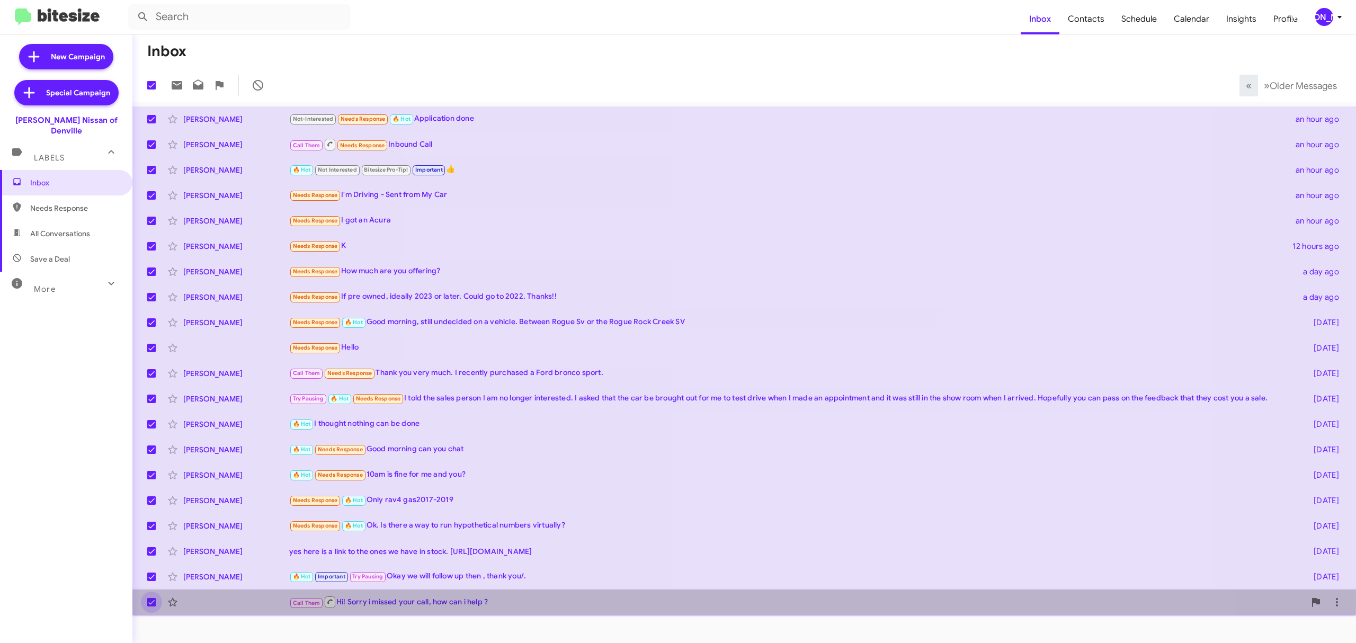
click at [151, 600] on span at bounding box center [151, 602] width 8 height 8
click at [151, 606] on input "checkbox" at bounding box center [151, 606] width 1 height 1
checkbox input "false"
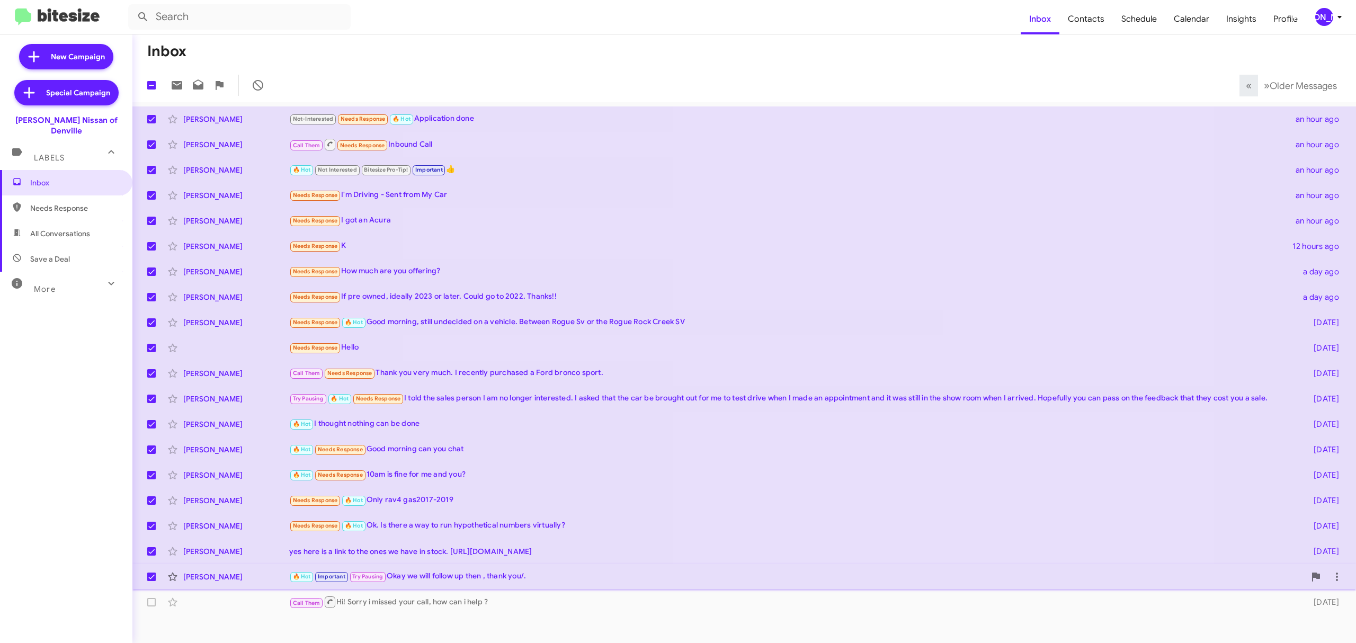
click at [149, 574] on span at bounding box center [151, 577] width 8 height 8
click at [151, 581] on input "checkbox" at bounding box center [151, 581] width 1 height 1
checkbox input "false"
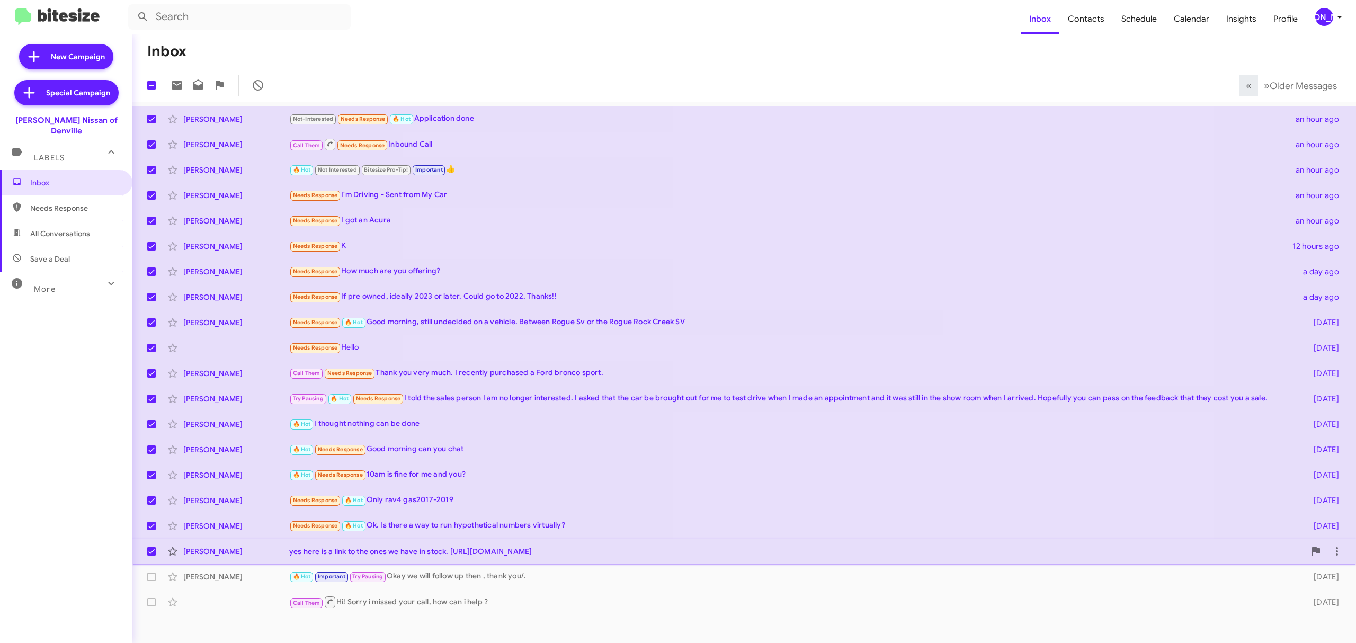
click at [149, 552] on span at bounding box center [151, 551] width 8 height 8
click at [151, 556] on input "checkbox" at bounding box center [151, 556] width 1 height 1
checkbox input "false"
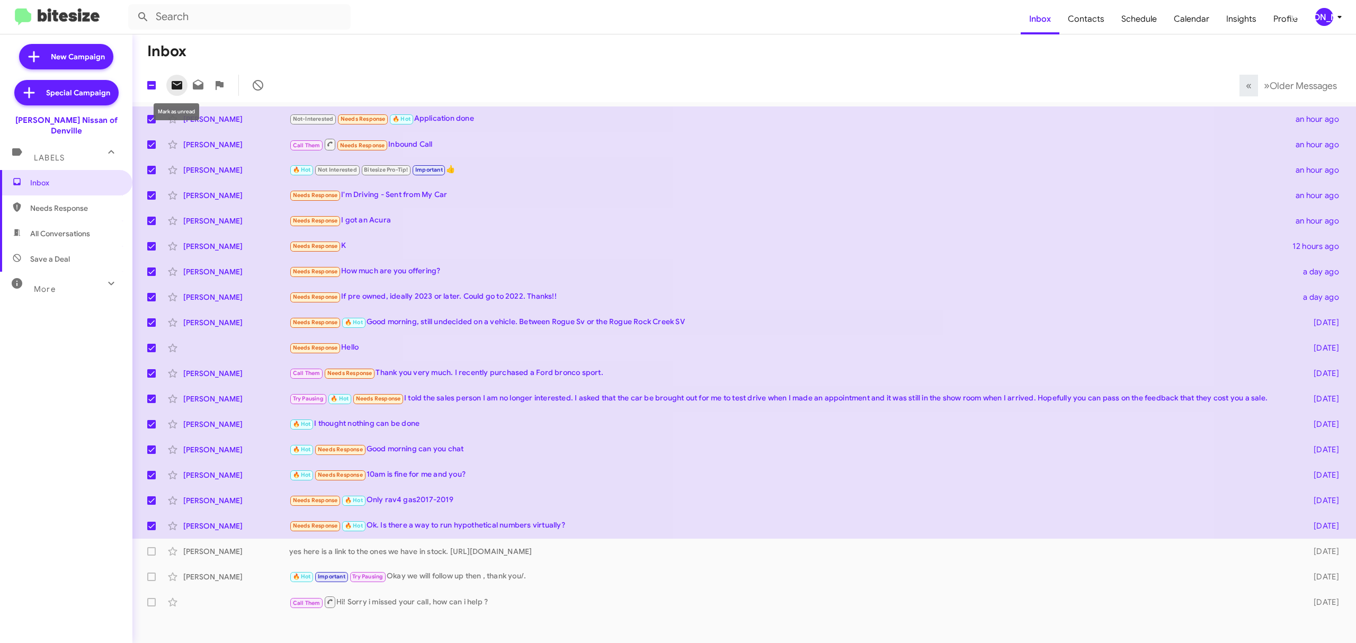
click at [183, 83] on icon at bounding box center [177, 85] width 13 height 13
click at [1320, 15] on div "[PERSON_NAME]" at bounding box center [1324, 17] width 18 height 18
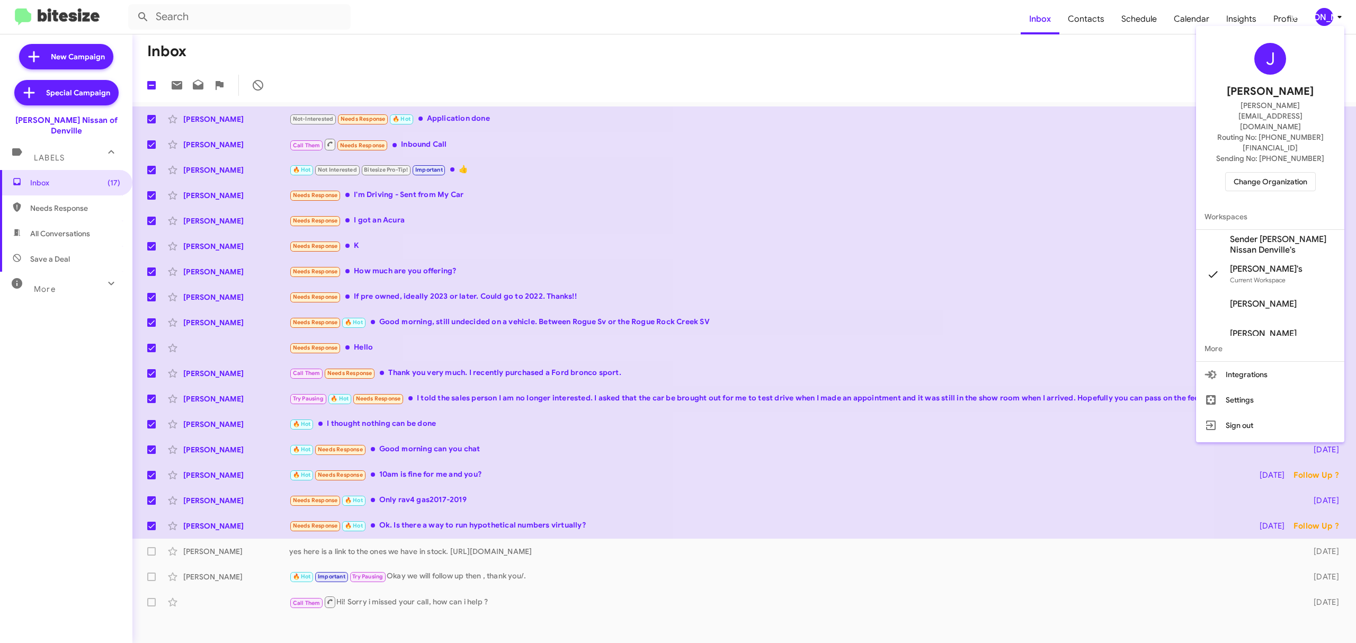
click at [1267, 173] on span "Change Organization" at bounding box center [1271, 182] width 74 height 18
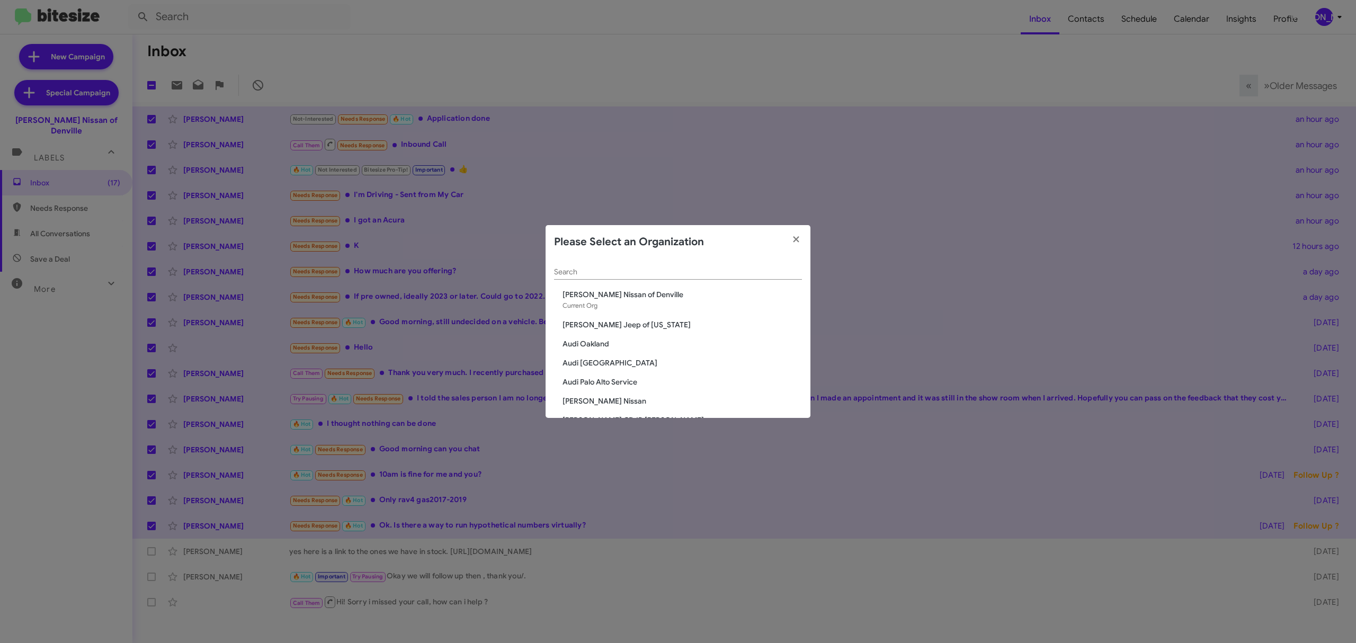
click at [682, 270] on input "Search" at bounding box center [678, 272] width 248 height 8
type input "niels"
click at [627, 378] on span "[PERSON_NAME] Nissan of Stanhope" at bounding box center [682, 376] width 239 height 11
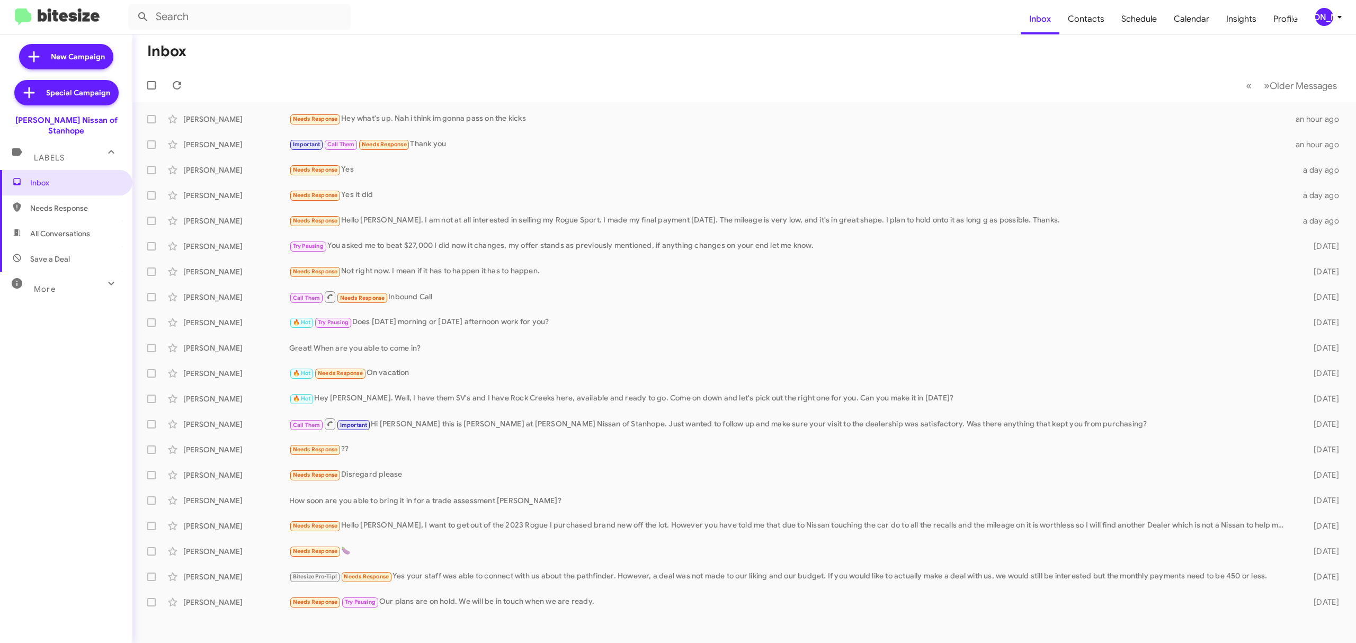
click at [1327, 22] on div "[PERSON_NAME]" at bounding box center [1324, 17] width 18 height 18
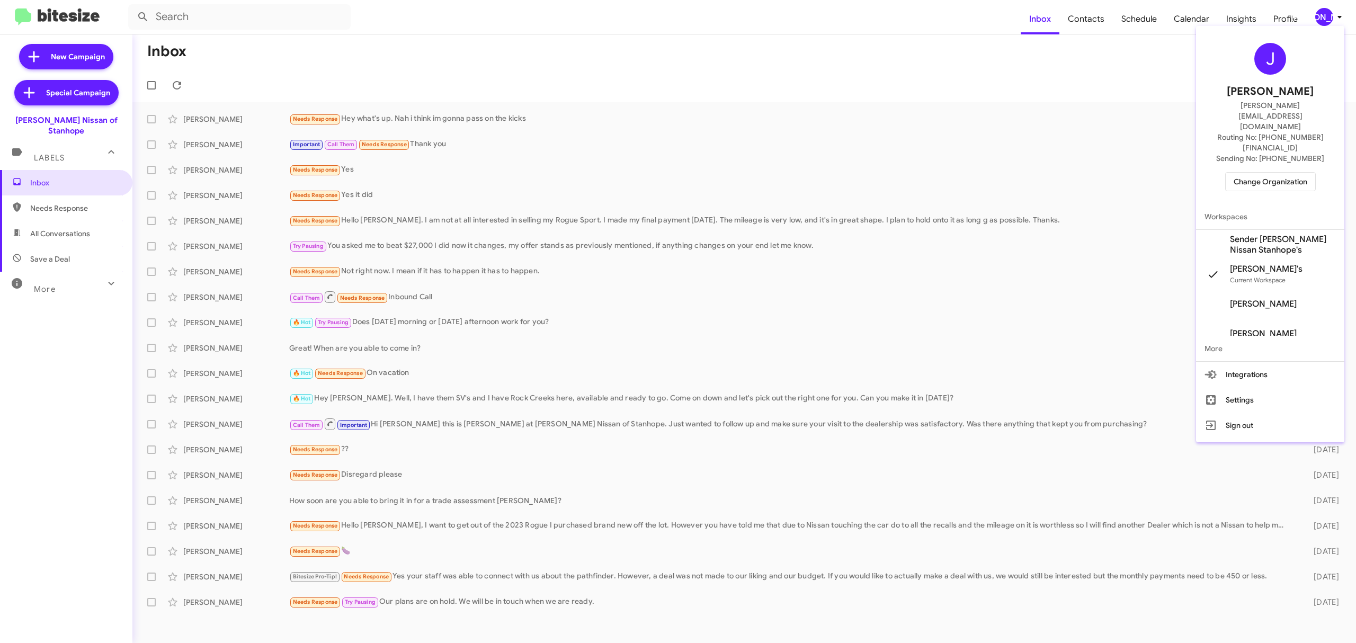
click at [1271, 173] on span "Change Organization" at bounding box center [1271, 182] width 74 height 18
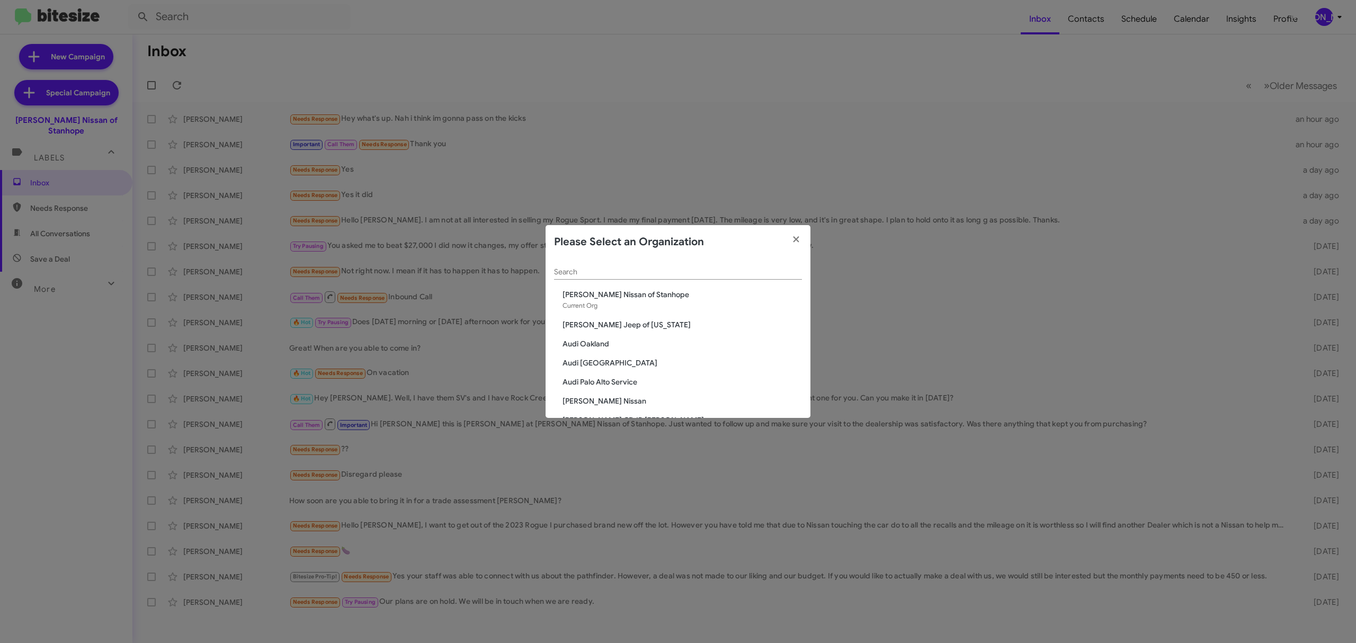
click at [587, 34] on modal-container "Please Select an Organization Search [PERSON_NAME] Nissan of Stanhope Current O…" at bounding box center [678, 321] width 1356 height 643
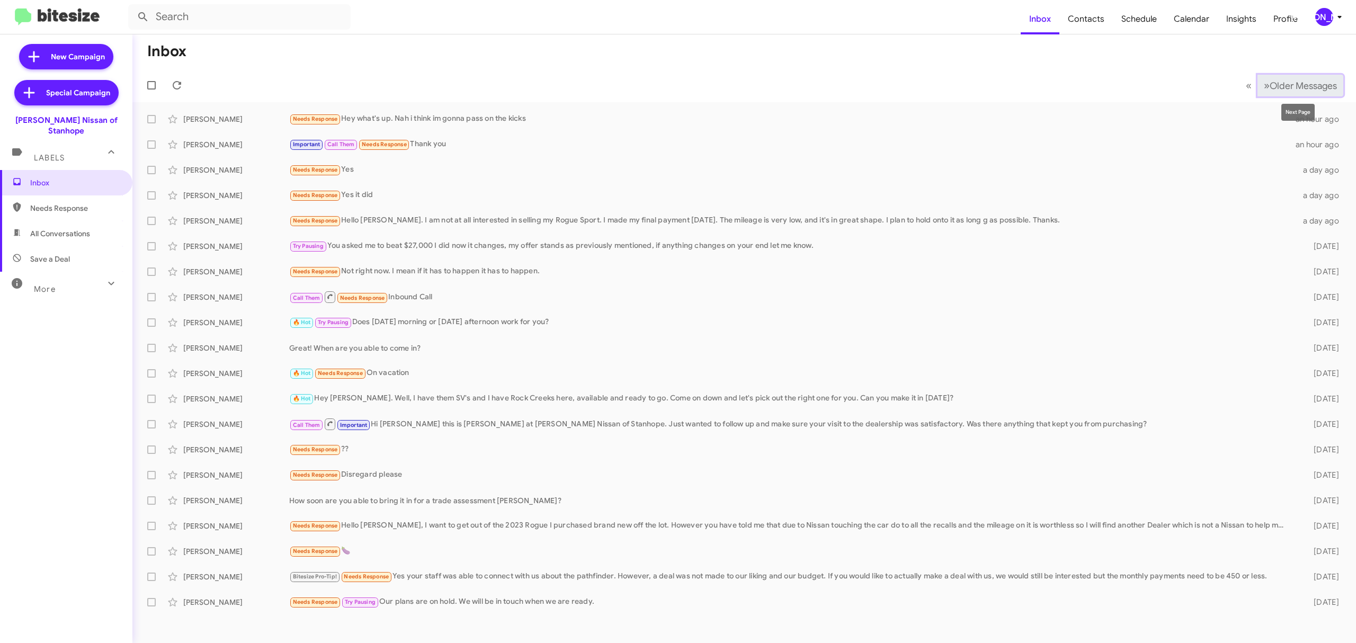
click at [1306, 84] on span "Older Messages" at bounding box center [1303, 86] width 67 height 12
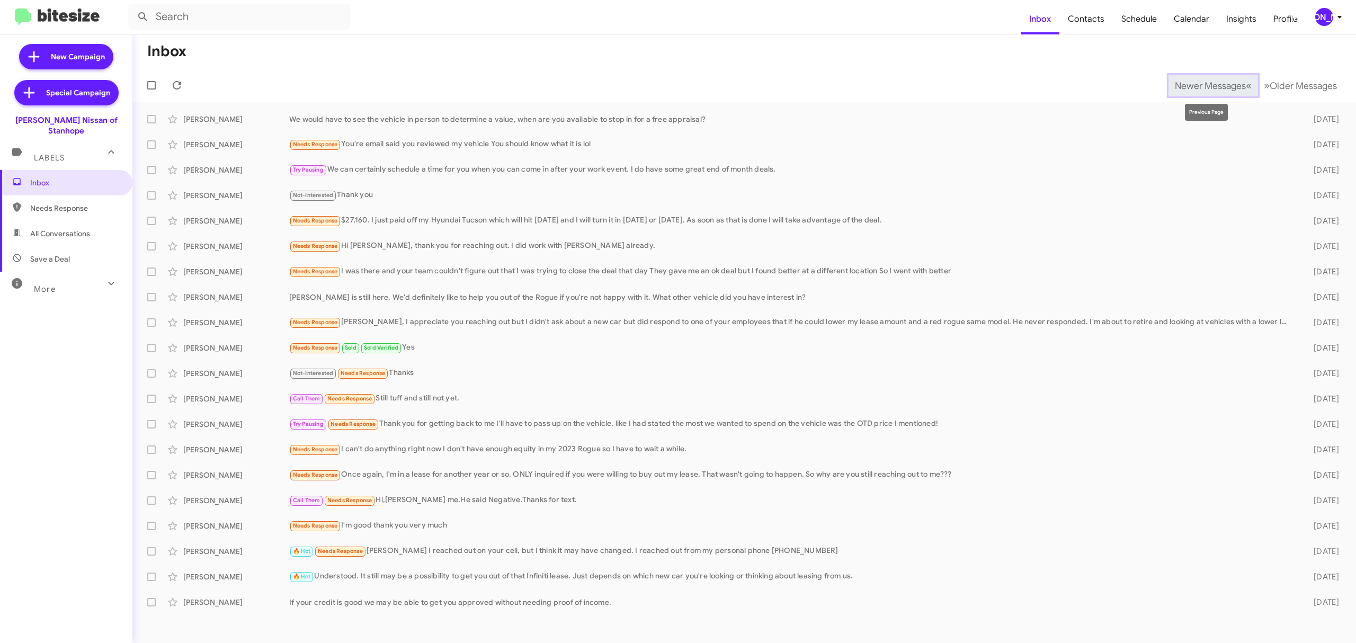
click at [1195, 90] on span "Newer Messages" at bounding box center [1210, 86] width 71 height 12
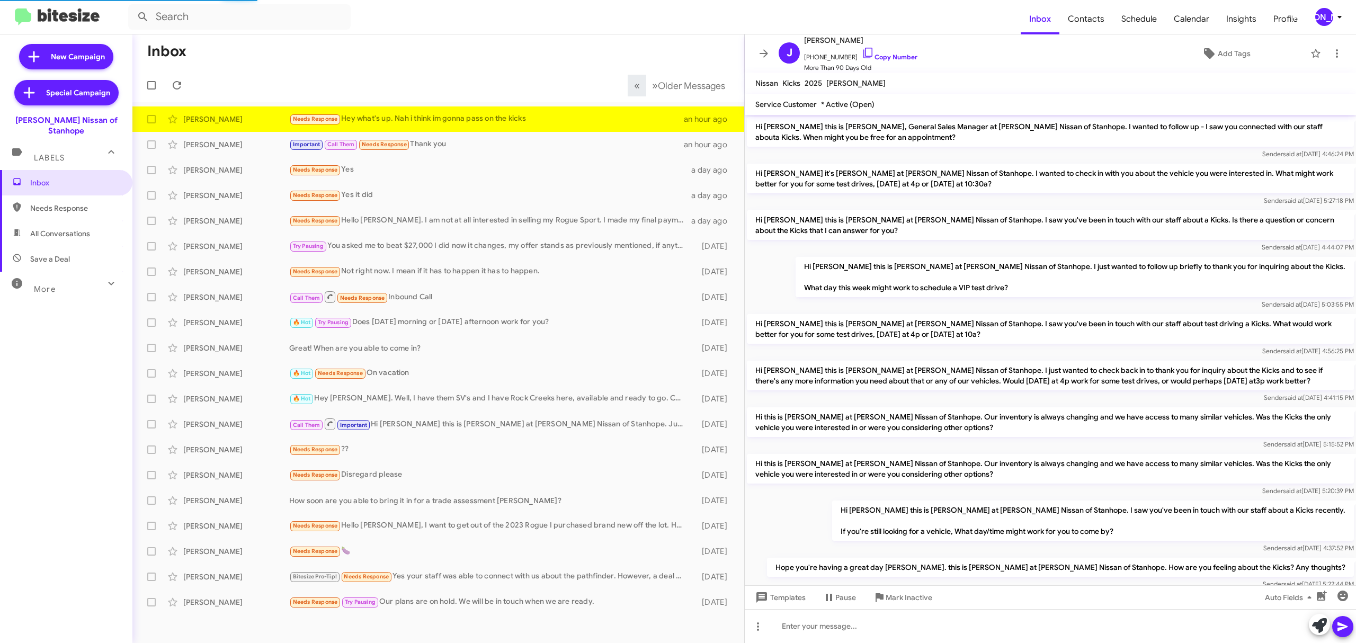
scroll to position [71, 0]
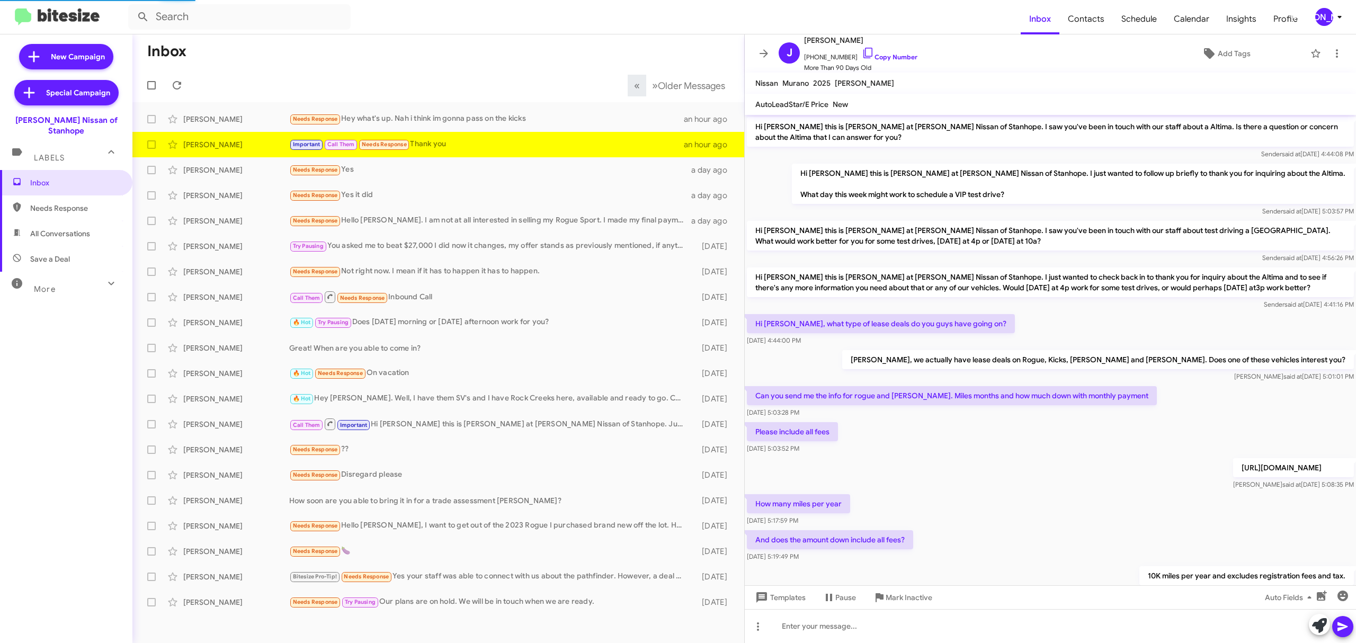
scroll to position [356, 0]
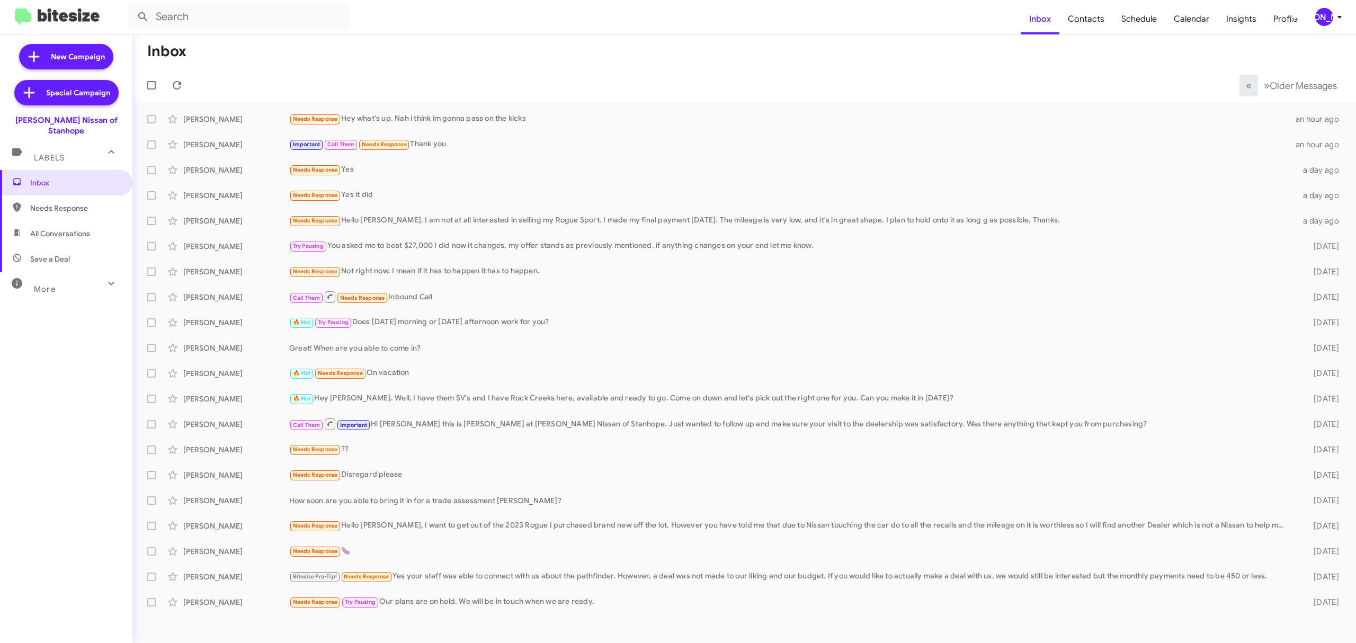
click at [1331, 22] on div "[PERSON_NAME]" at bounding box center [1324, 17] width 18 height 18
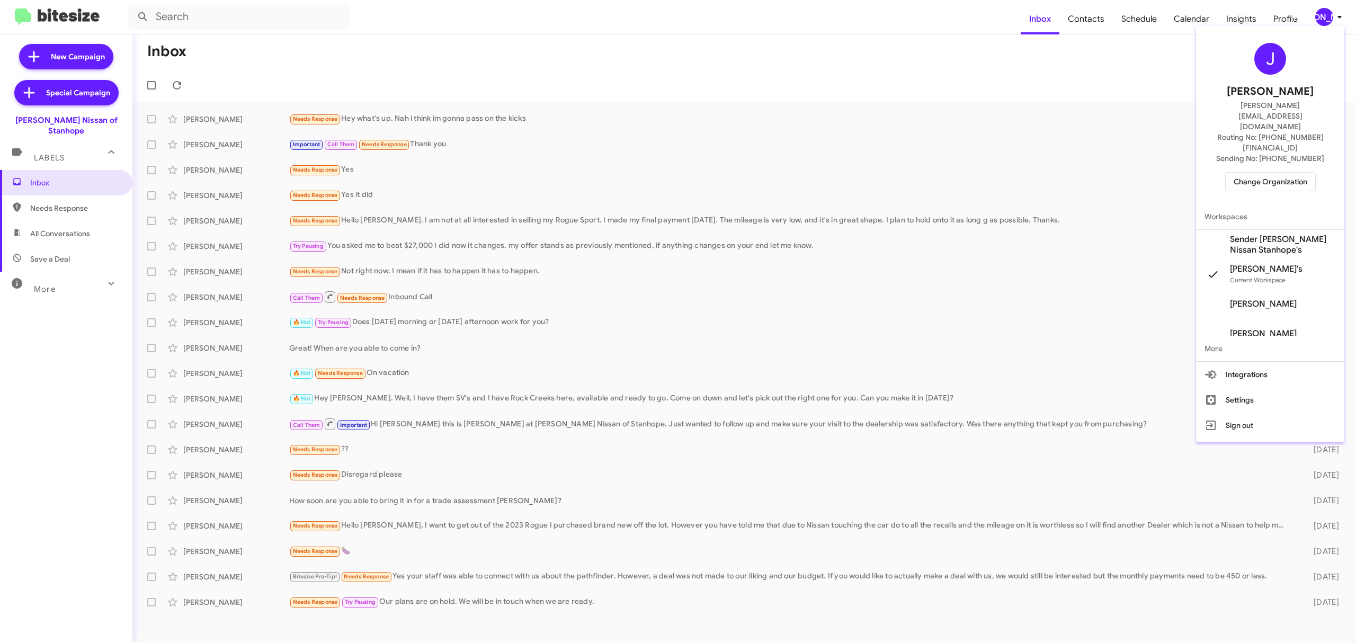
click at [1263, 173] on span "Change Organization" at bounding box center [1271, 182] width 74 height 18
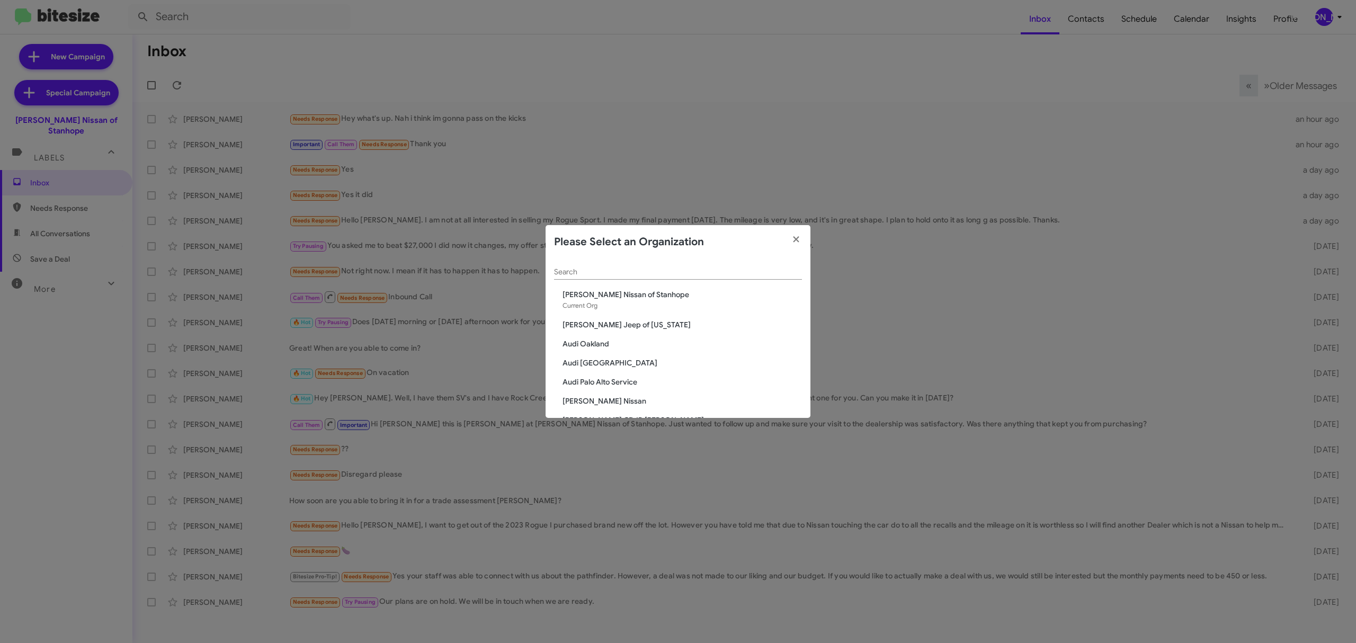
click at [638, 265] on div "Search" at bounding box center [678, 269] width 248 height 21
click at [639, 270] on input "Search" at bounding box center [678, 272] width 248 height 8
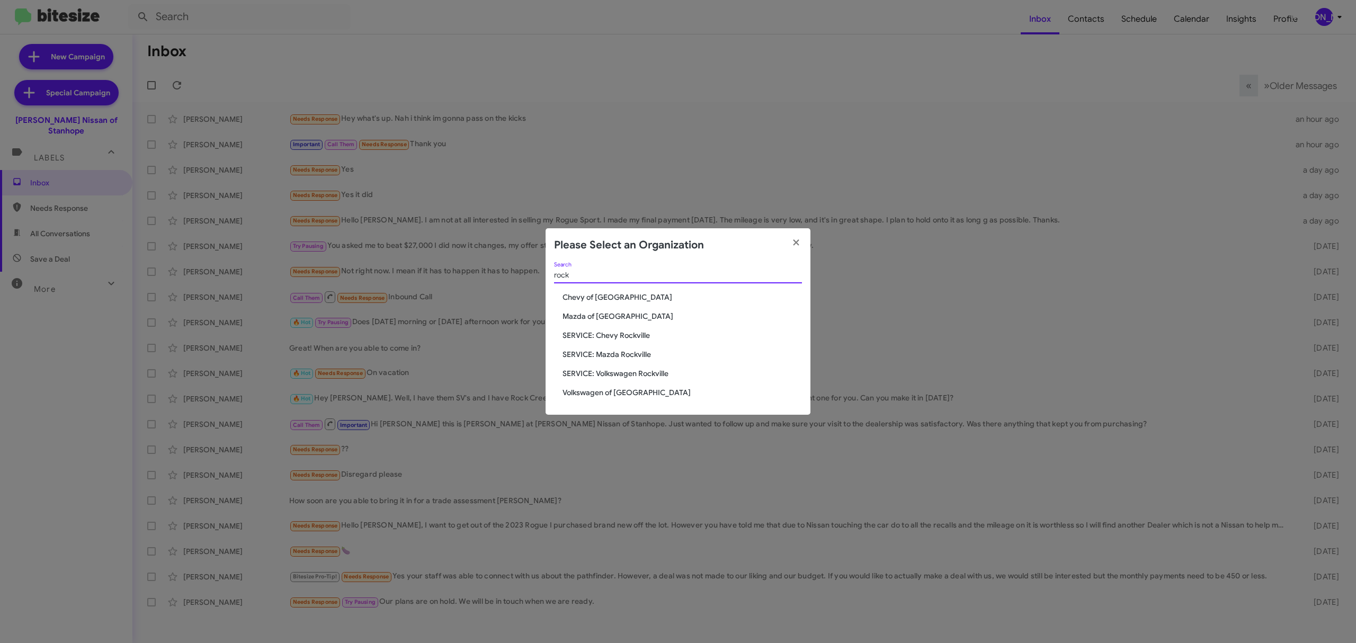
type input "rock"
click at [621, 294] on span "Chevy of [GEOGRAPHIC_DATA]" at bounding box center [682, 297] width 239 height 11
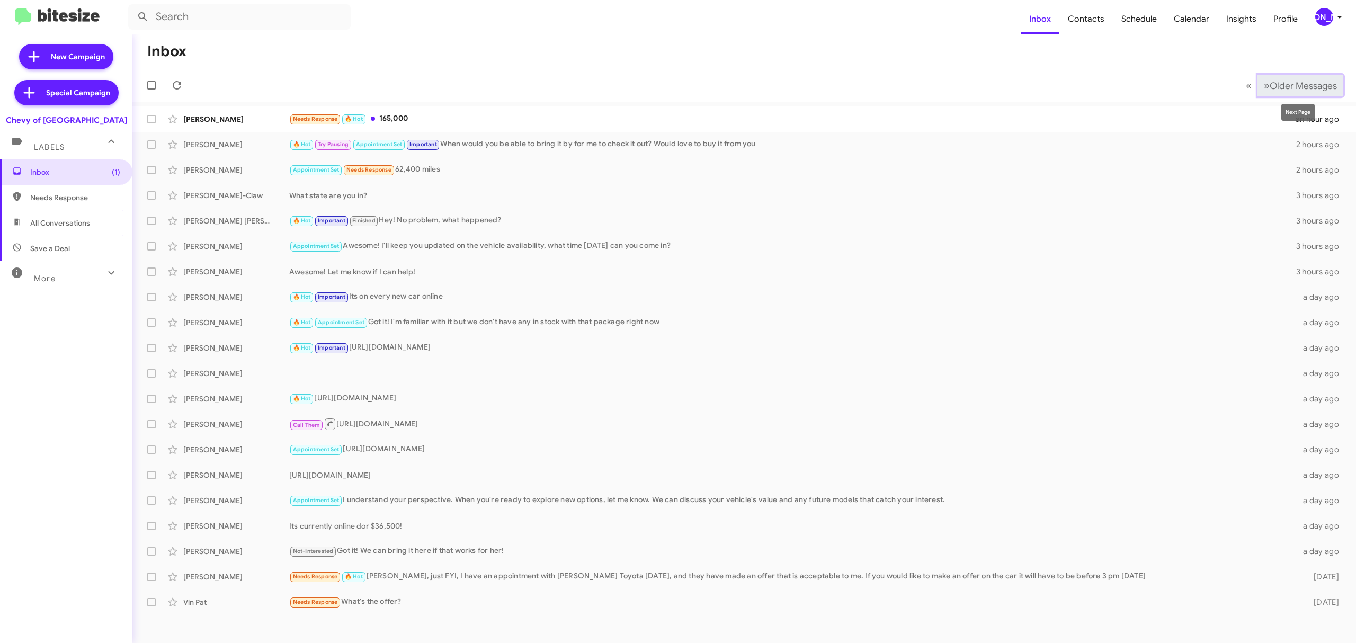
click at [1309, 77] on button "» Next Older Messages" at bounding box center [1300, 86] width 86 height 22
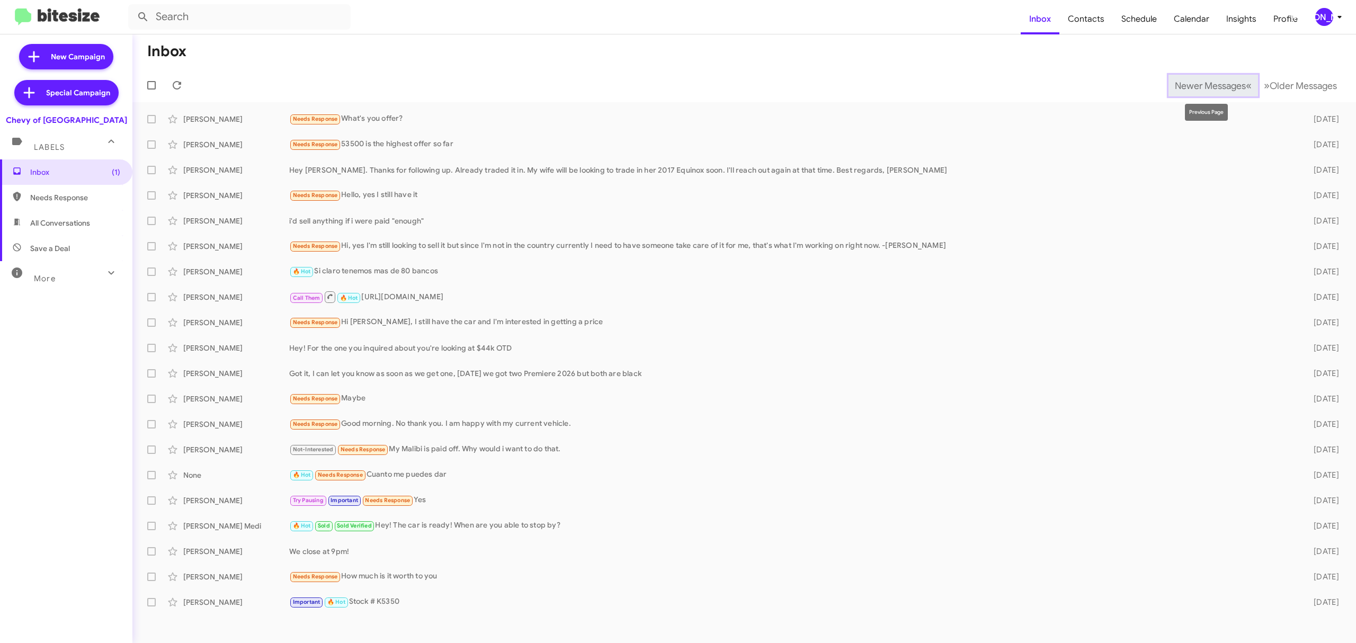
click at [1189, 88] on span "Newer Messages" at bounding box center [1210, 86] width 71 height 12
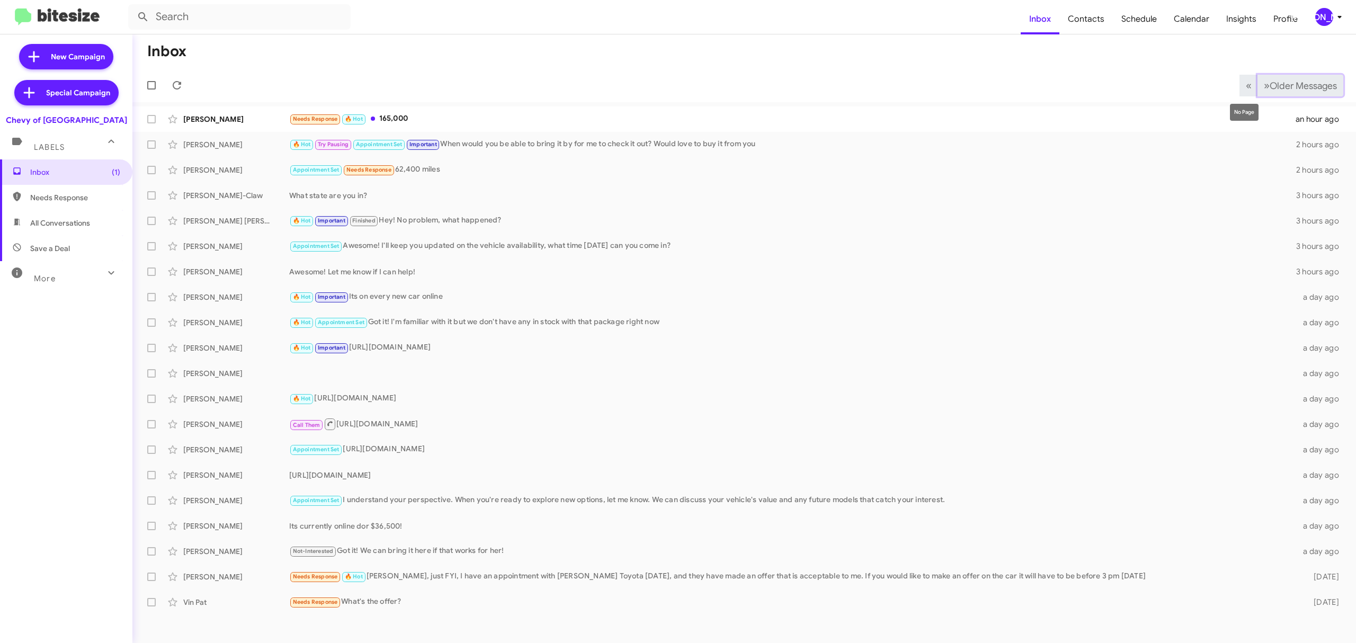
click at [1282, 85] on span "Older Messages" at bounding box center [1303, 86] width 67 height 12
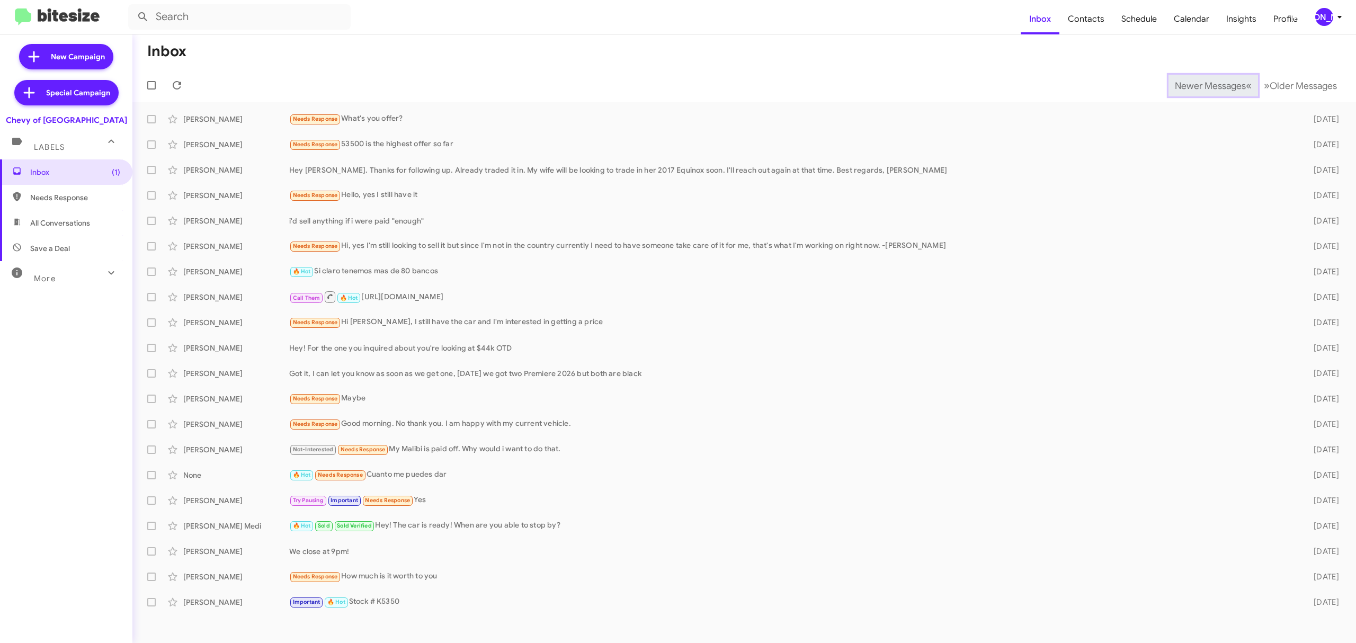
click at [1202, 85] on span "Newer Messages" at bounding box center [1210, 86] width 71 height 12
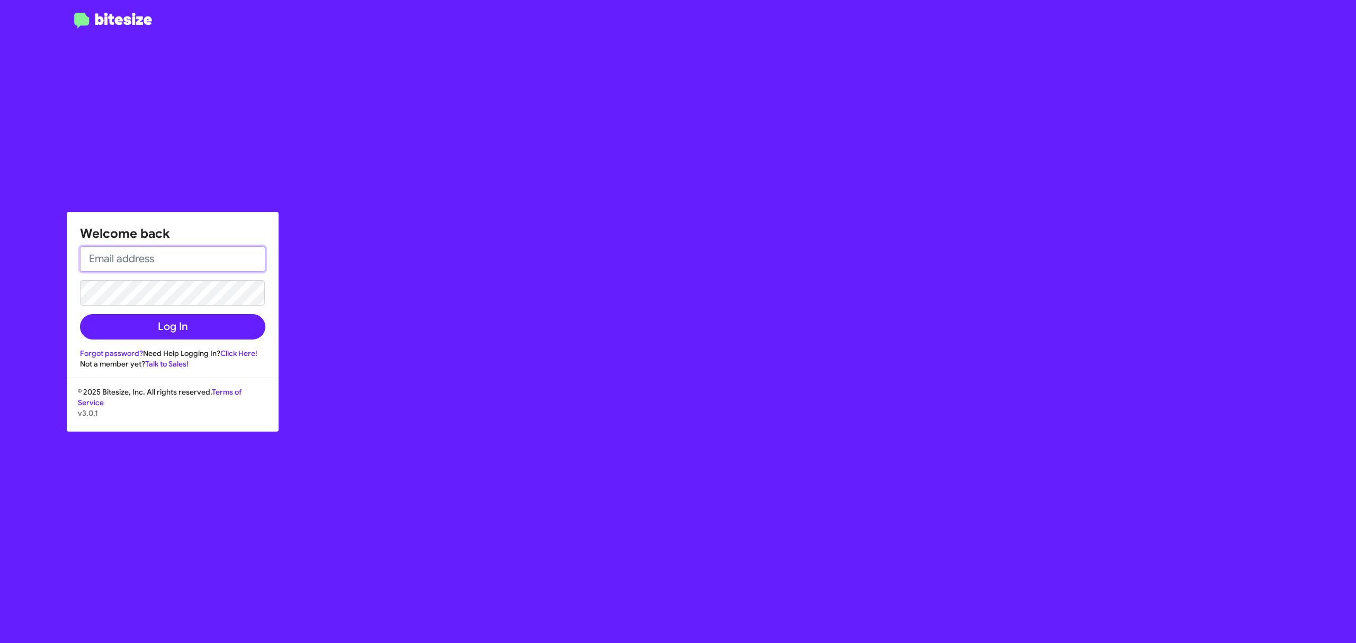
type input "[EMAIL_ADDRESS][DOMAIN_NAME]"
click at [230, 322] on button "Log In" at bounding box center [172, 326] width 185 height 25
